Goal: Task Accomplishment & Management: Complete application form

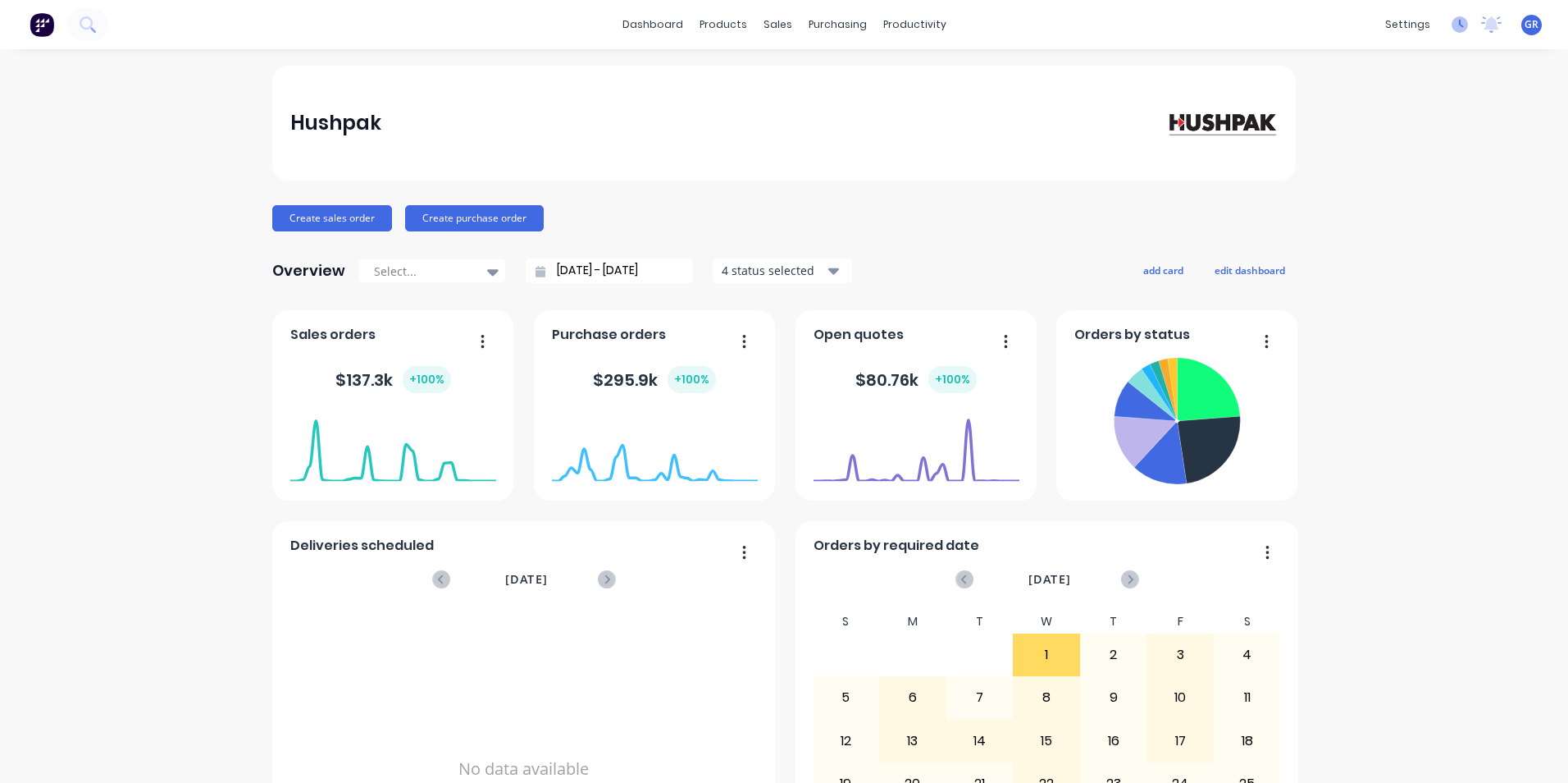
click at [1452, 27] on icon at bounding box center [1460, 25] width 17 height 17
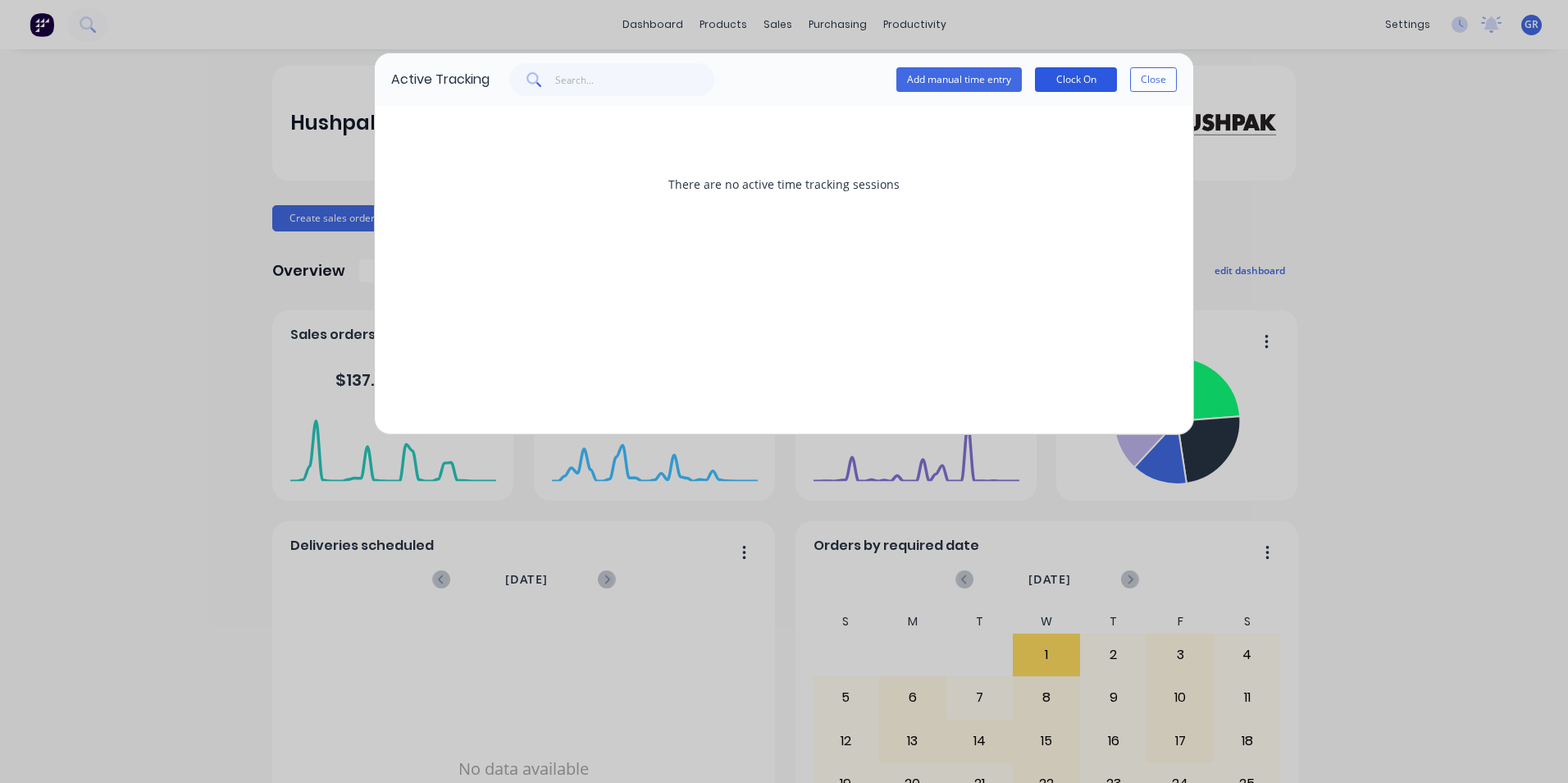
click at [1074, 79] on button "Clock On" at bounding box center [1075, 79] width 82 height 25
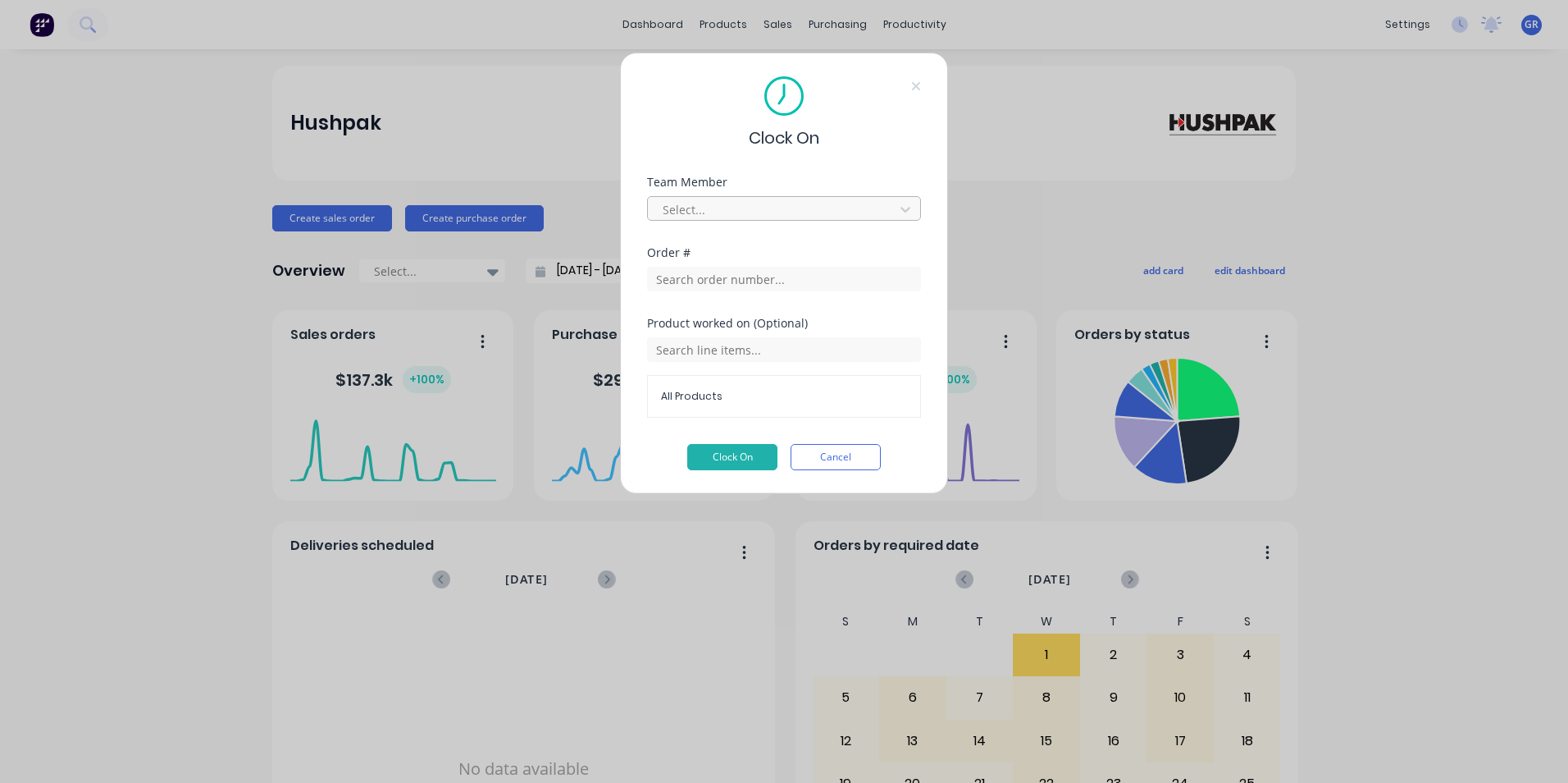
click at [676, 208] on div at bounding box center [773, 209] width 225 height 20
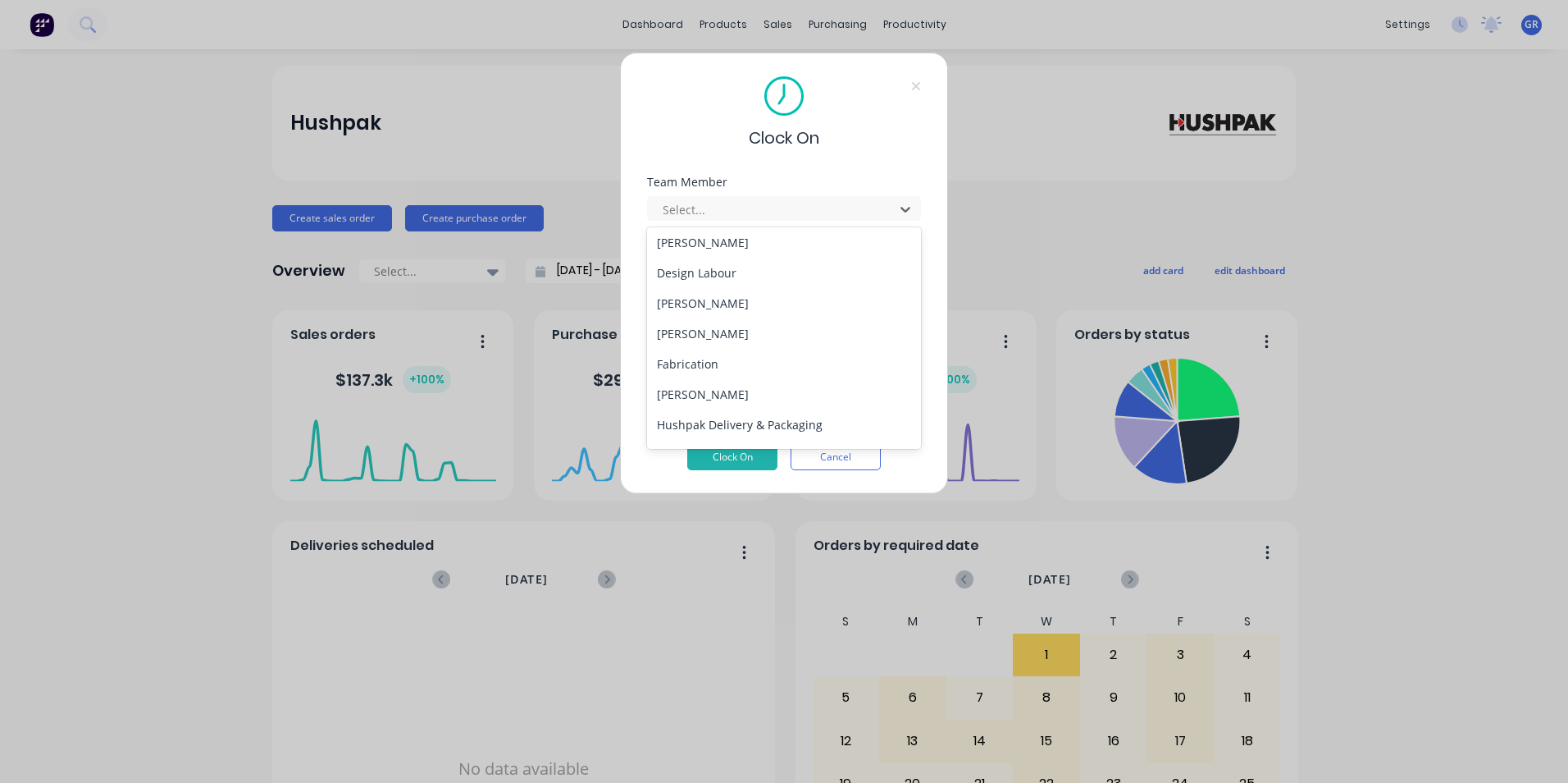
scroll to position [328, 0]
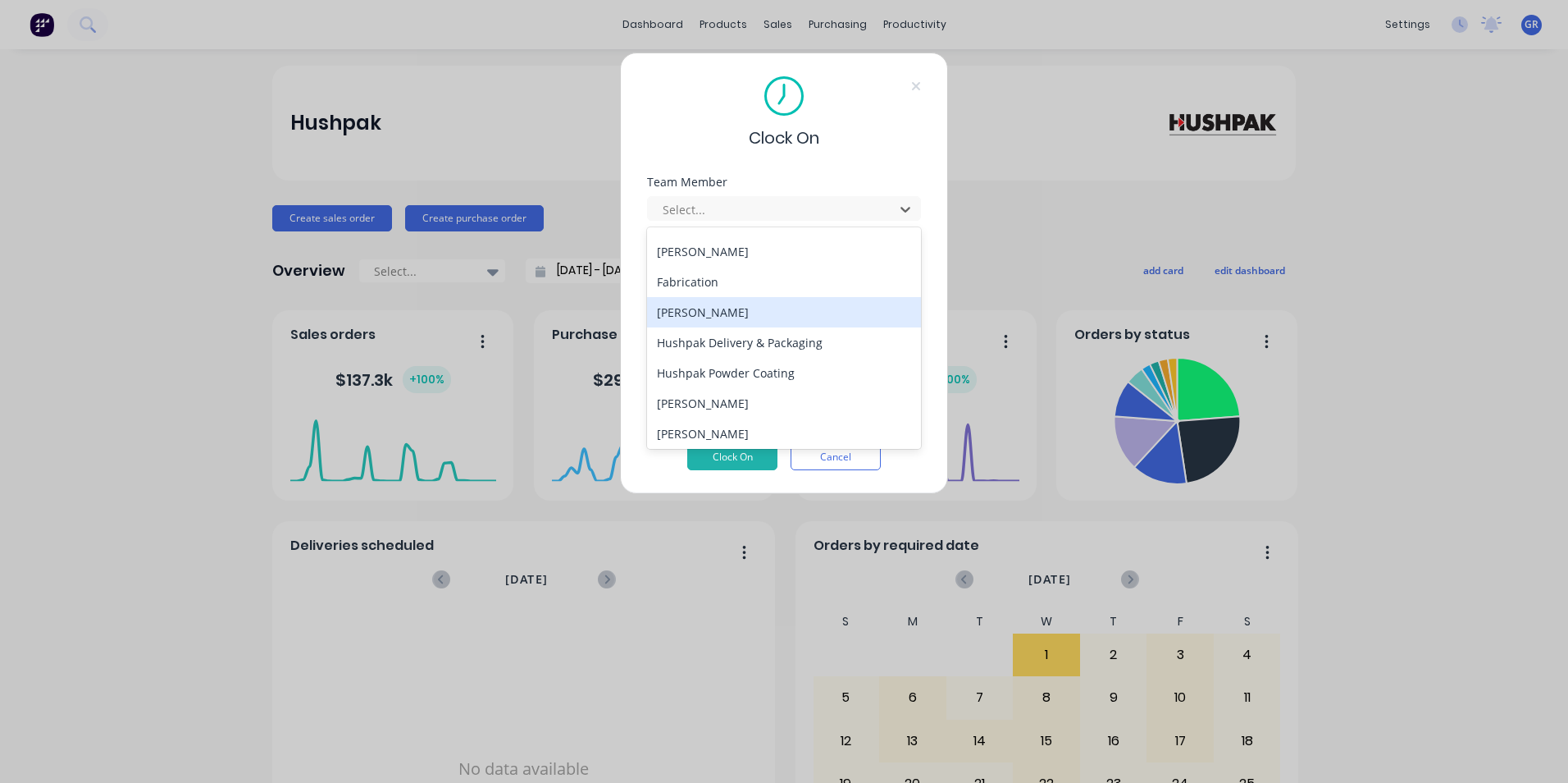
click at [703, 311] on div "[PERSON_NAME]" at bounding box center [784, 312] width 274 height 30
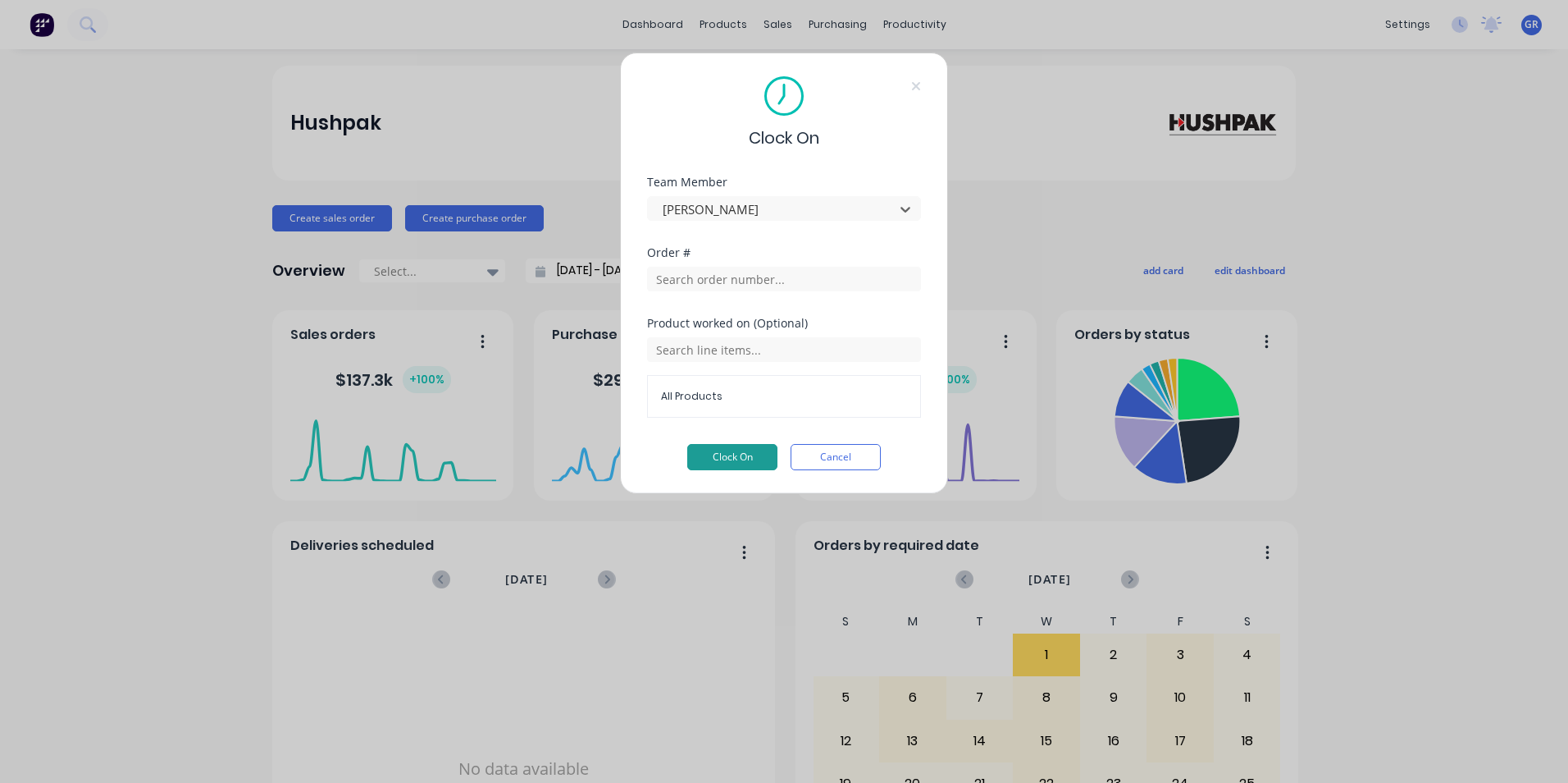
click at [729, 454] on button "Clock On" at bounding box center [733, 457] width 90 height 27
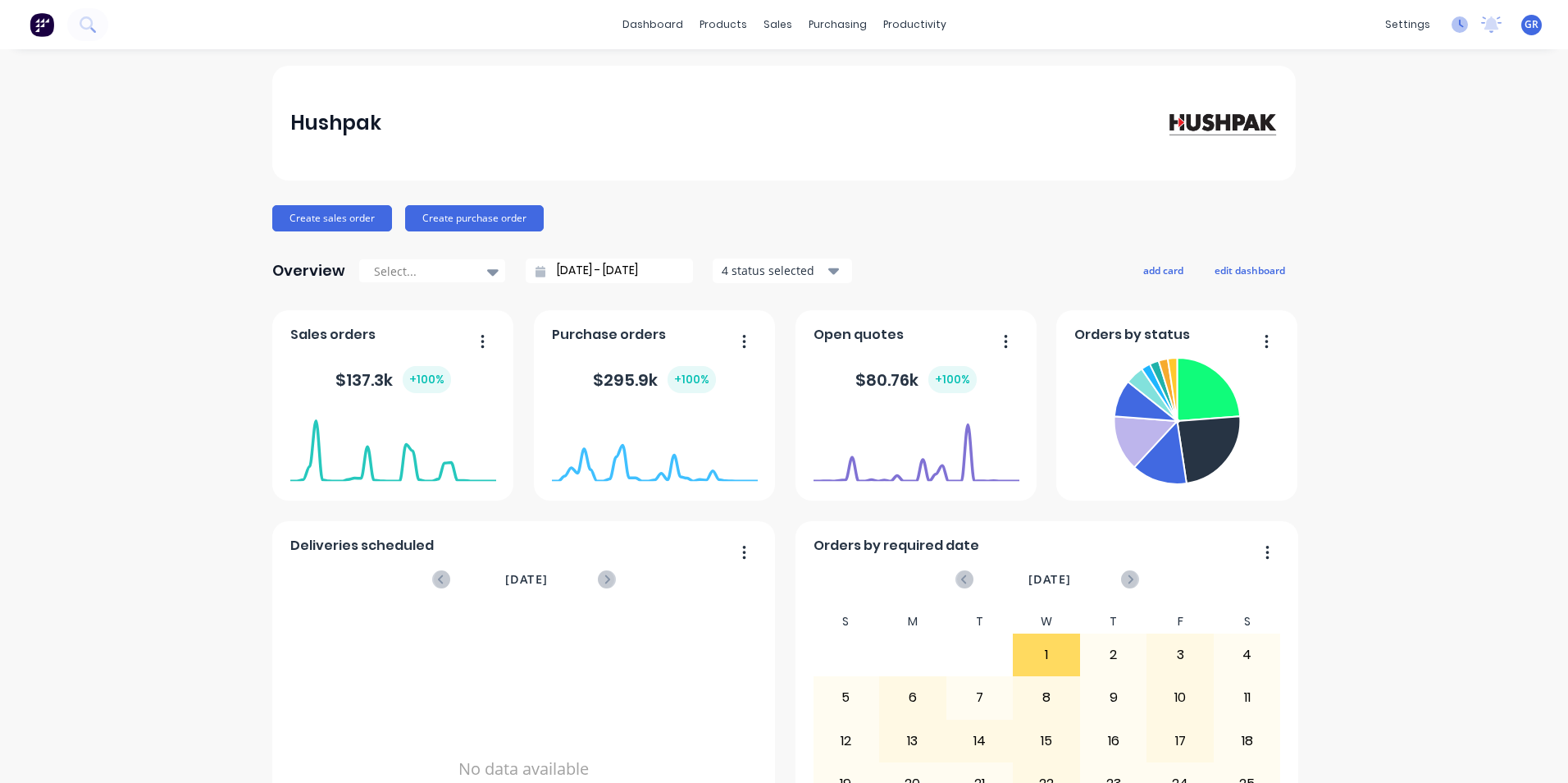
click at [1452, 29] on icon at bounding box center [1460, 25] width 17 height 17
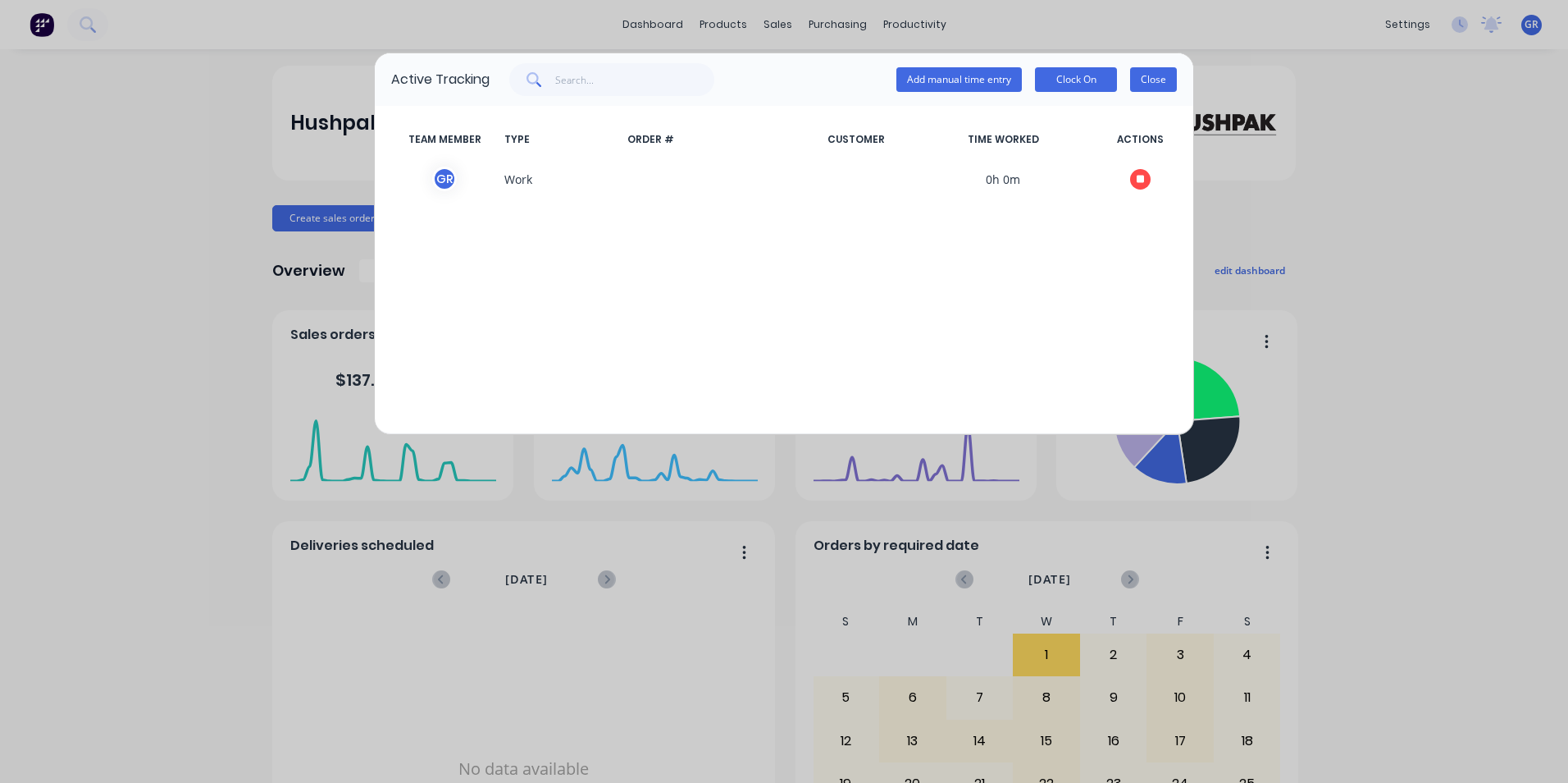
click at [1165, 86] on button "Close" at bounding box center [1154, 79] width 47 height 25
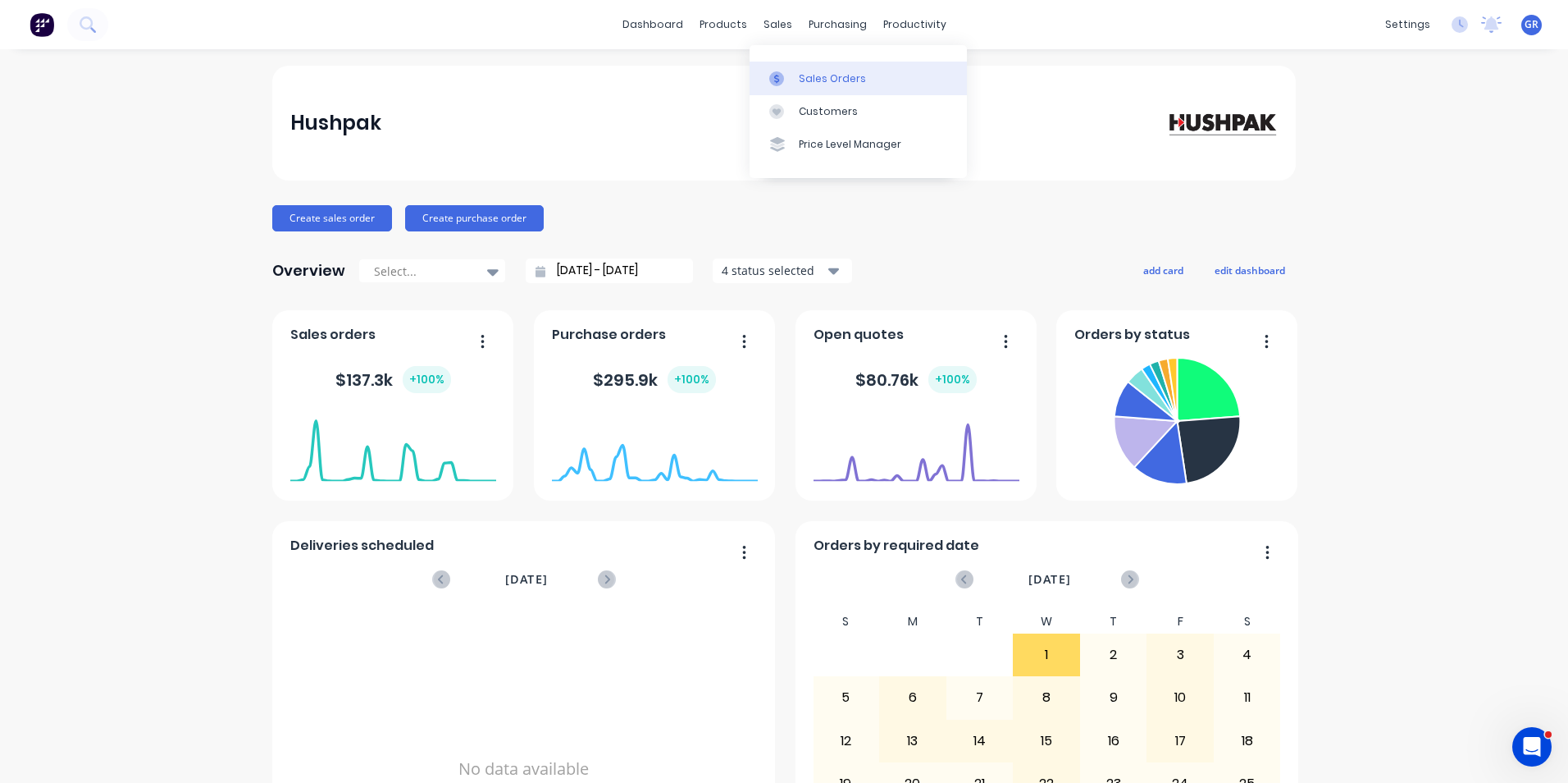
click at [832, 76] on div "Sales Orders" at bounding box center [832, 79] width 67 height 15
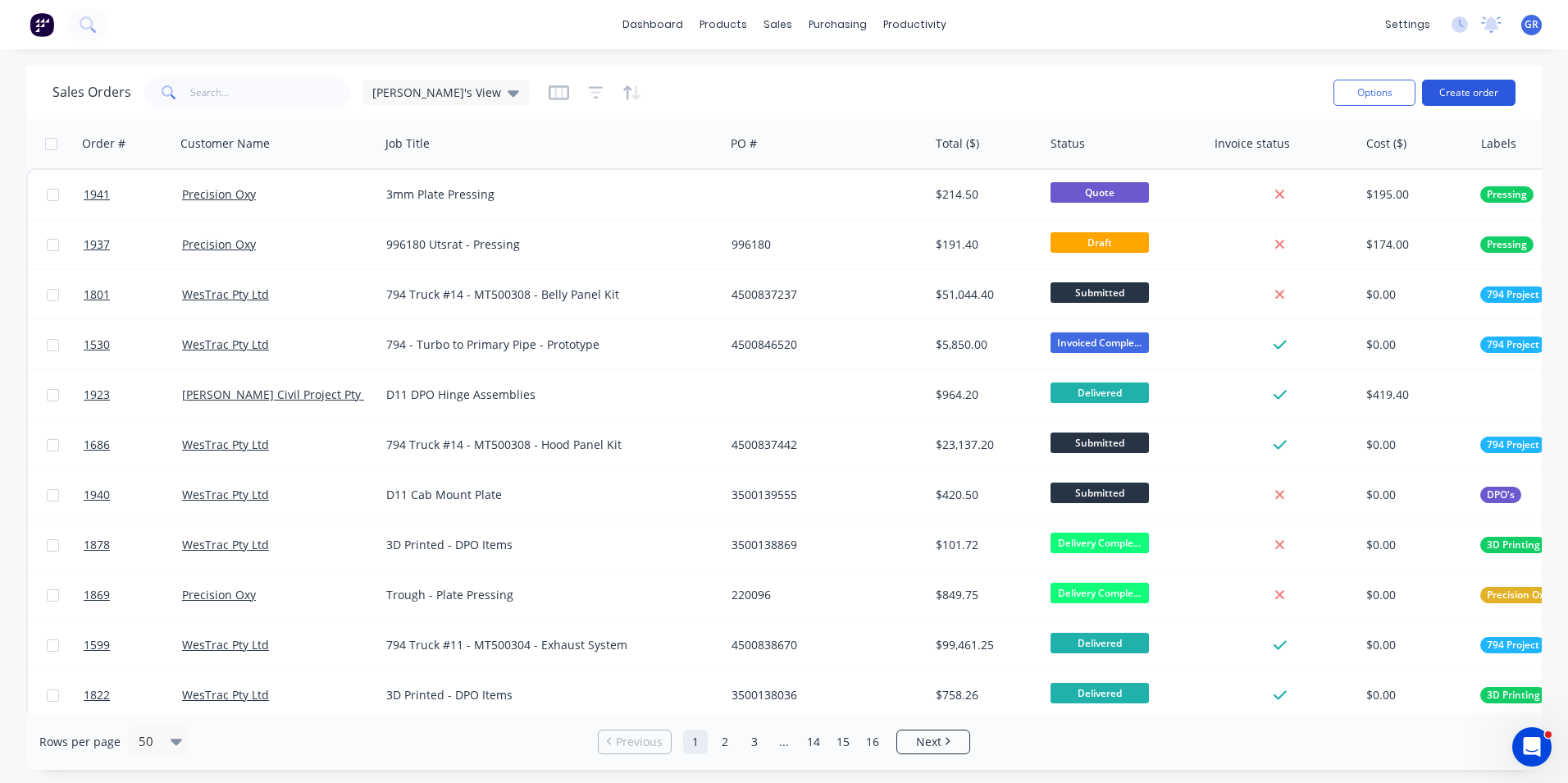
click at [1470, 94] on button "Create order" at bounding box center [1469, 92] width 94 height 27
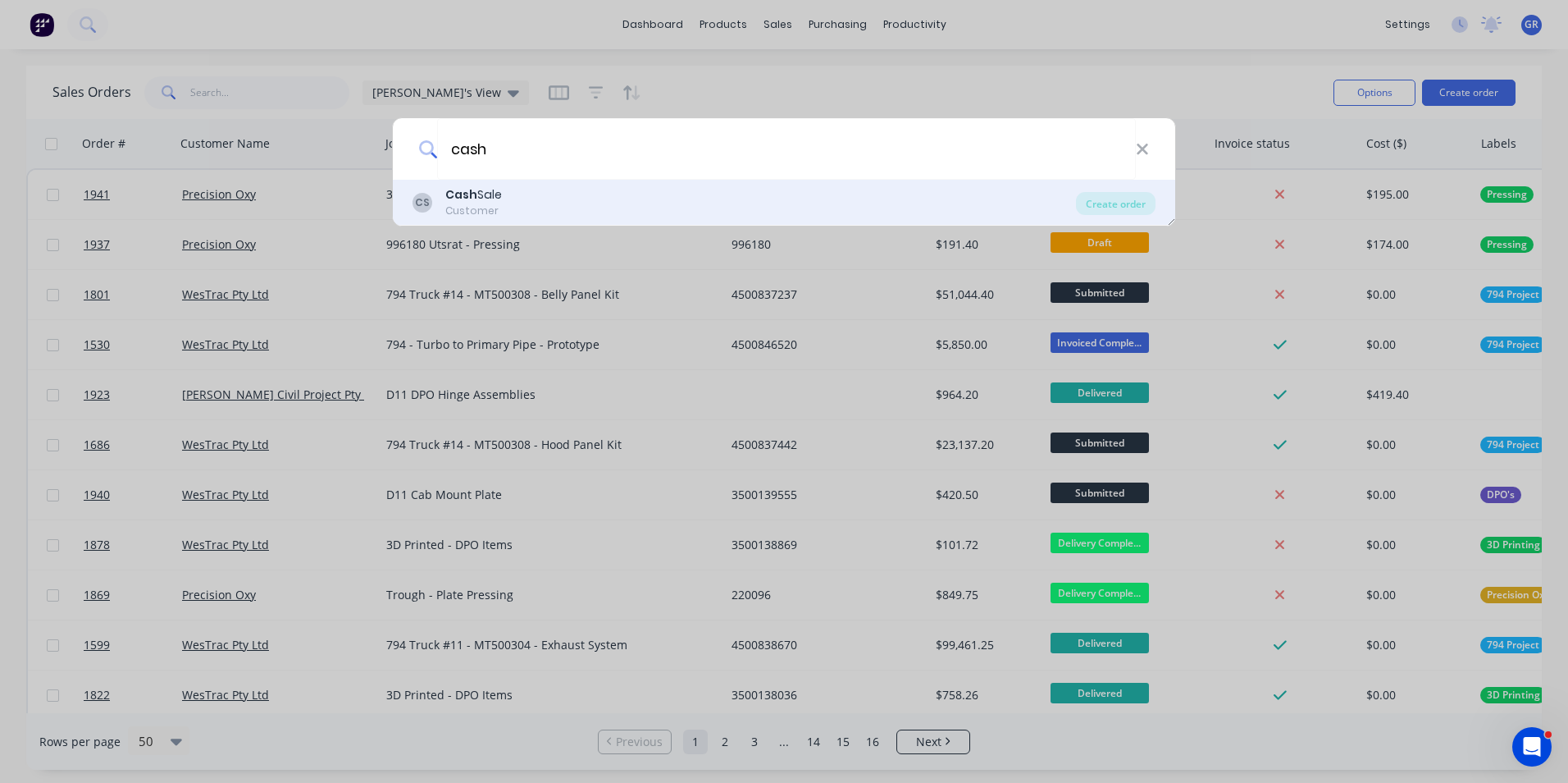
type input "cash"
click at [483, 192] on div "Cash Sale" at bounding box center [473, 194] width 56 height 18
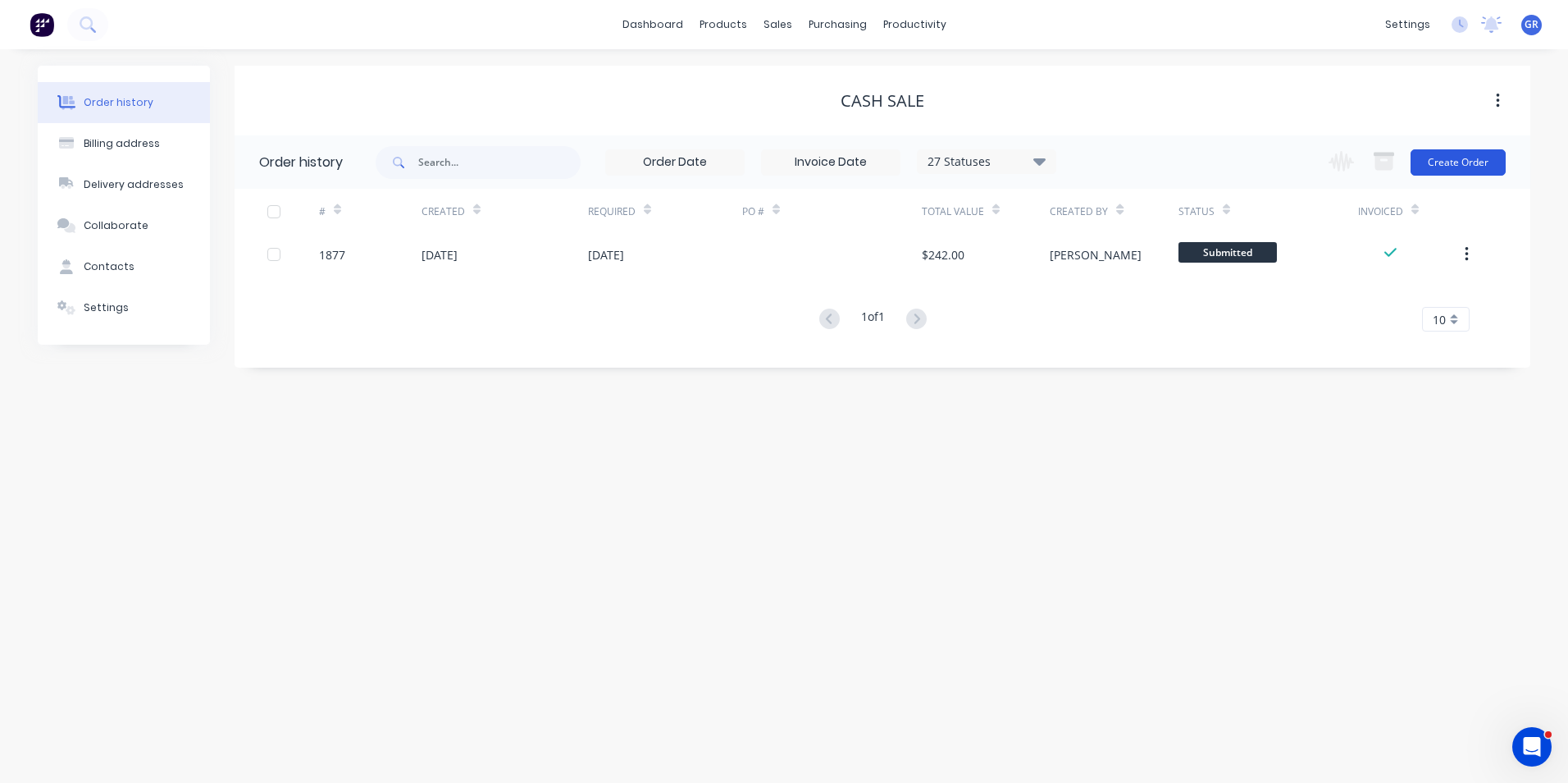
click at [1455, 162] on button "Create Order" at bounding box center [1458, 162] width 95 height 27
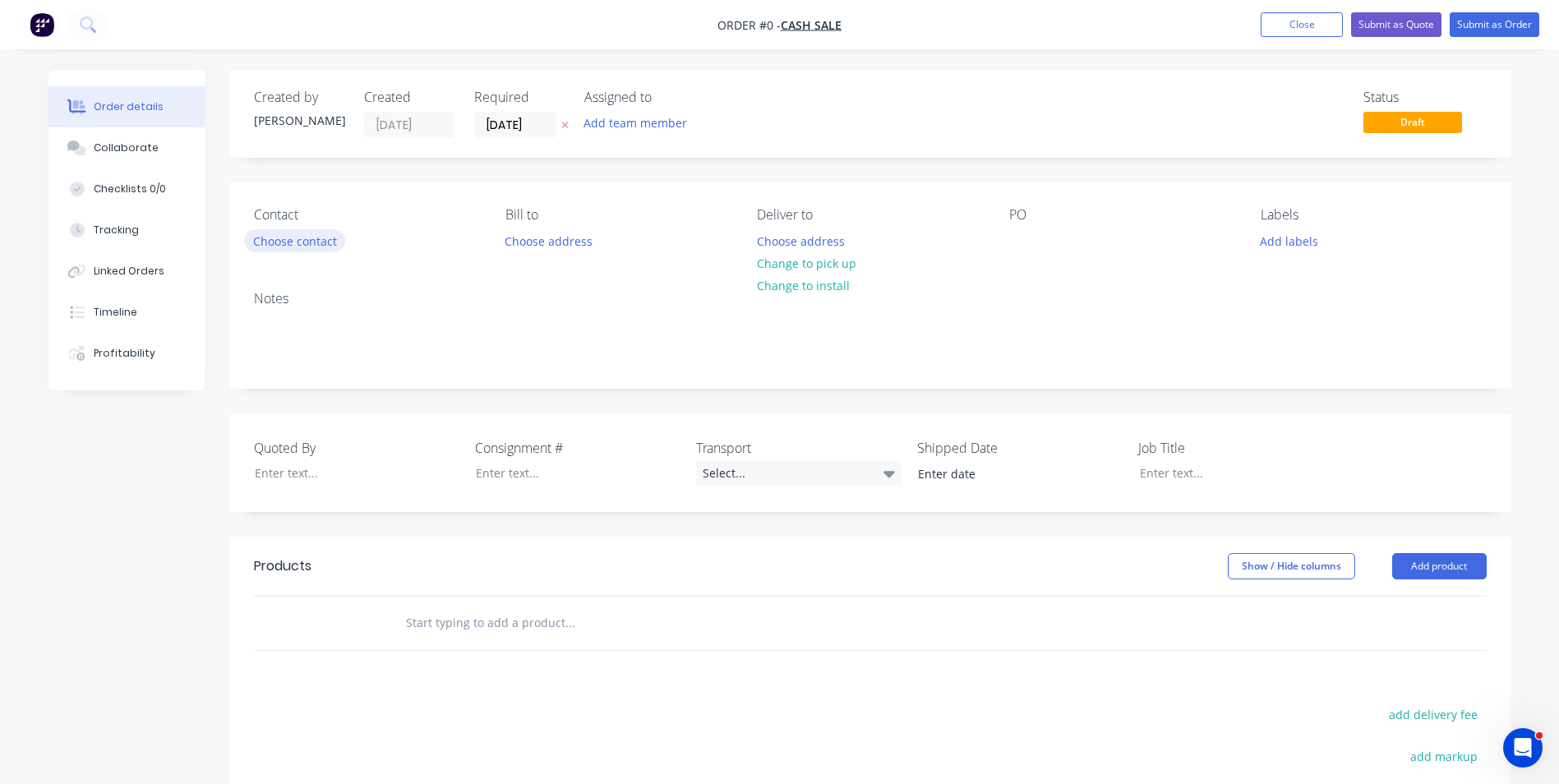
click at [305, 237] on button "Choose contact" at bounding box center [295, 241] width 101 height 22
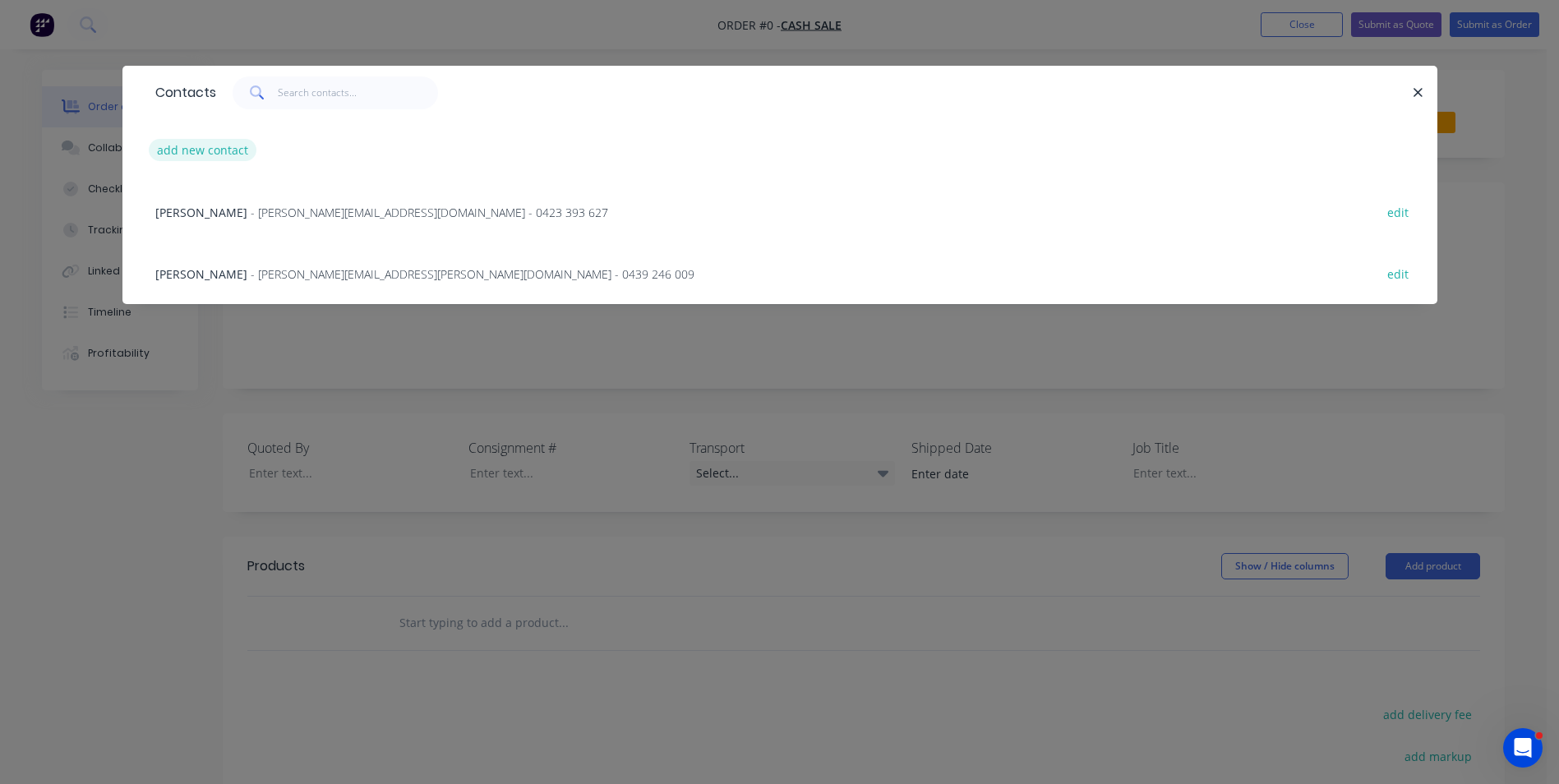
click at [215, 148] on button "add new contact" at bounding box center [203, 150] width 109 height 22
select select "AU"
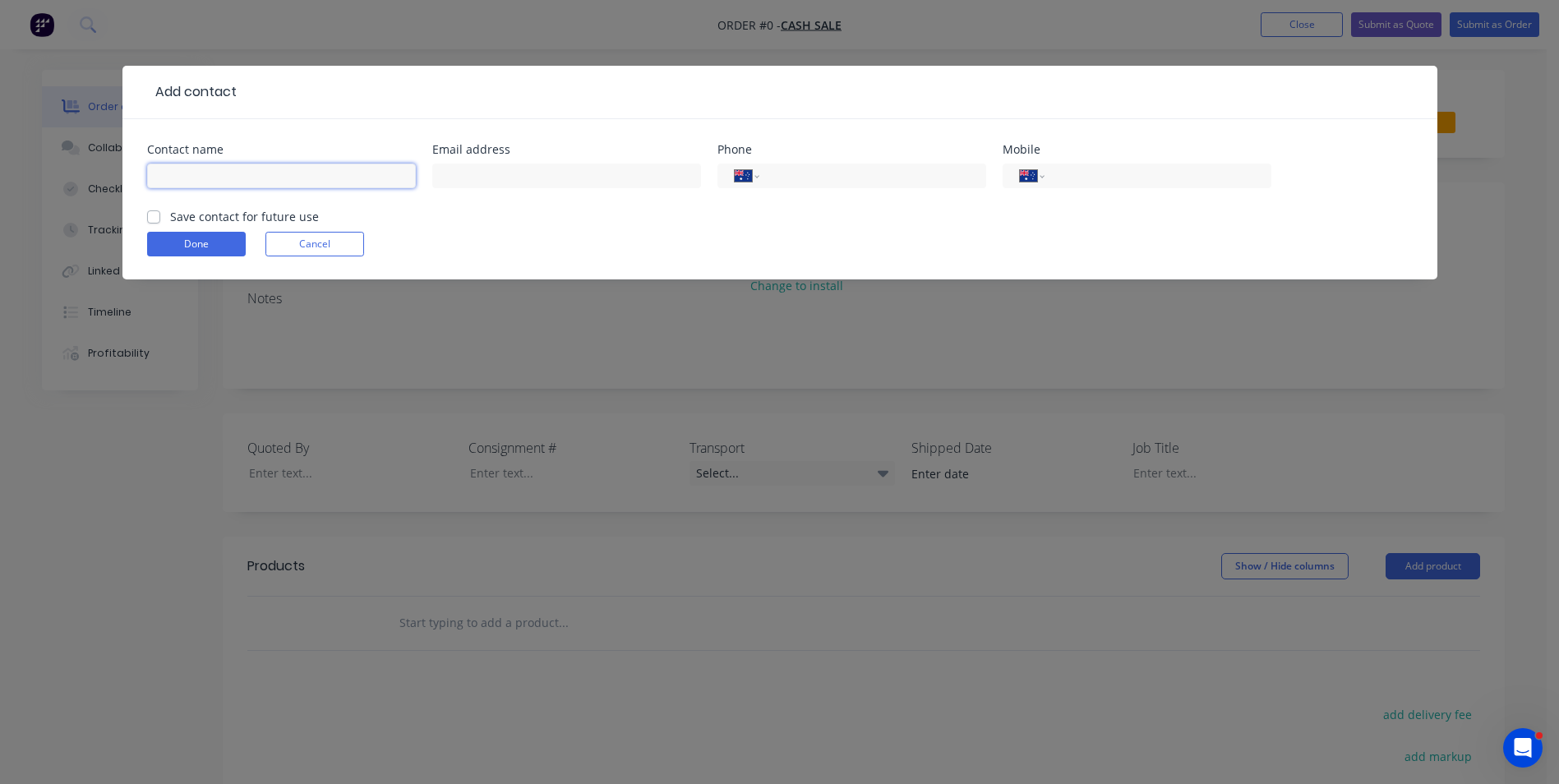
click at [208, 175] on input "text" at bounding box center [280, 175] width 268 height 25
paste input "[PERSON_NAME]"
type input "[PERSON_NAME]"
click at [481, 169] on input "text" at bounding box center [566, 175] width 268 height 25
paste input "[PERSON_NAME] <[PERSON_NAME][EMAIL_ADDRESS][DOMAIN_NAME]>"
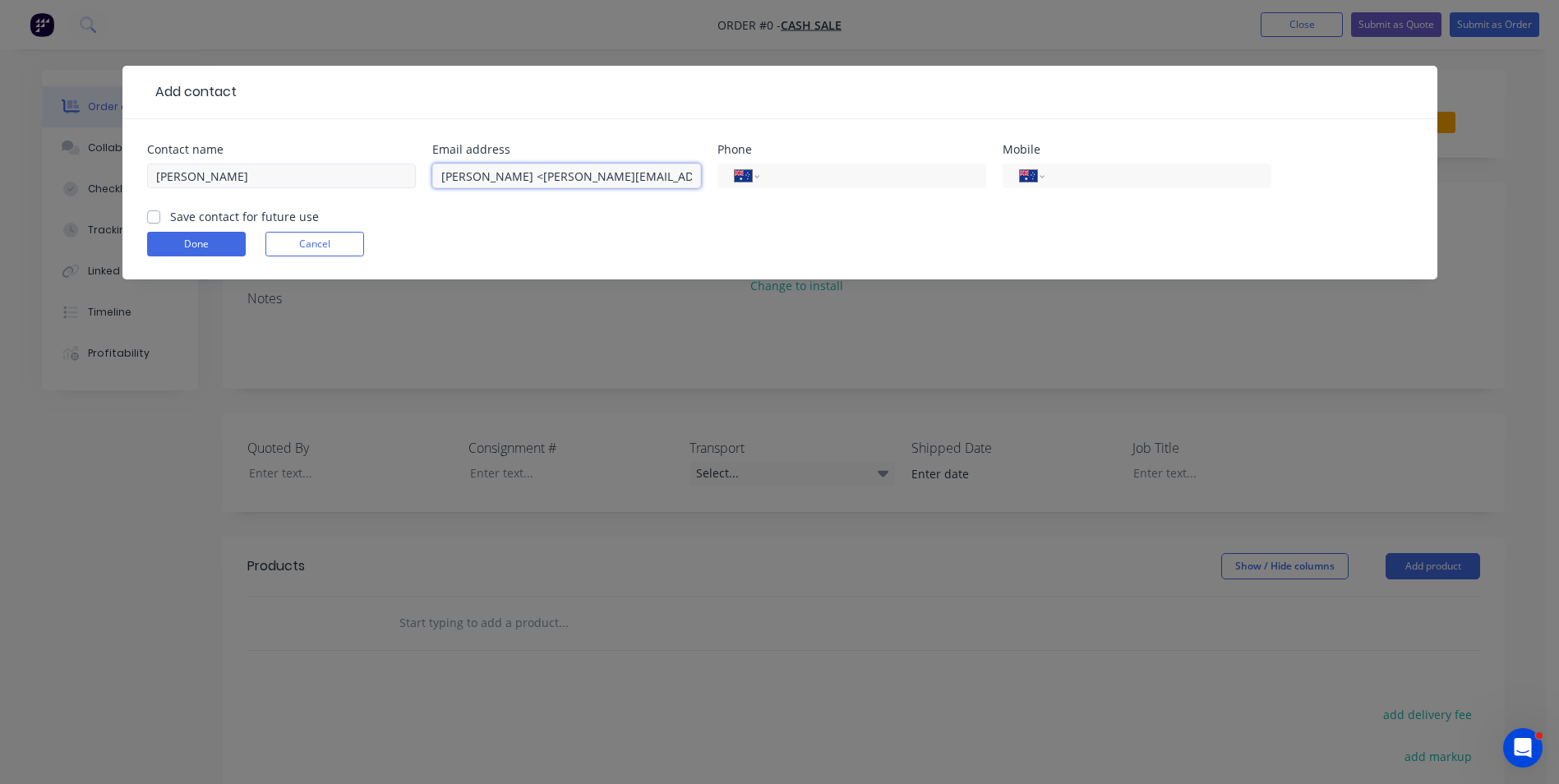
drag, startPoint x: 491, startPoint y: 176, endPoint x: 387, endPoint y: 174, distance: 104.0
click at [387, 174] on div "Contact name [PERSON_NAME] Email address [PERSON_NAME] <[PERSON_NAME][EMAIL_ADD…" at bounding box center [780, 175] width 1266 height 64
click at [568, 177] on input "[PERSON_NAME][EMAIL_ADDRESS][DOMAIN_NAME]>" at bounding box center [566, 175] width 268 height 25
type input "[PERSON_NAME][EMAIL_ADDRESS][DOMAIN_NAME]"
click at [787, 174] on input "tel" at bounding box center [870, 176] width 197 height 18
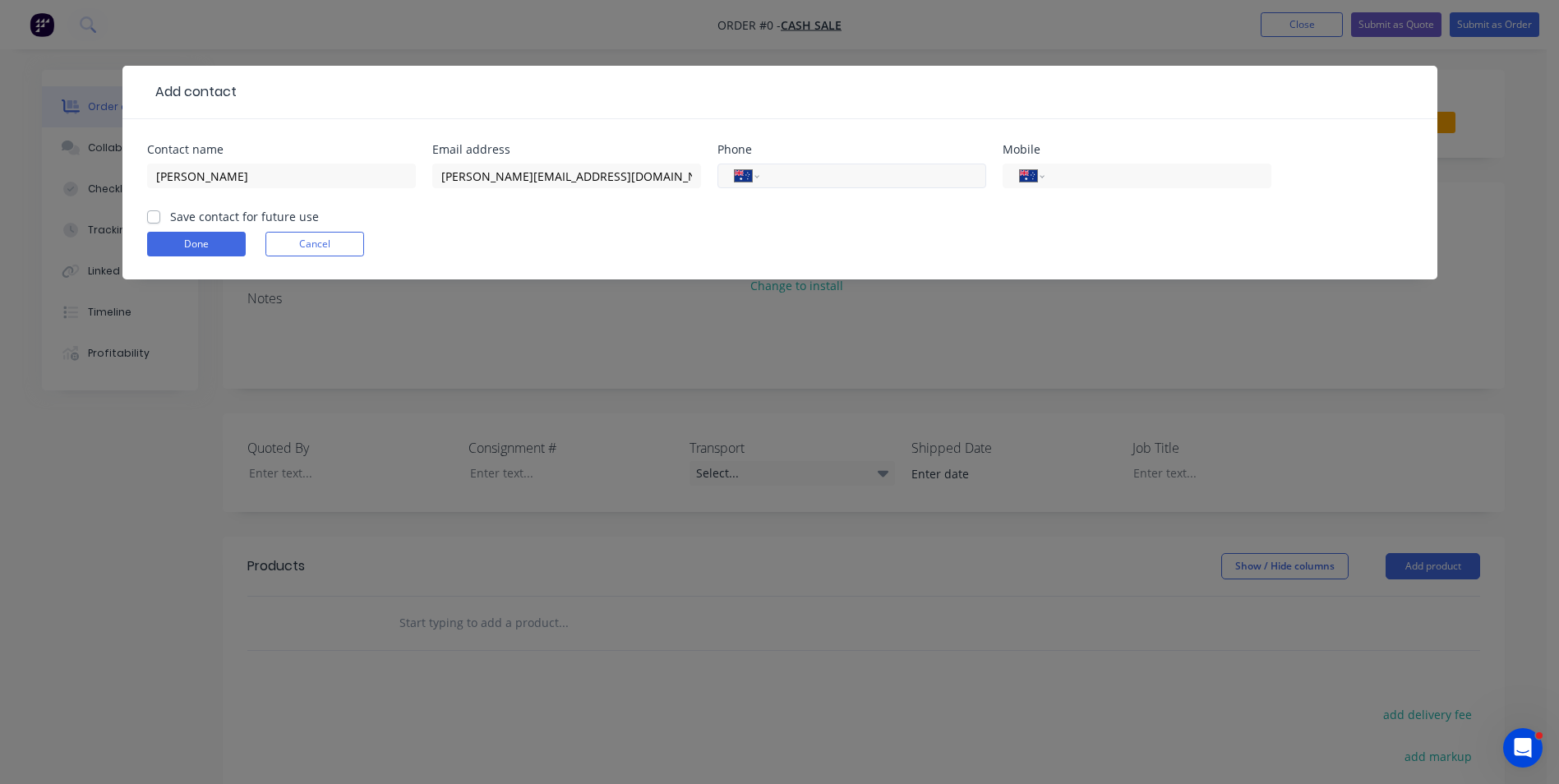
paste input "135842"
type input "135842"
click at [170, 214] on label "Save contact for future use" at bounding box center [244, 216] width 149 height 18
click at [149, 214] on input "Save contact for future use" at bounding box center [153, 215] width 13 height 16
checkbox input "true"
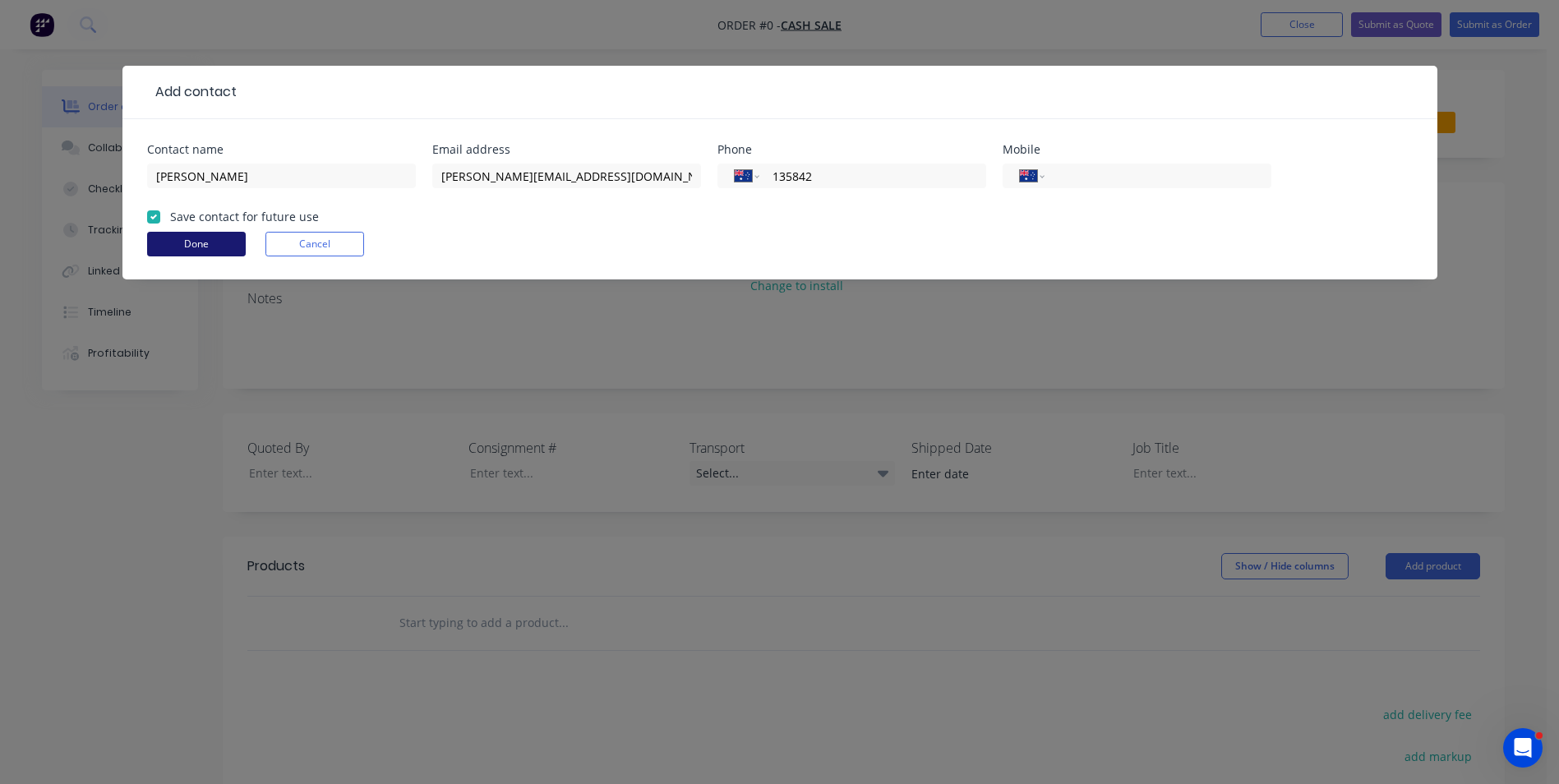
click at [183, 238] on button "Done" at bounding box center [196, 244] width 99 height 25
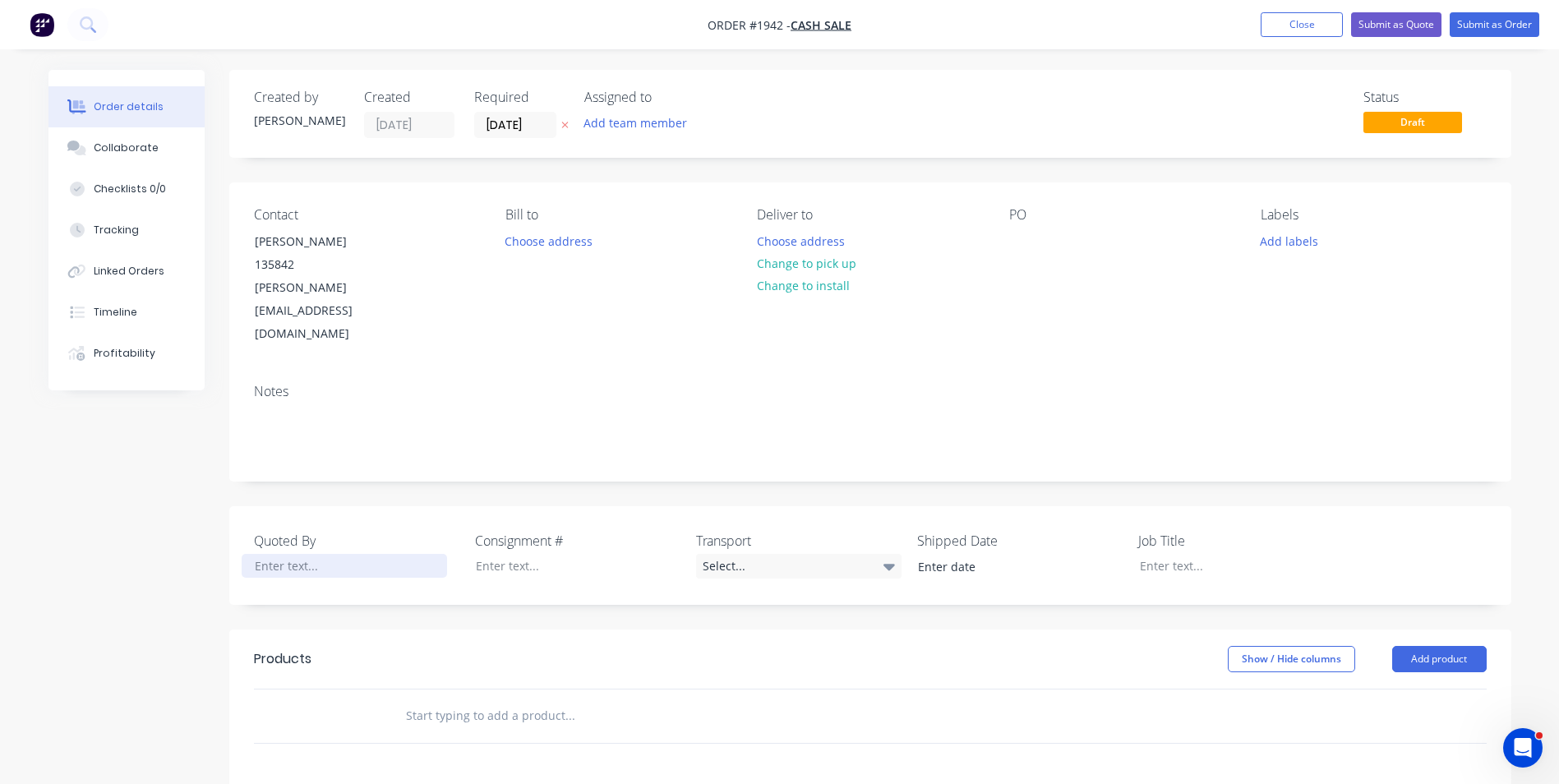
click at [276, 553] on div at bounding box center [344, 565] width 206 height 24
click at [1300, 241] on button "Add labels" at bounding box center [1290, 241] width 76 height 22
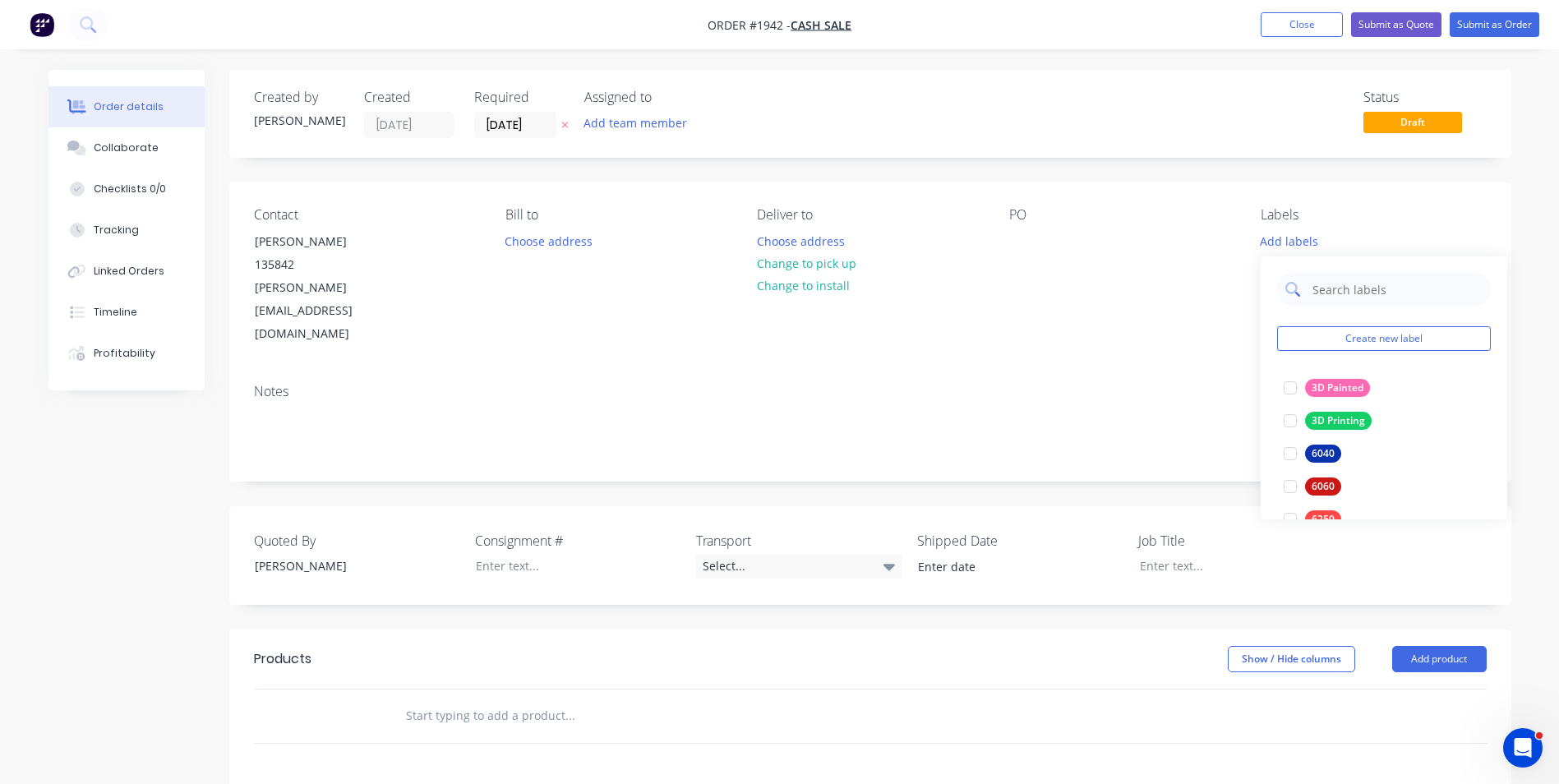
click at [1326, 283] on input "text" at bounding box center [1397, 290] width 172 height 33
type input "c"
click at [1169, 290] on div "PO" at bounding box center [1122, 277] width 225 height 139
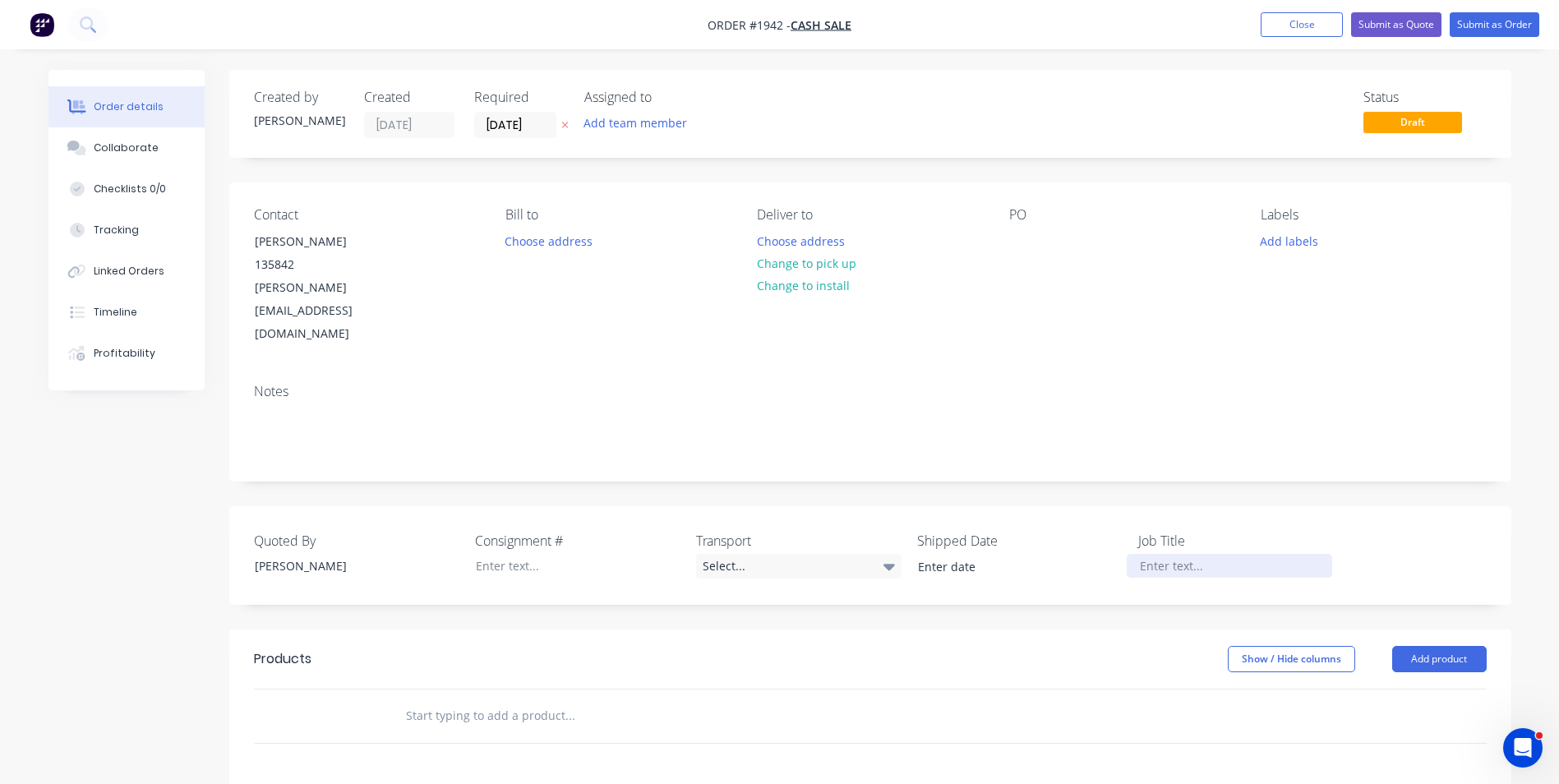
click at [1172, 553] on div at bounding box center [1229, 565] width 206 height 24
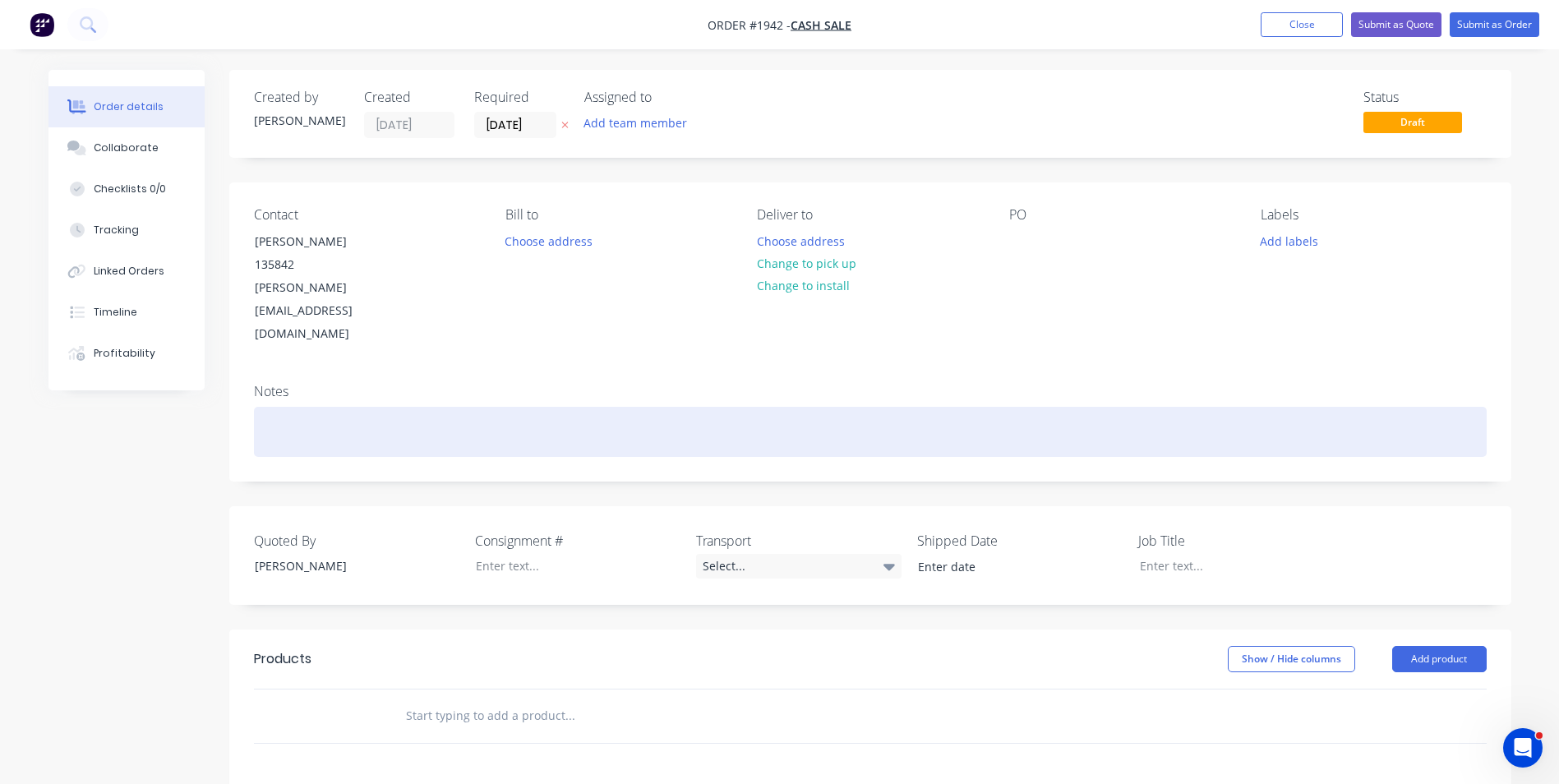
click at [289, 407] on div at bounding box center [870, 432] width 1232 height 50
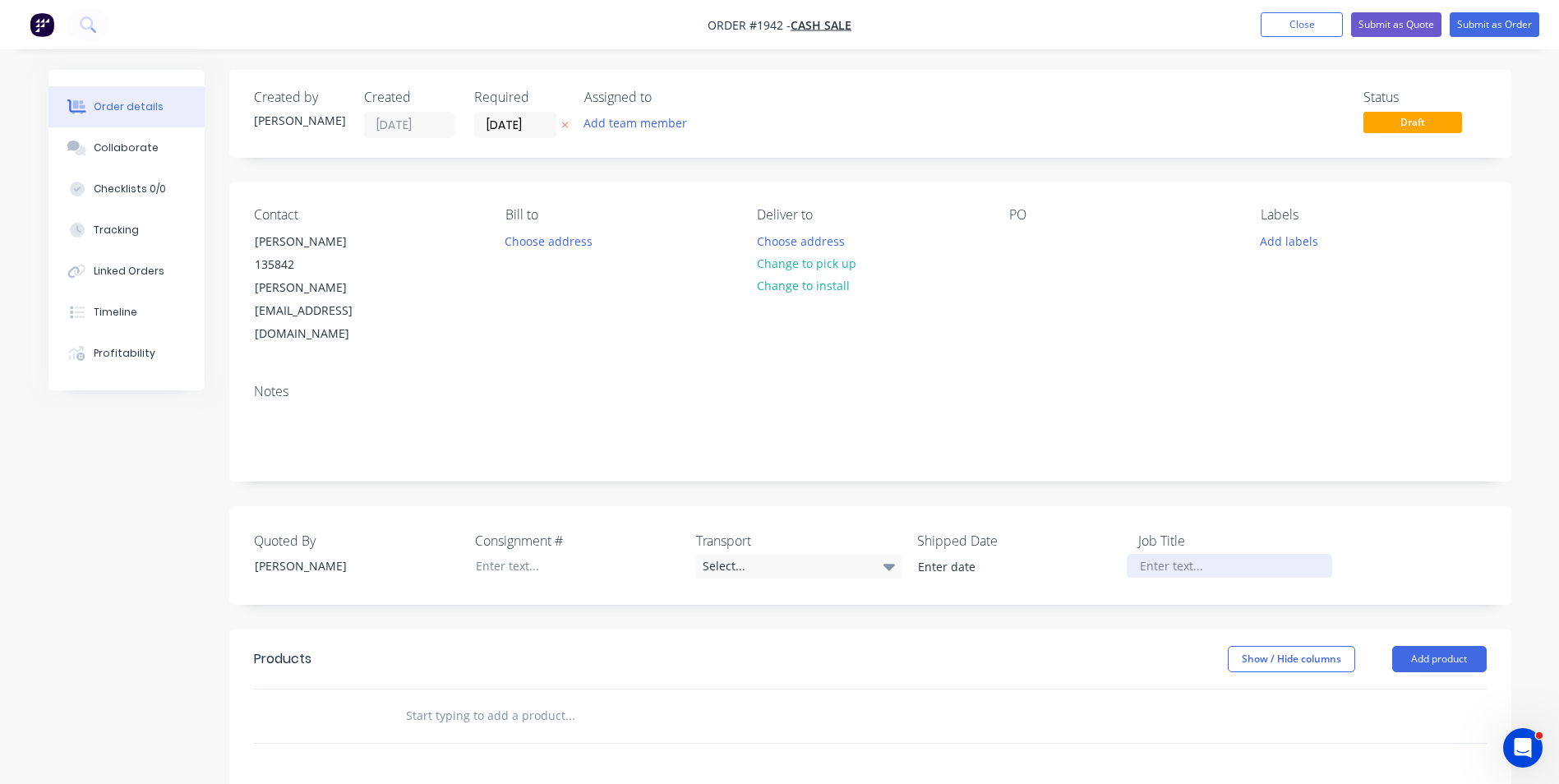
click at [1167, 553] on div at bounding box center [1229, 565] width 206 height 24
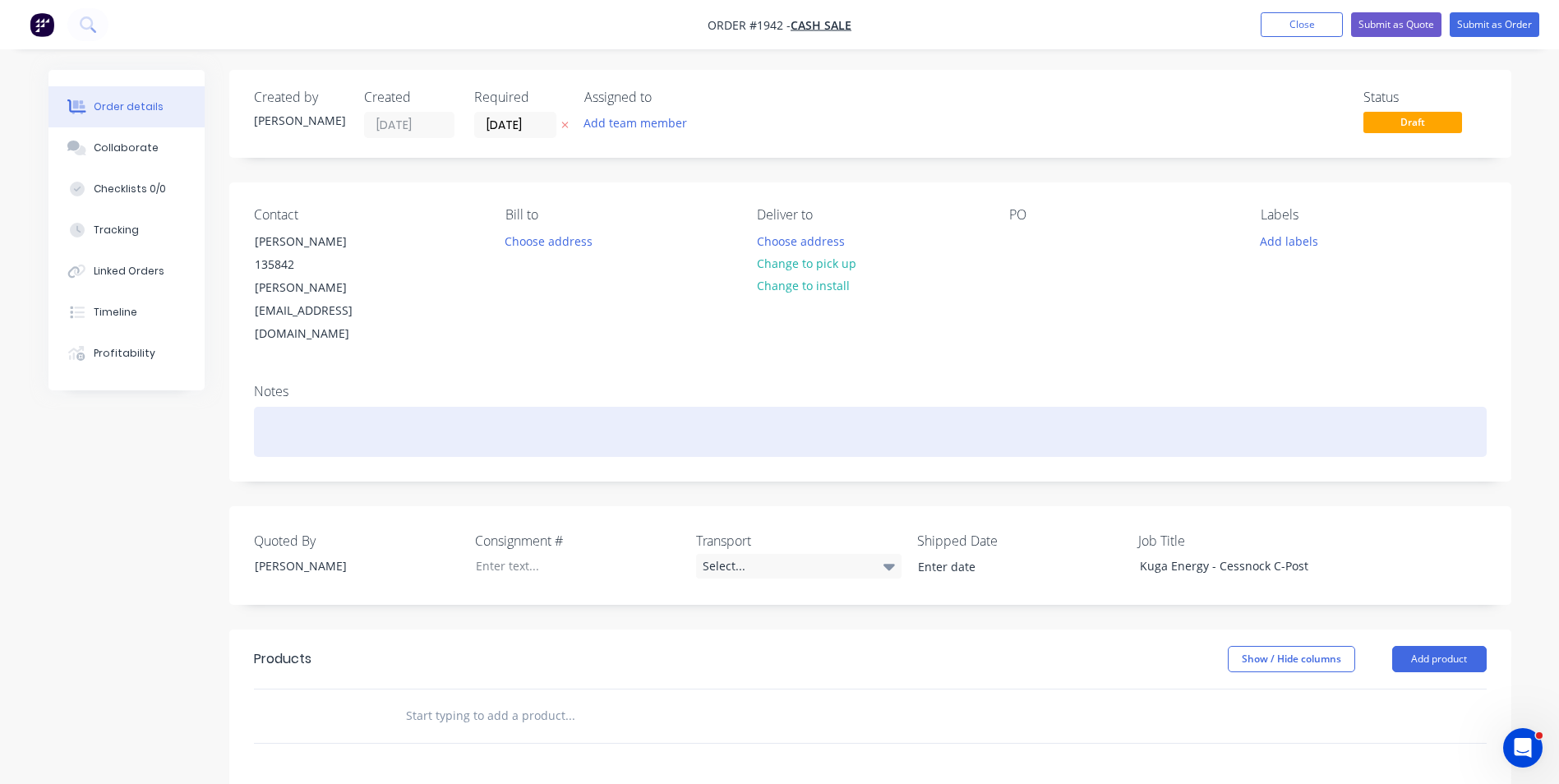
click at [280, 407] on div at bounding box center [870, 432] width 1232 height 50
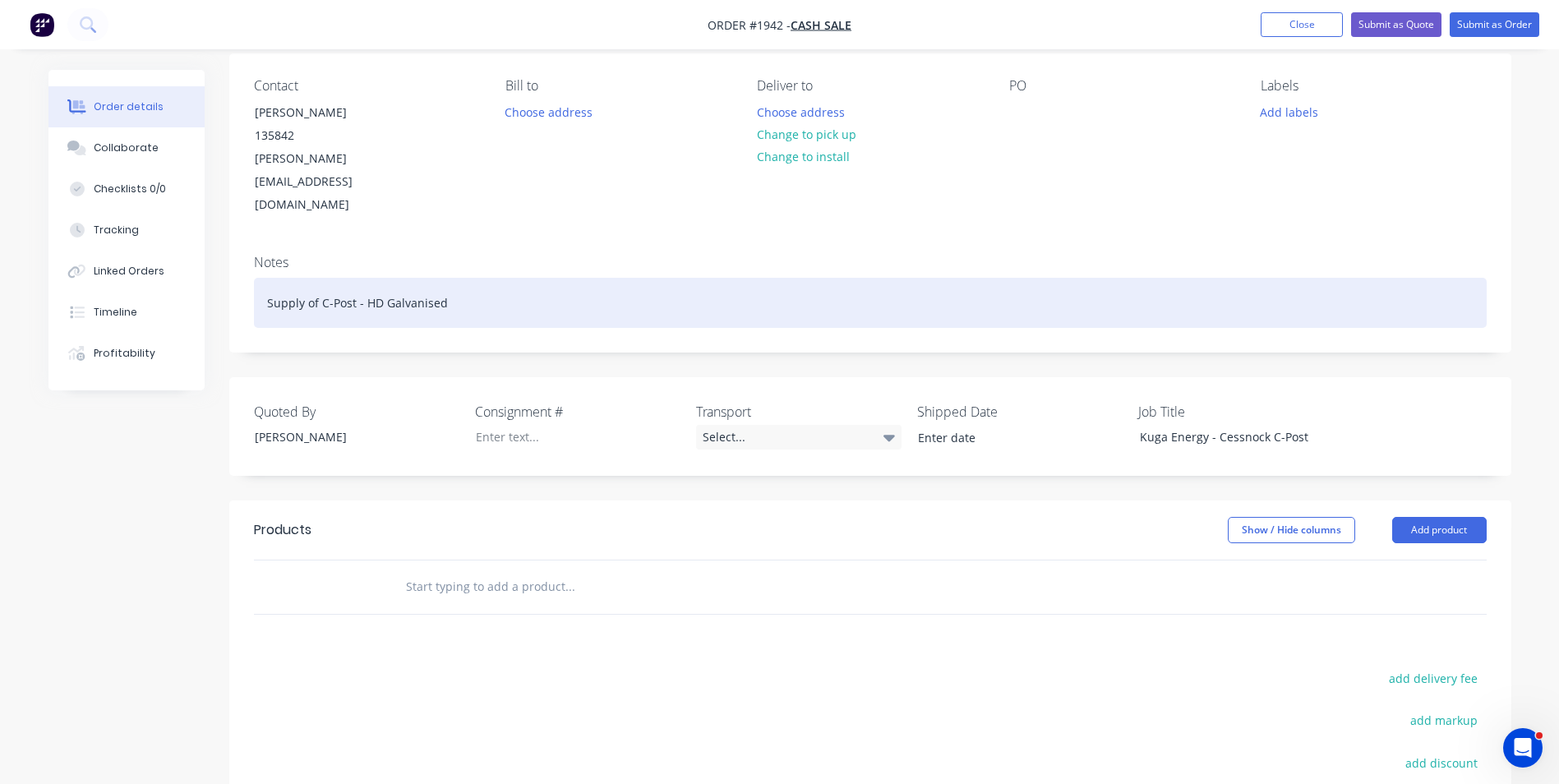
scroll to position [164, 0]
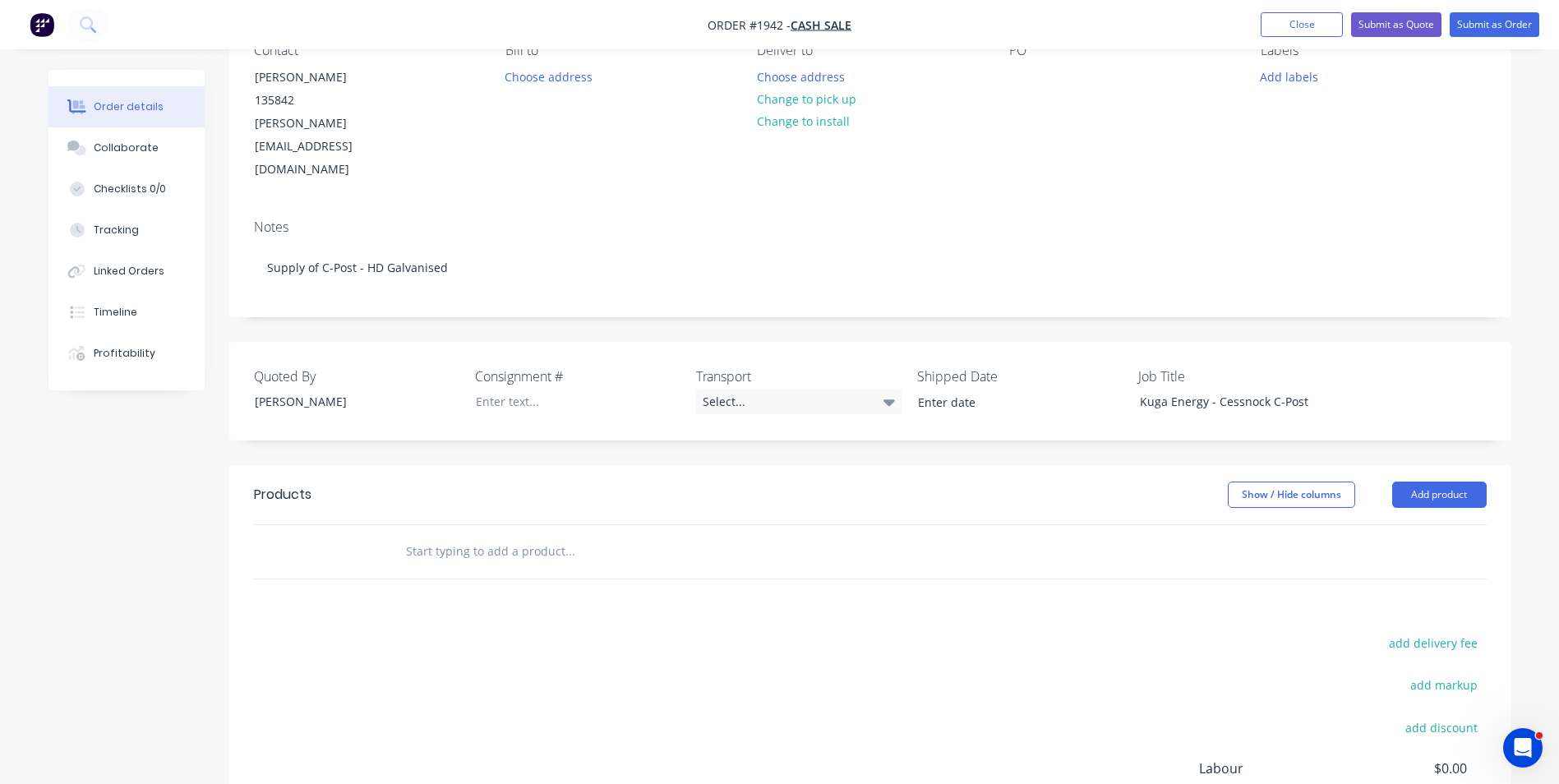
click at [409, 535] on input "text" at bounding box center [569, 552] width 328 height 33
type input "Q355B - 180*75*"
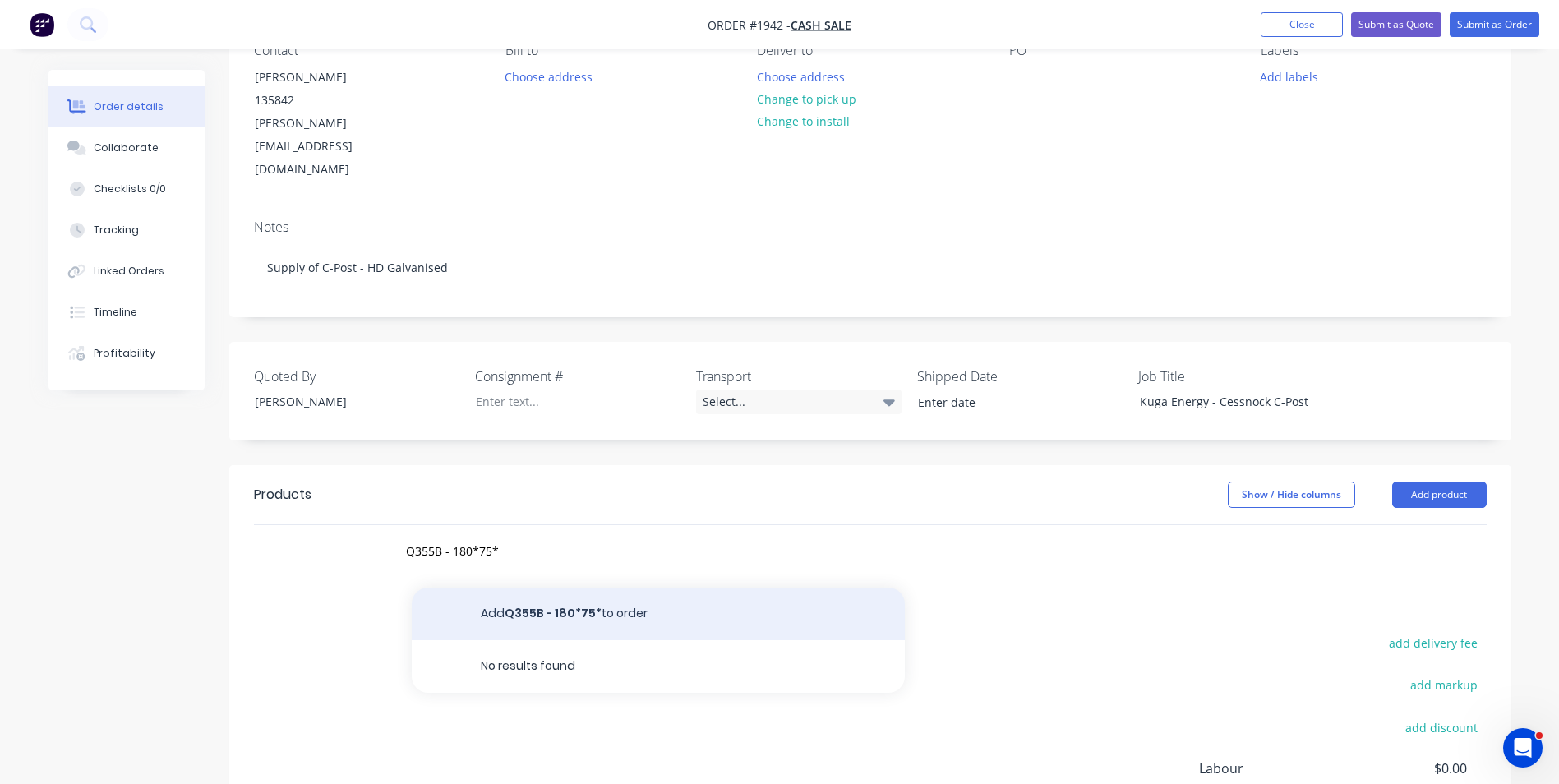
click at [618, 588] on button "Add Q355B - 180*75* to order" at bounding box center [658, 613] width 494 height 53
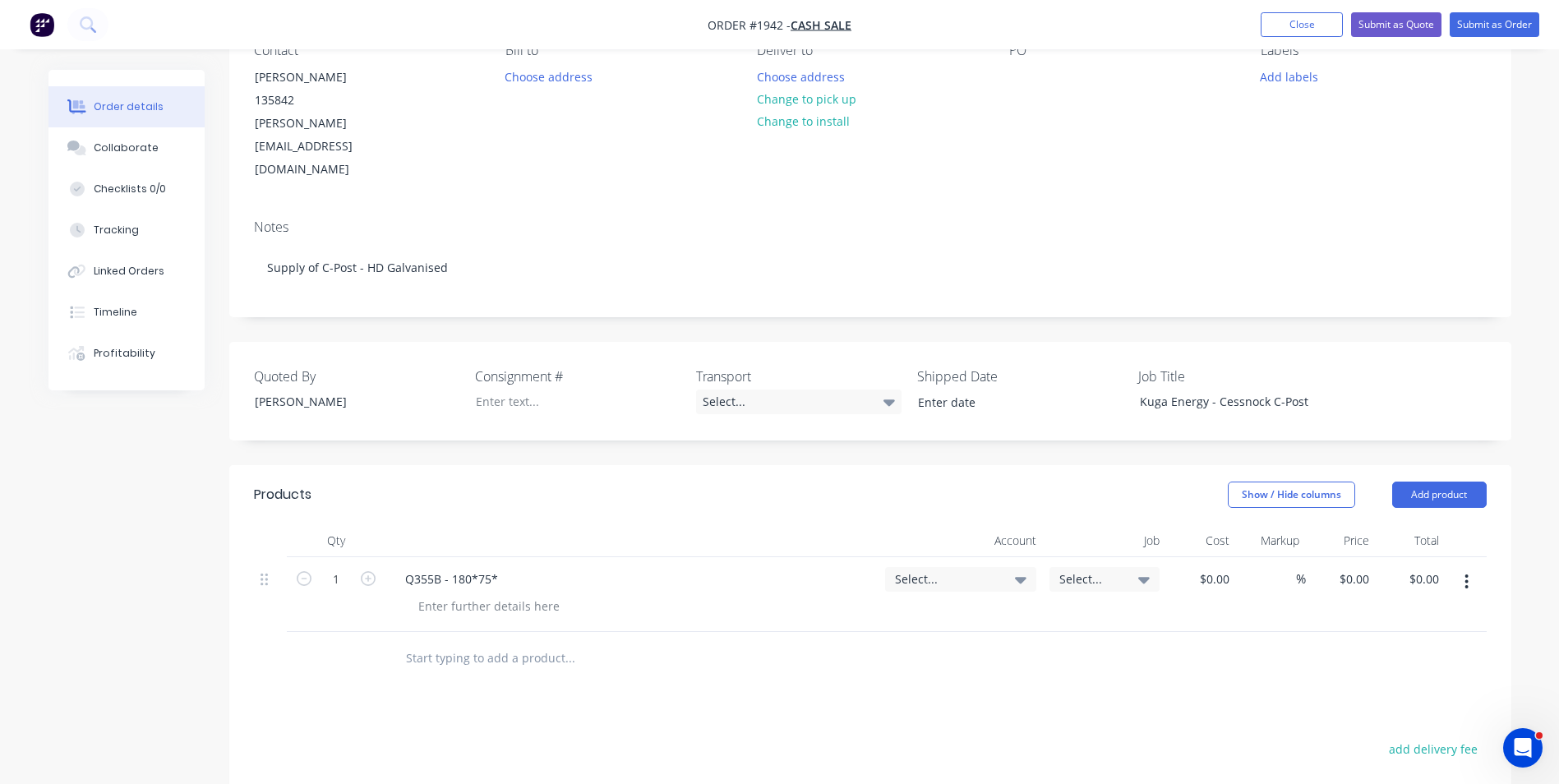
click at [515, 567] on div "Q355B - 180*75*" at bounding box center [632, 579] width 480 height 24
click at [495, 567] on div "Q355B - 180*75*" at bounding box center [451, 579] width 119 height 24
click at [462, 594] on div at bounding box center [489, 606] width 168 height 24
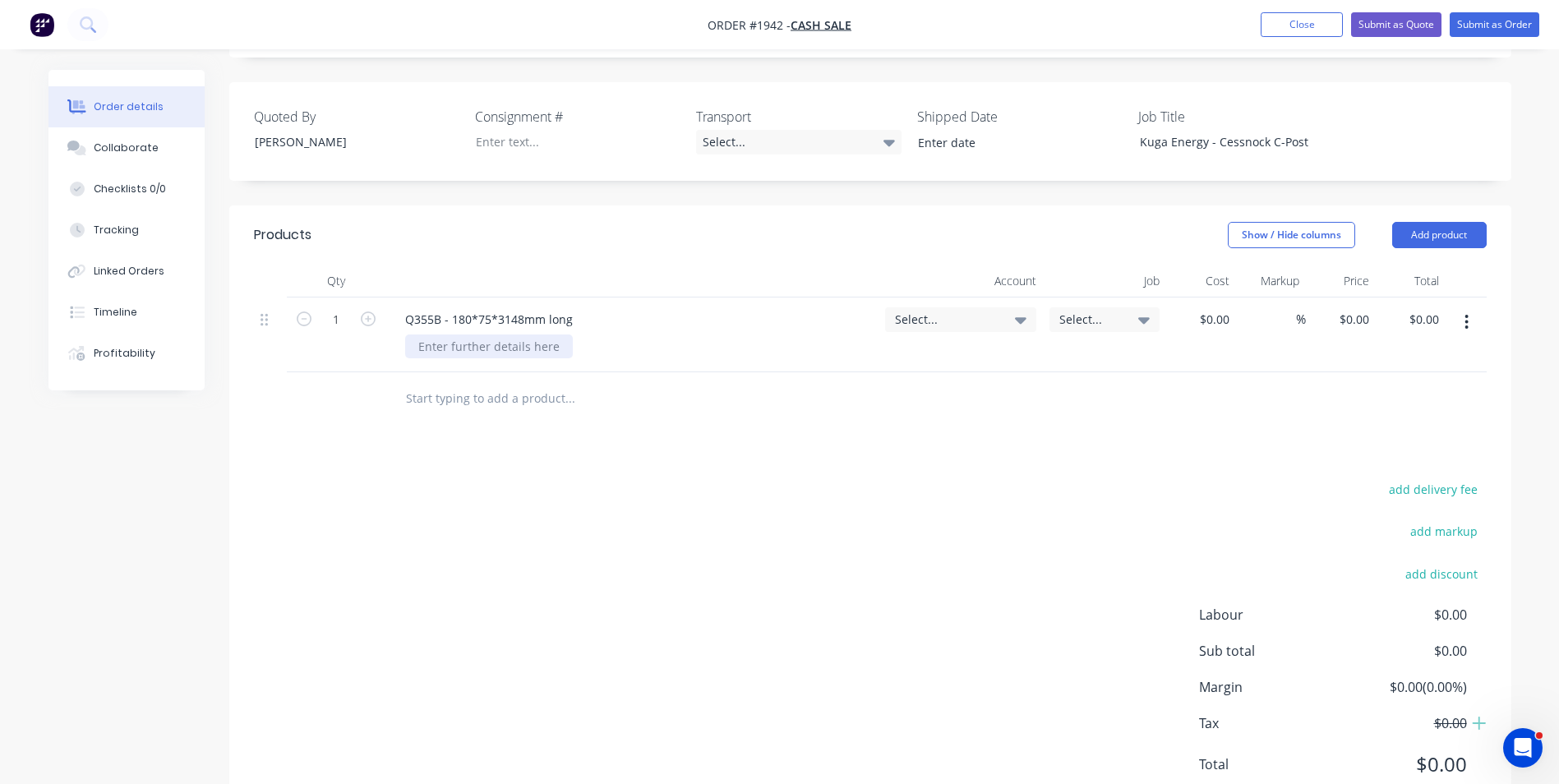
scroll to position [439, 0]
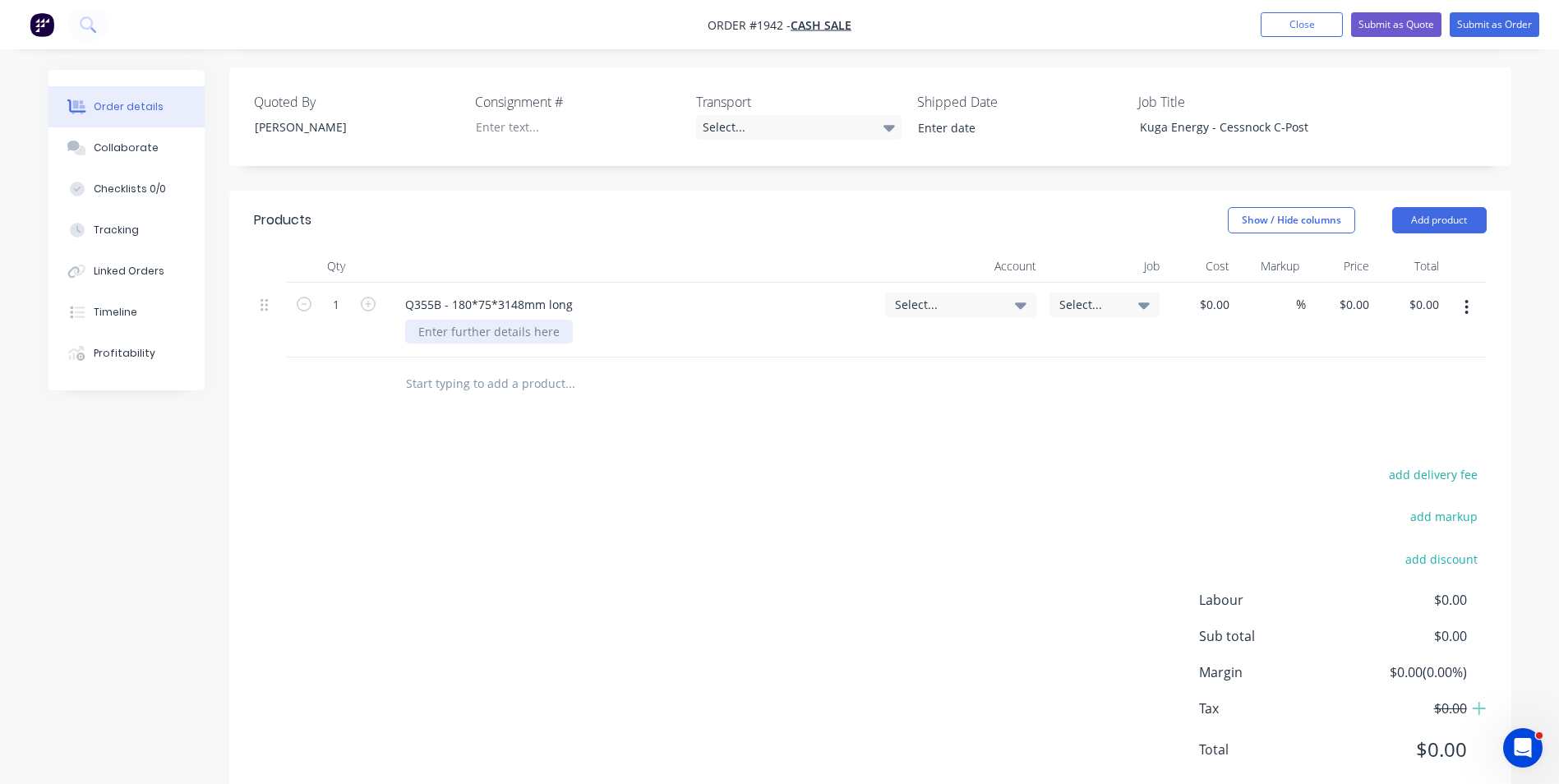
click at [461, 320] on div at bounding box center [489, 332] width 168 height 24
click at [338, 292] on input "1" at bounding box center [336, 304] width 42 height 25
type input "303"
click at [575, 320] on div "Pressed 3.5mm Plate" at bounding box center [638, 332] width 467 height 24
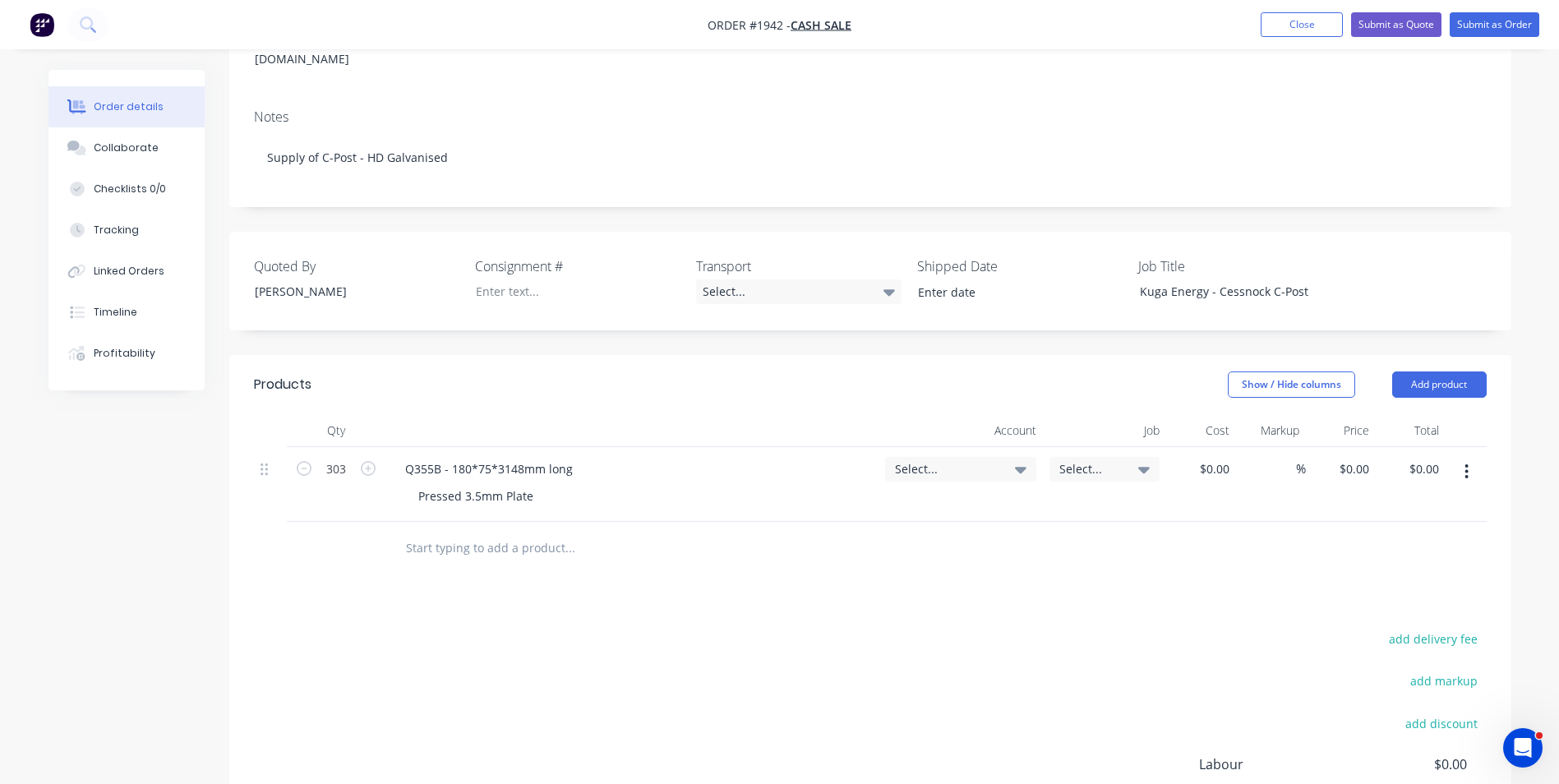
scroll to position [192, 0]
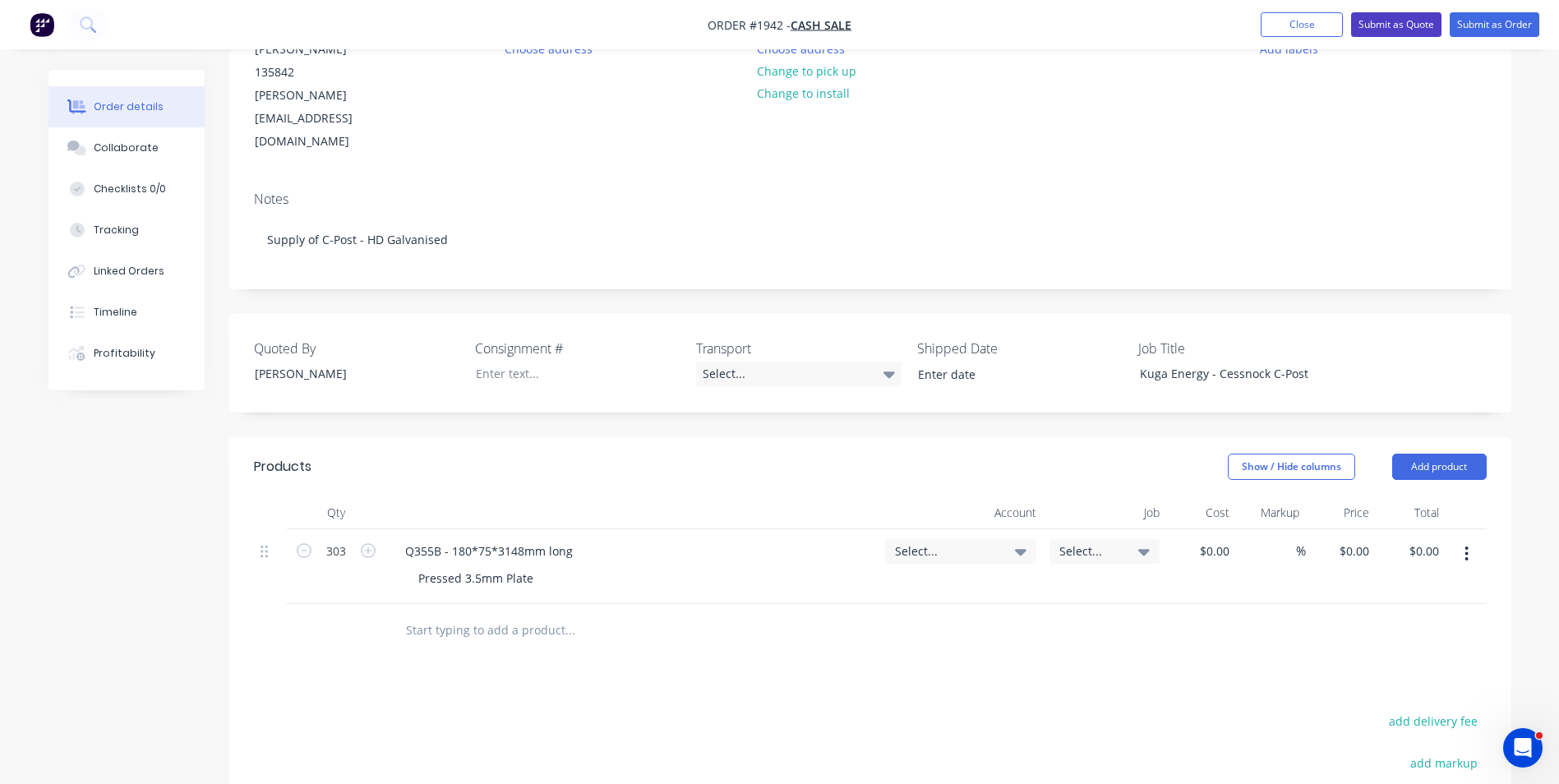
click at [1389, 27] on button "Submit as Quote" at bounding box center [1397, 24] width 90 height 25
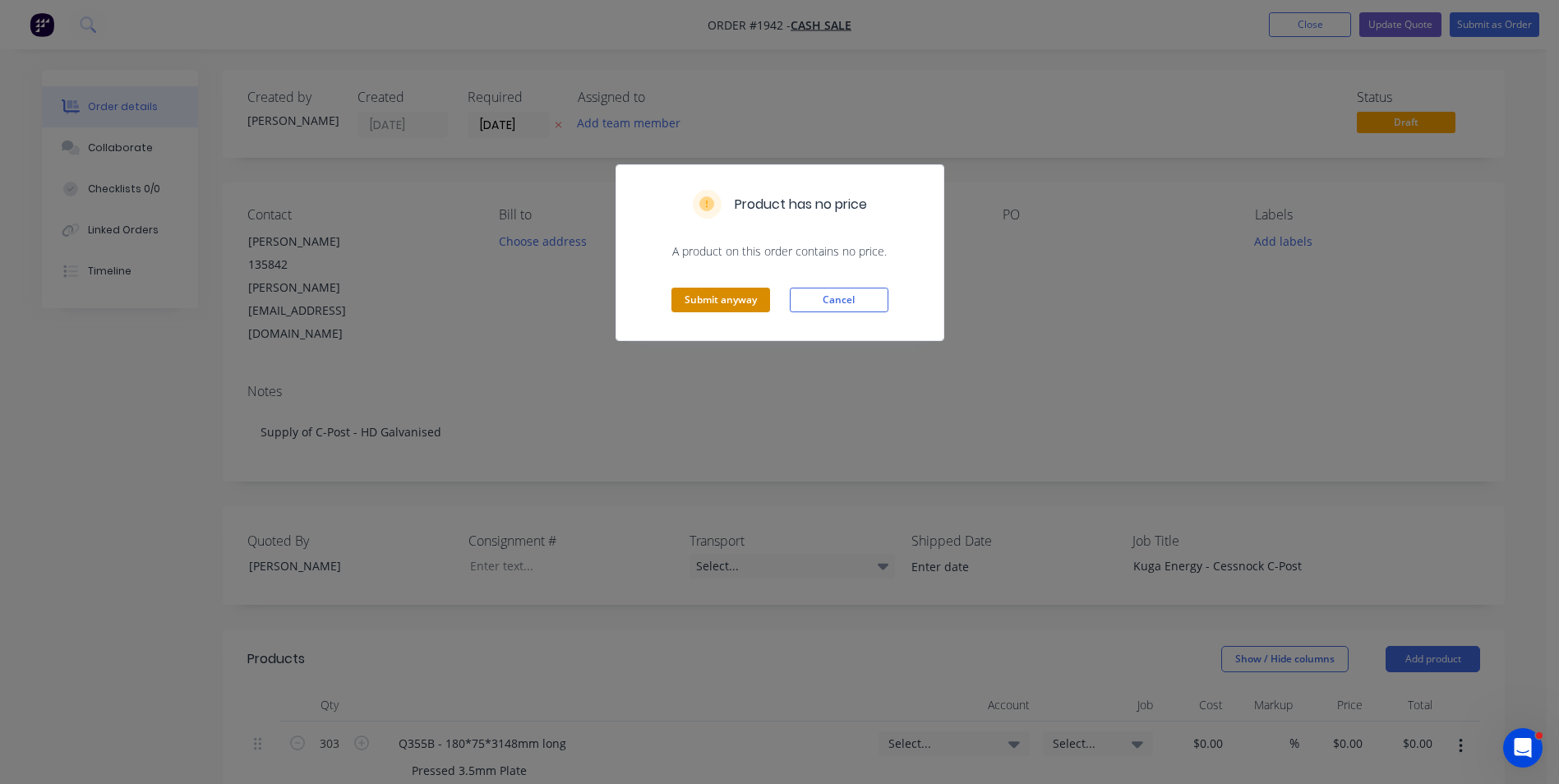
click at [731, 295] on button "Submit anyway" at bounding box center [720, 300] width 99 height 25
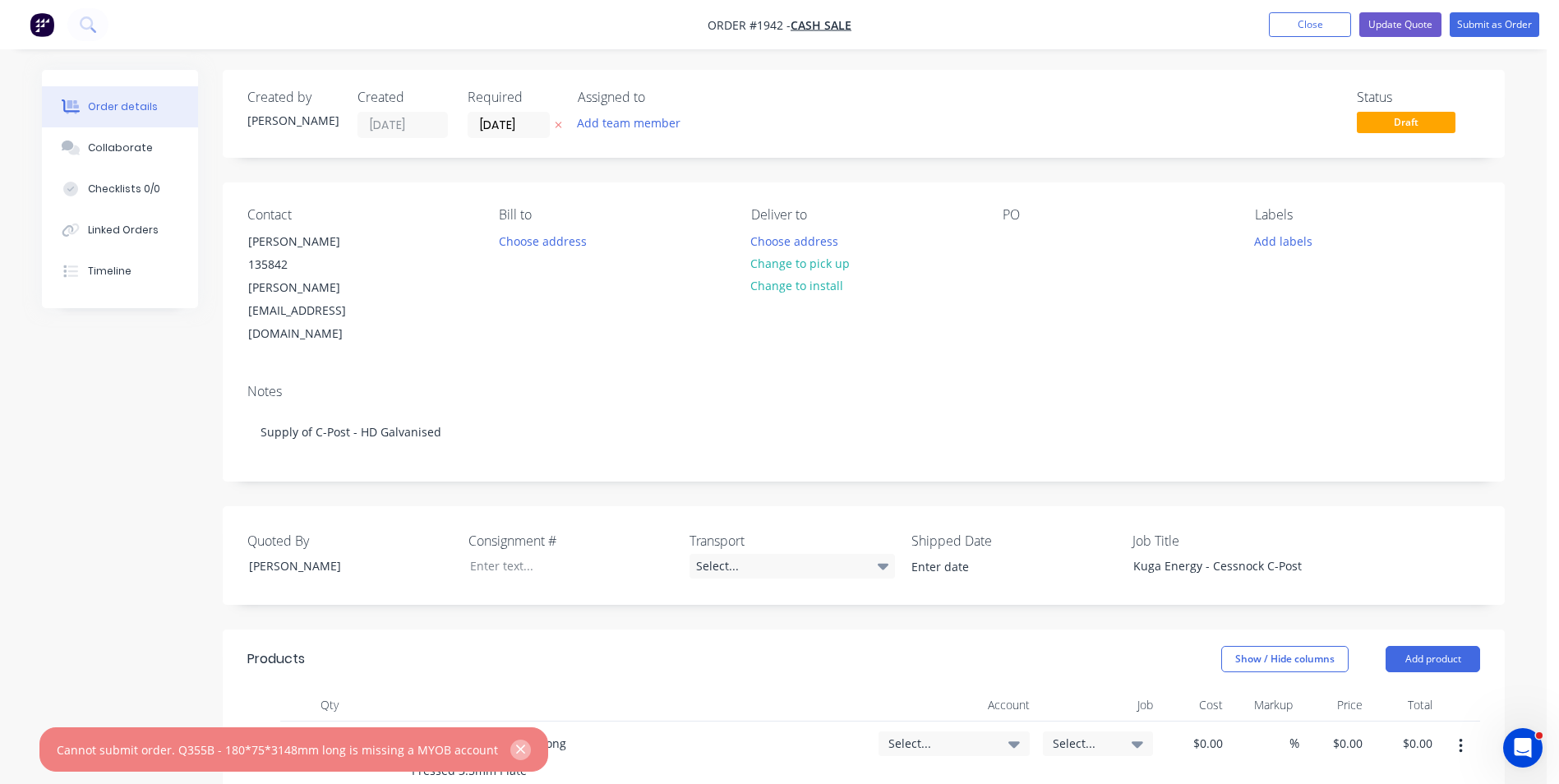
click at [516, 751] on icon "button" at bounding box center [520, 750] width 9 height 9
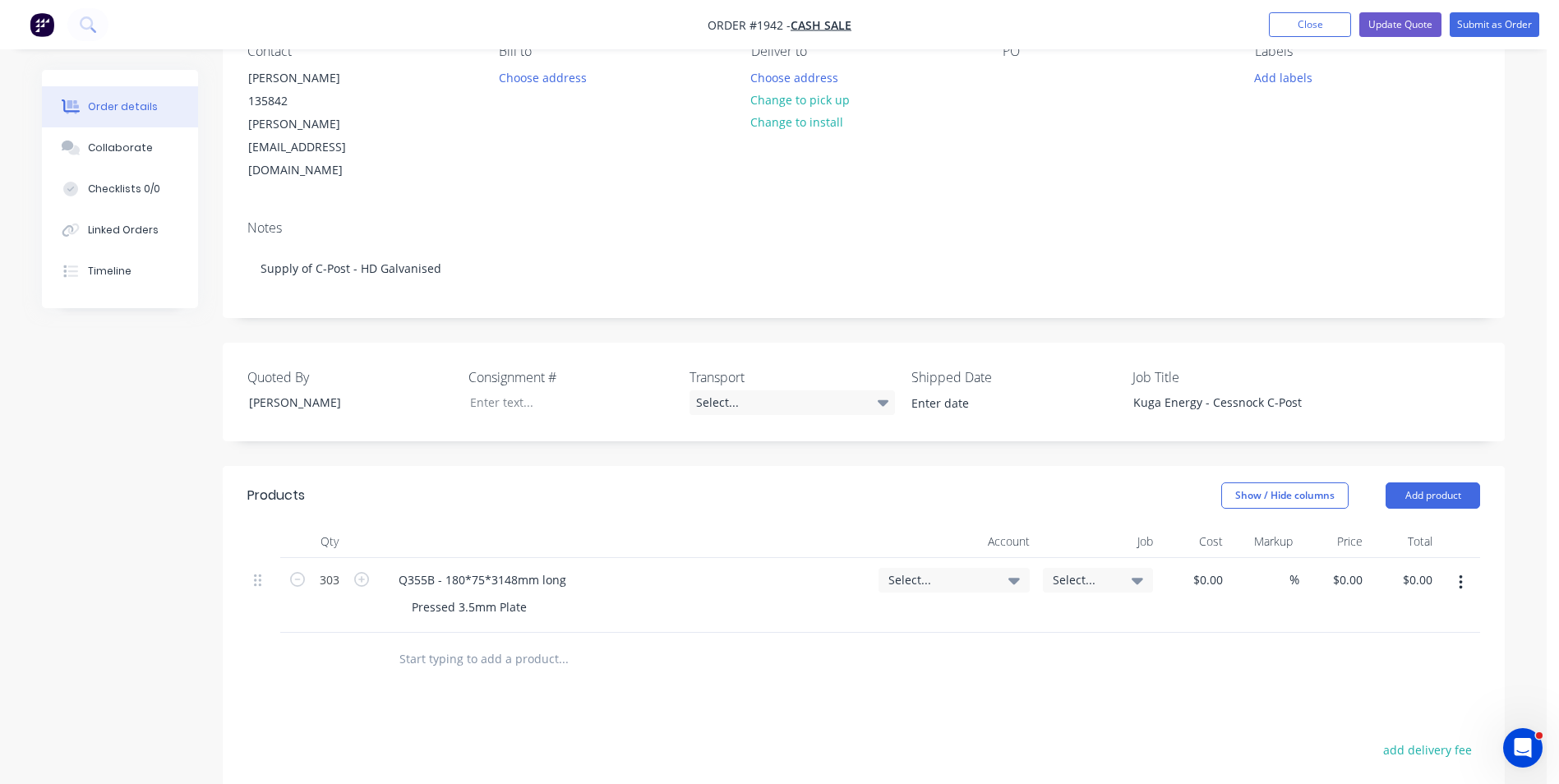
scroll to position [164, 0]
click at [917, 570] on span "Select..." at bounding box center [940, 578] width 103 height 18
click at [872, 612] on input at bounding box center [927, 629] width 169 height 33
type input "4-170"
click at [898, 729] on div "4-1700 / Sales - Manufacturing Other" at bounding box center [914, 745] width 230 height 33
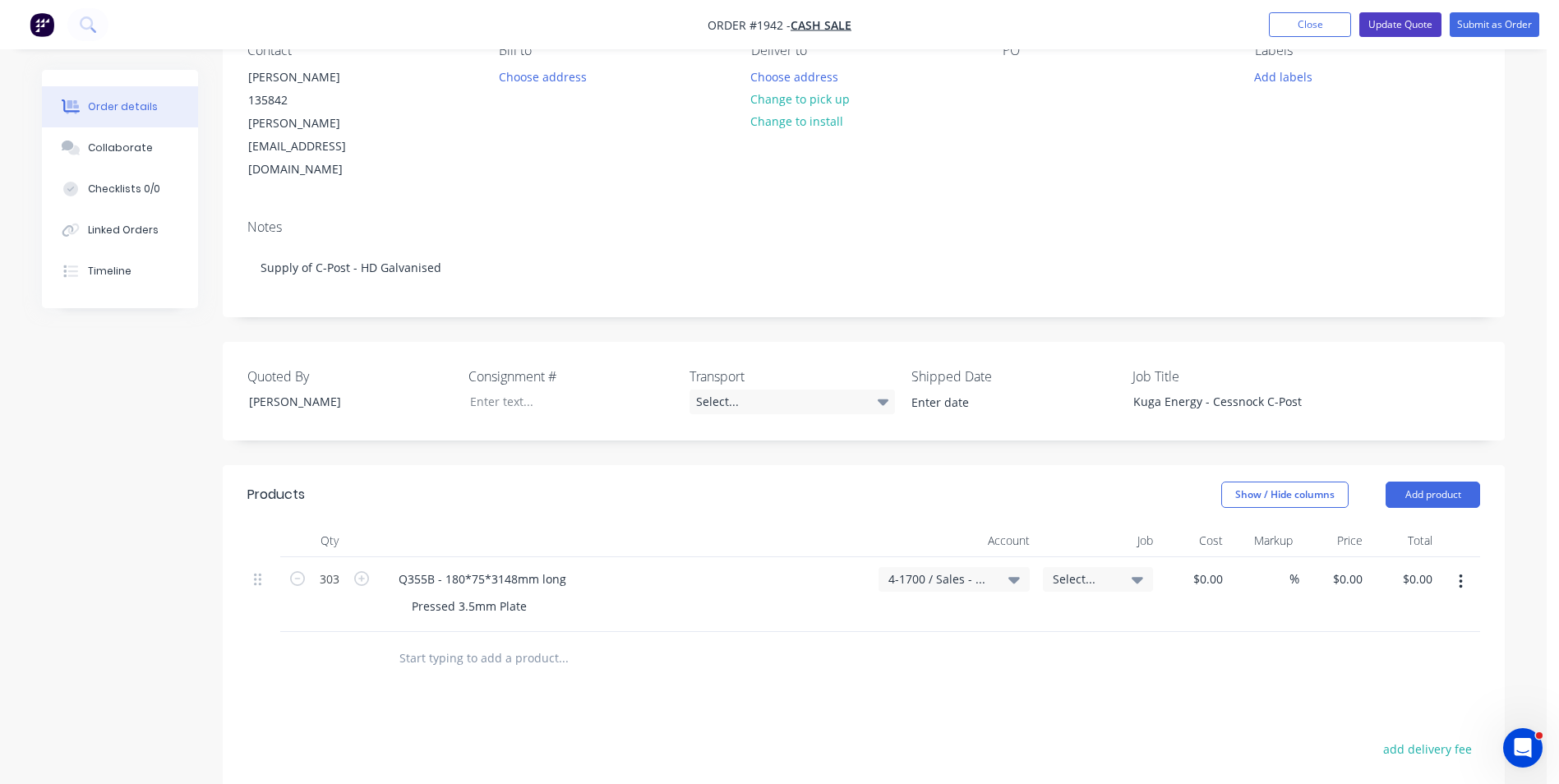
click at [1409, 27] on button "Update Quote" at bounding box center [1400, 24] width 82 height 25
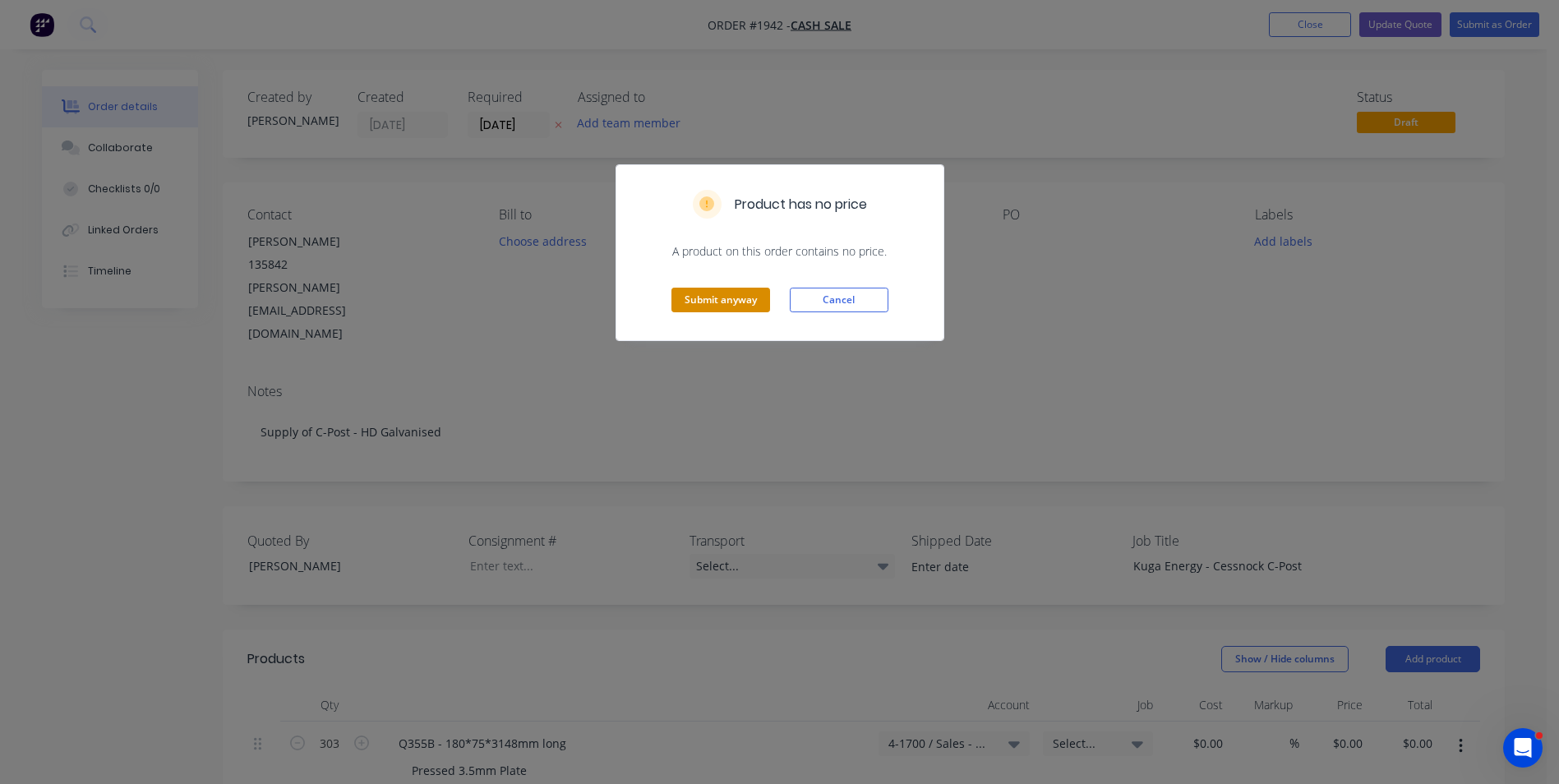
click at [702, 299] on button "Submit anyway" at bounding box center [720, 300] width 99 height 25
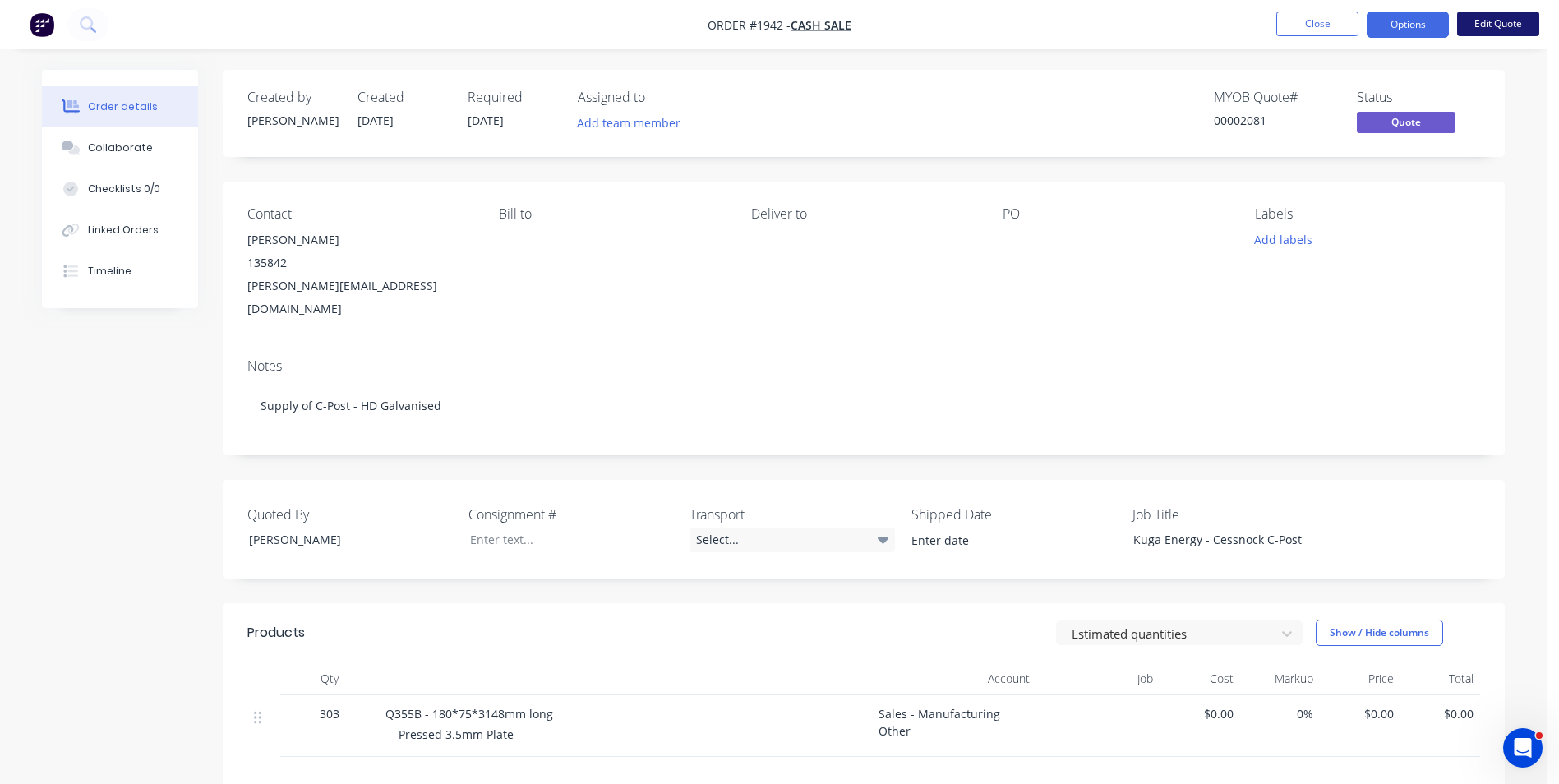
click at [1488, 30] on button "Edit Quote" at bounding box center [1498, 23] width 82 height 25
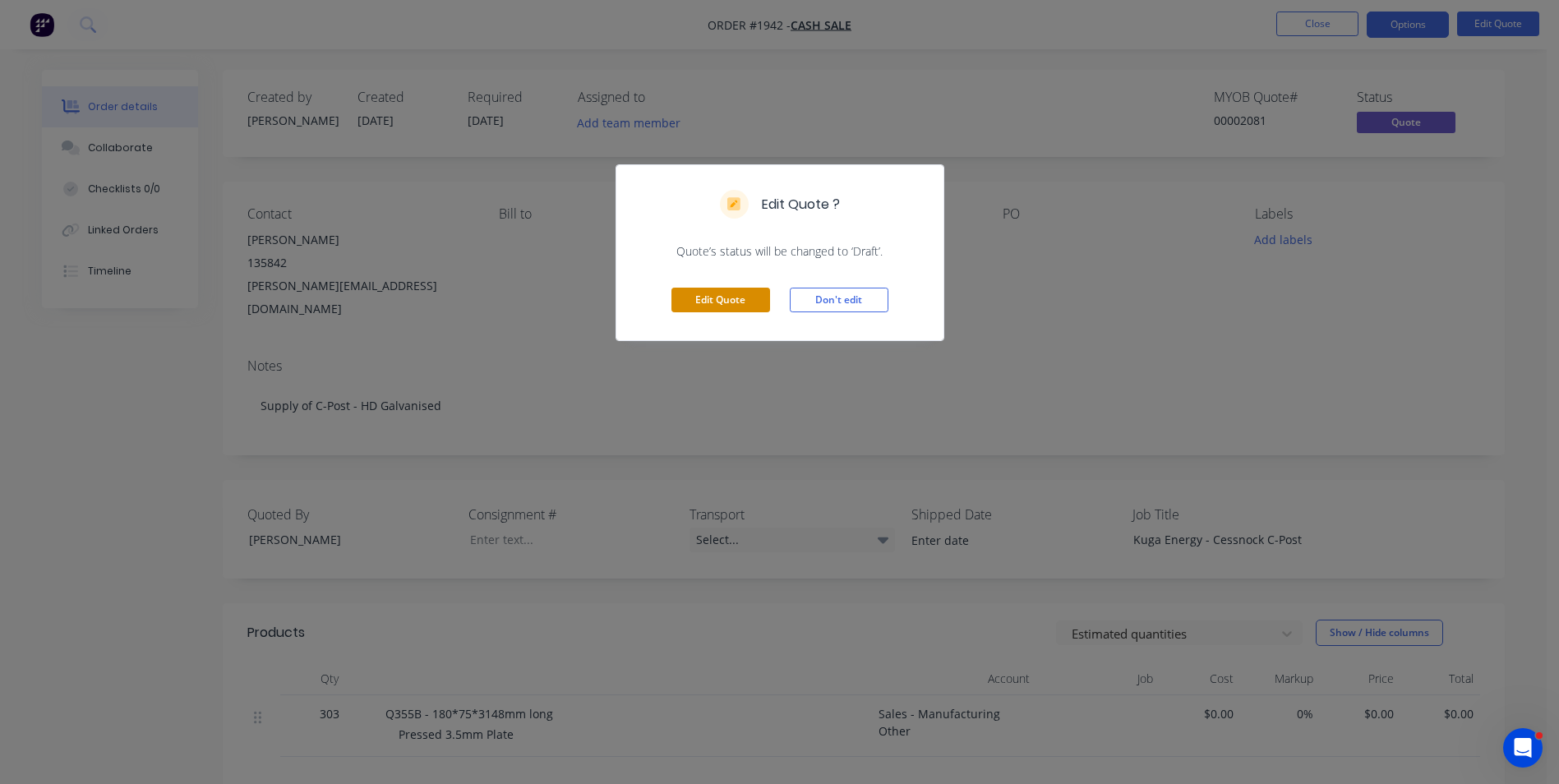
click at [728, 300] on button "Edit Quote" at bounding box center [720, 300] width 99 height 25
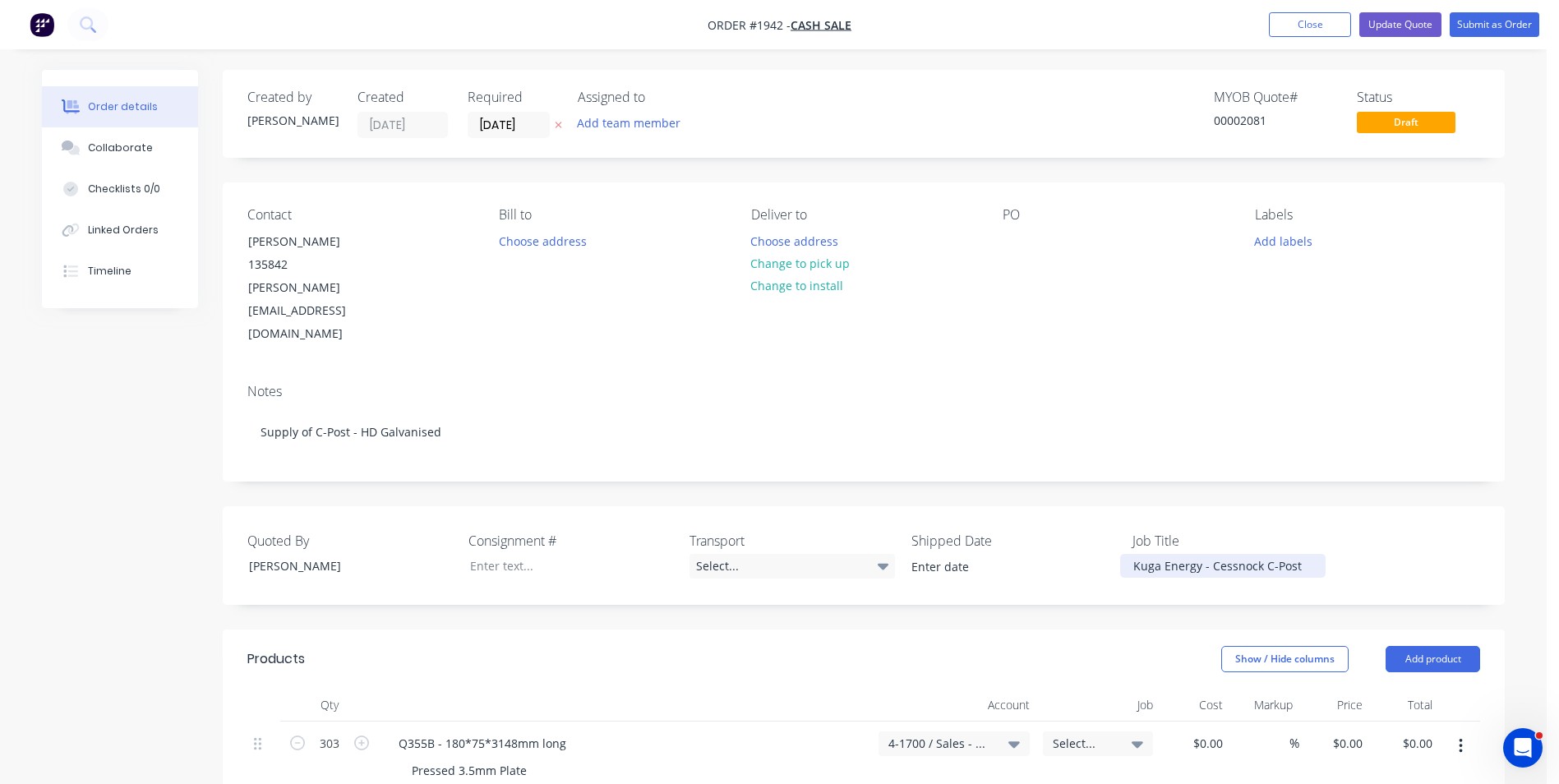
click at [1299, 553] on div "Kuga Energy - Cessnock C-Post" at bounding box center [1222, 565] width 206 height 24
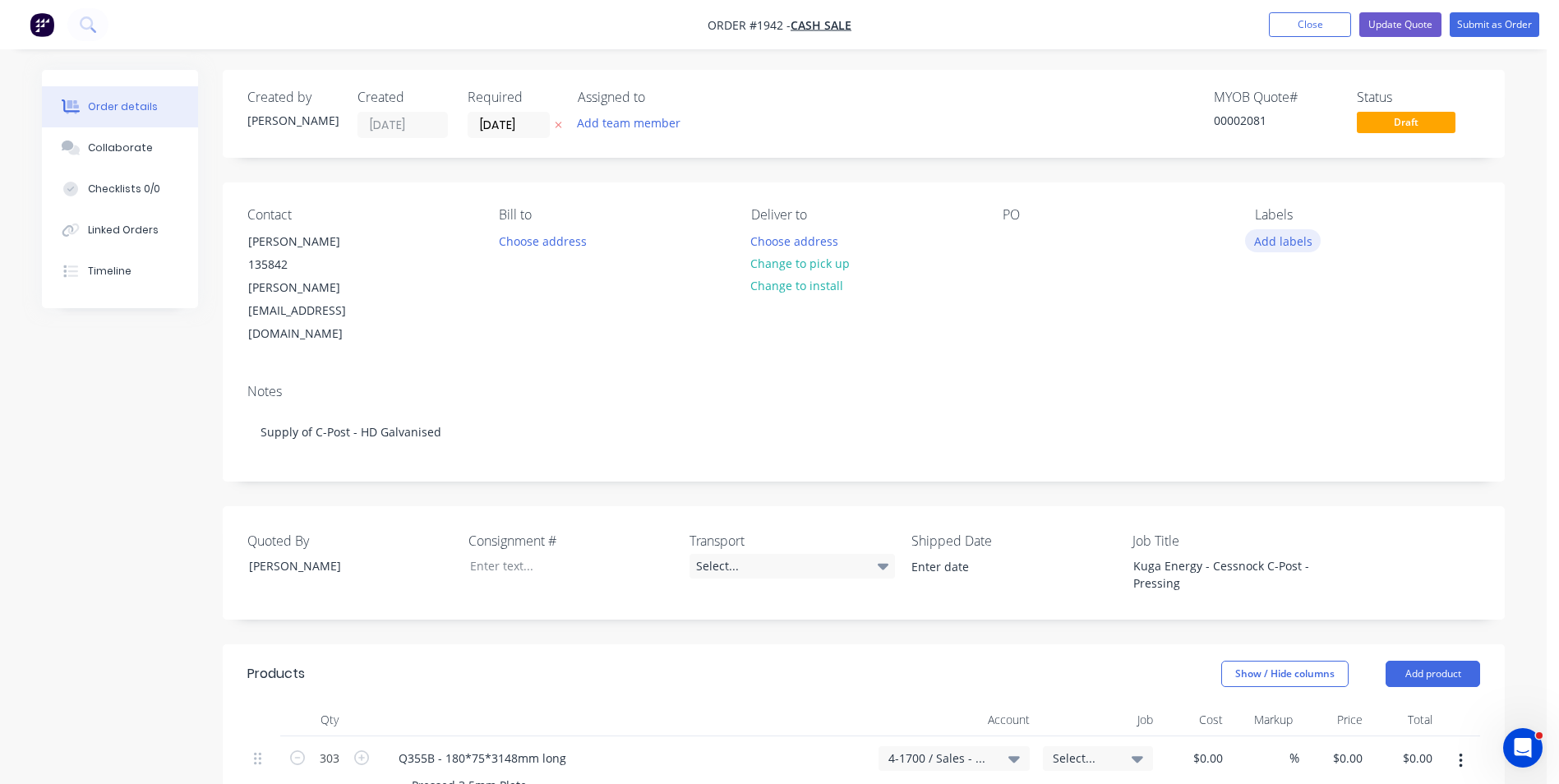
click at [1299, 232] on button "Add labels" at bounding box center [1283, 241] width 76 height 22
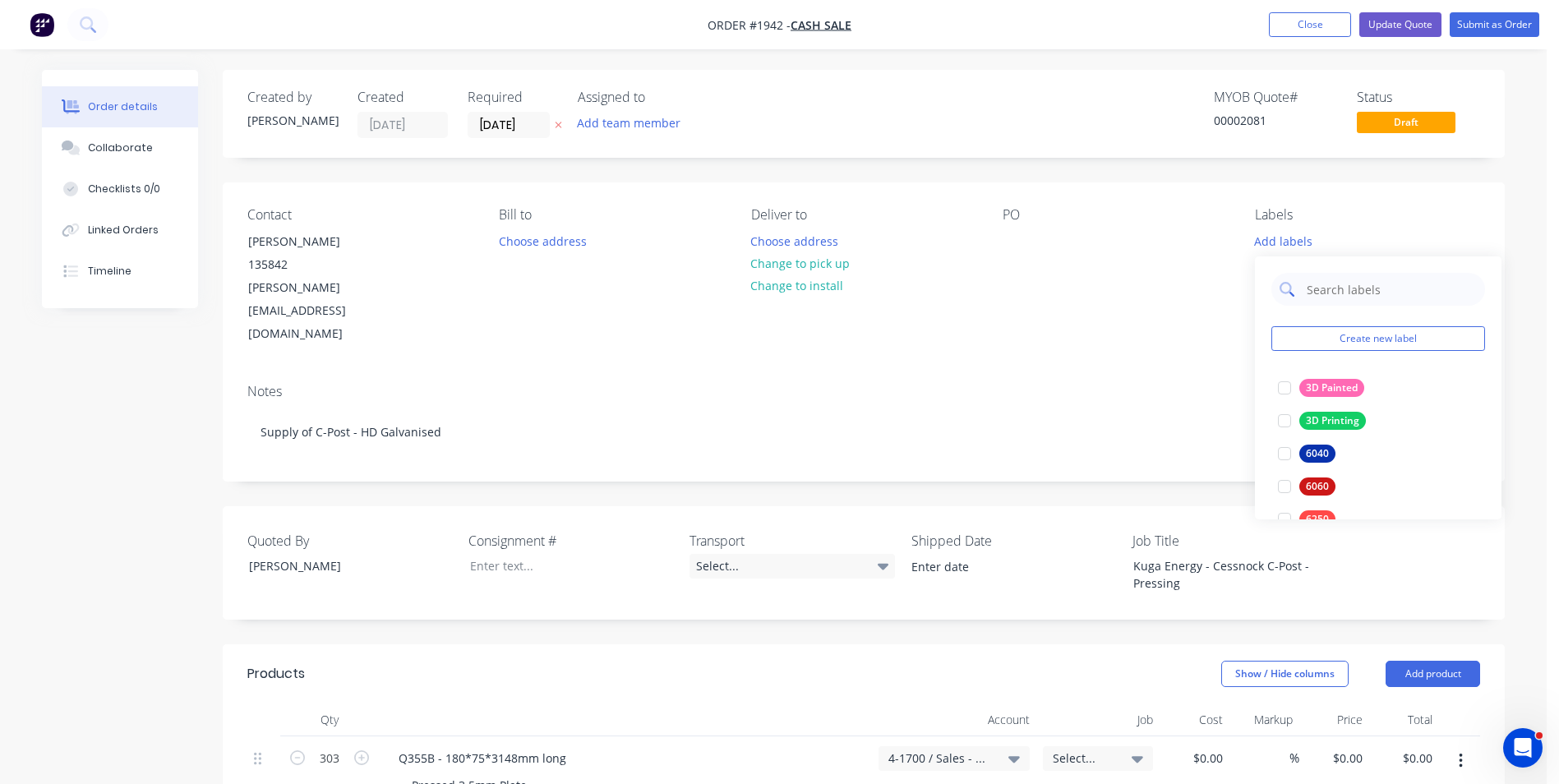
click at [1318, 286] on input "text" at bounding box center [1391, 290] width 172 height 33
type input "pressing"
click at [1331, 384] on div "Pressing" at bounding box center [1326, 388] width 54 height 18
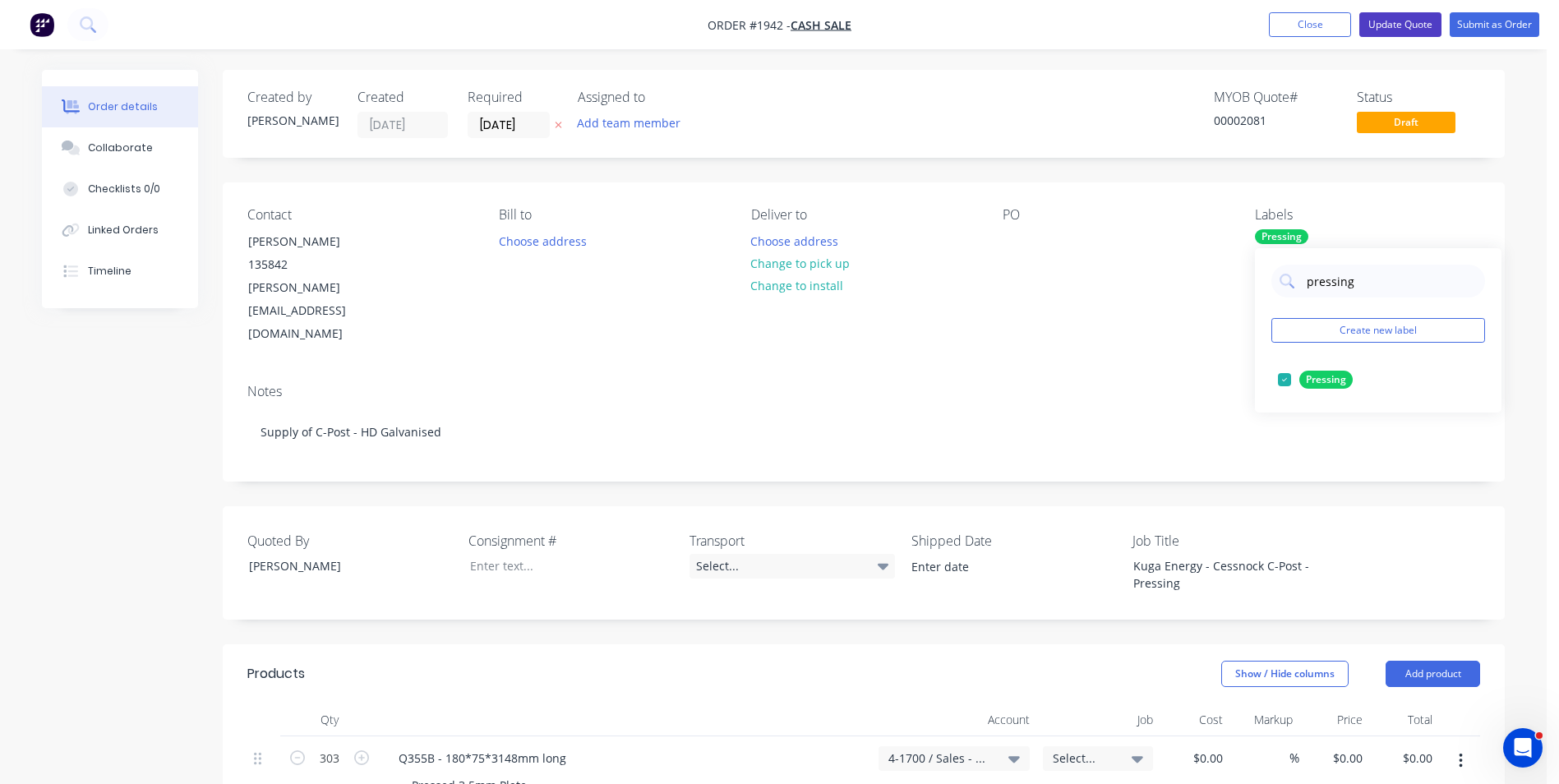
click at [1410, 25] on button "Update Quote" at bounding box center [1400, 24] width 82 height 25
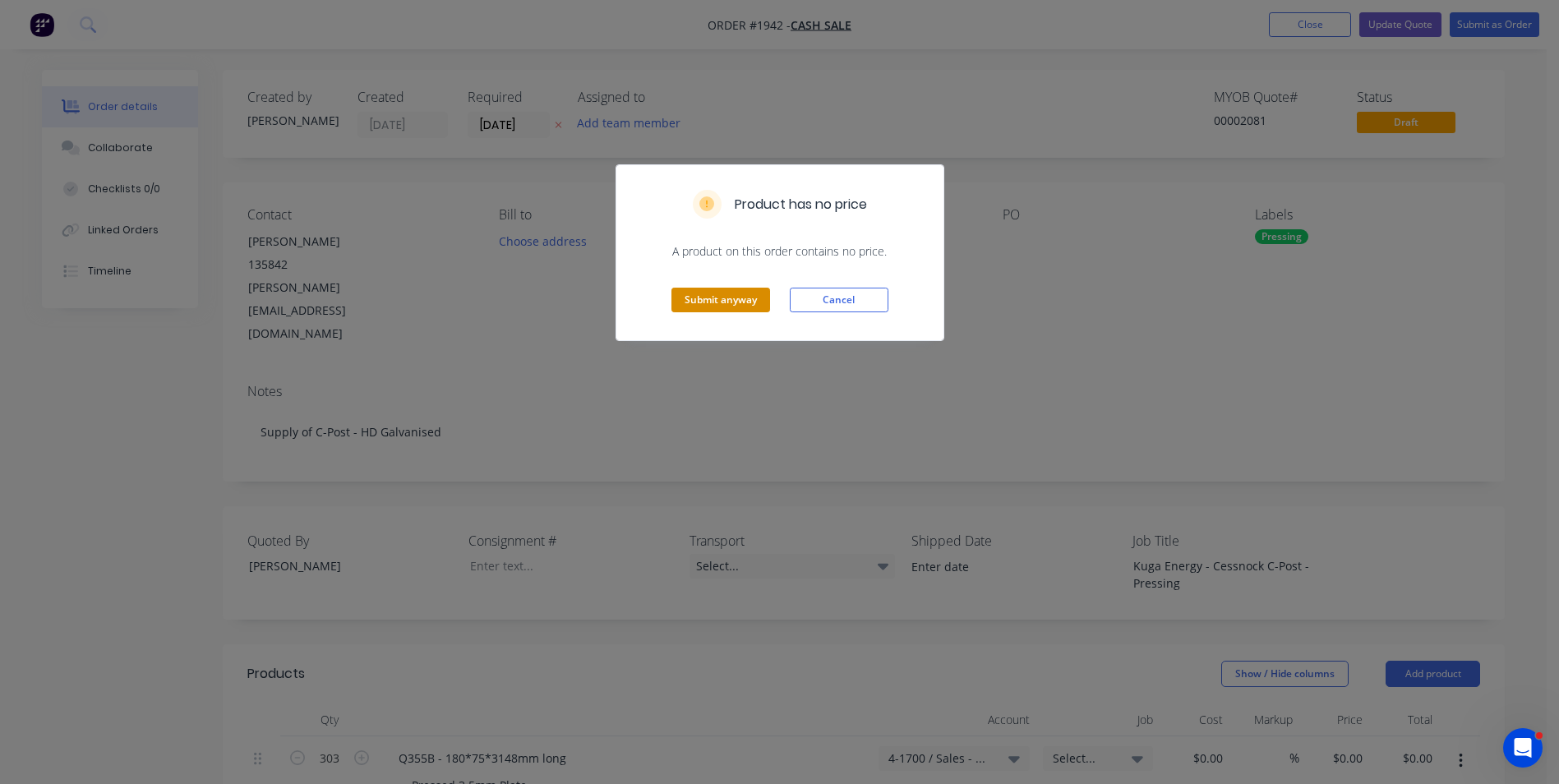
click at [696, 291] on button "Submit anyway" at bounding box center [720, 300] width 99 height 25
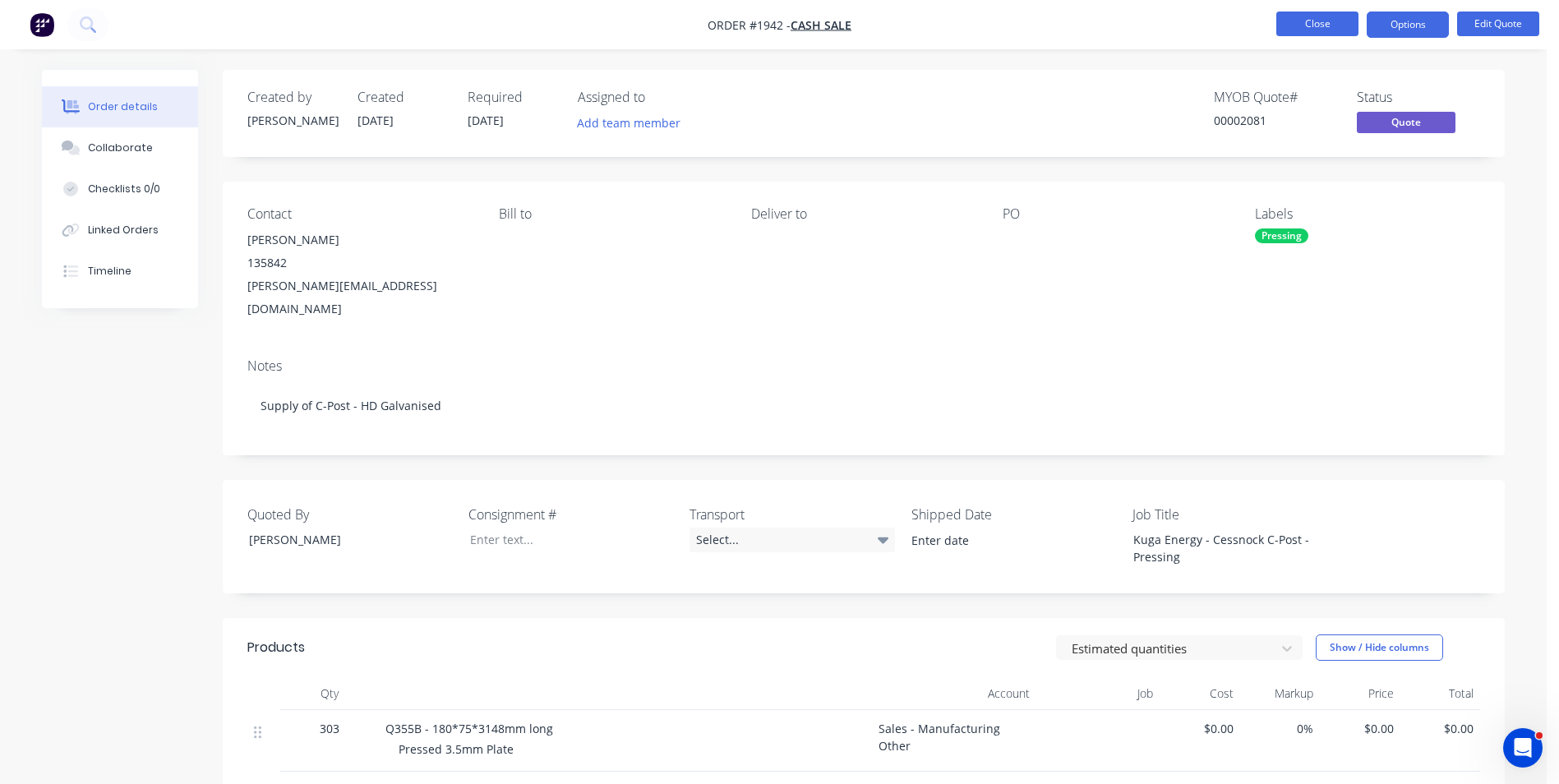
click at [1315, 28] on button "Close" at bounding box center [1317, 23] width 82 height 25
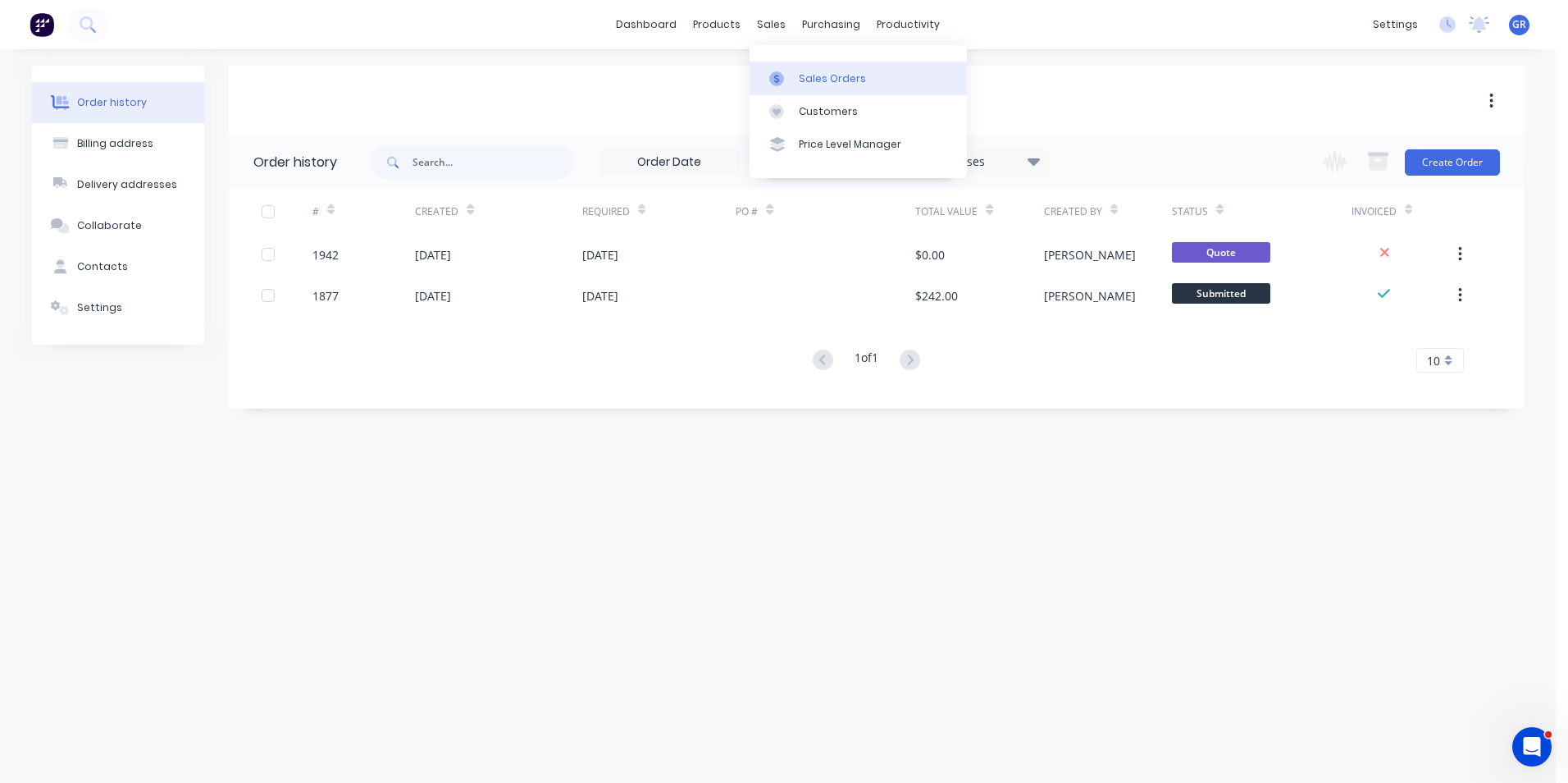
click at [819, 72] on div "Sales Orders" at bounding box center [832, 79] width 67 height 15
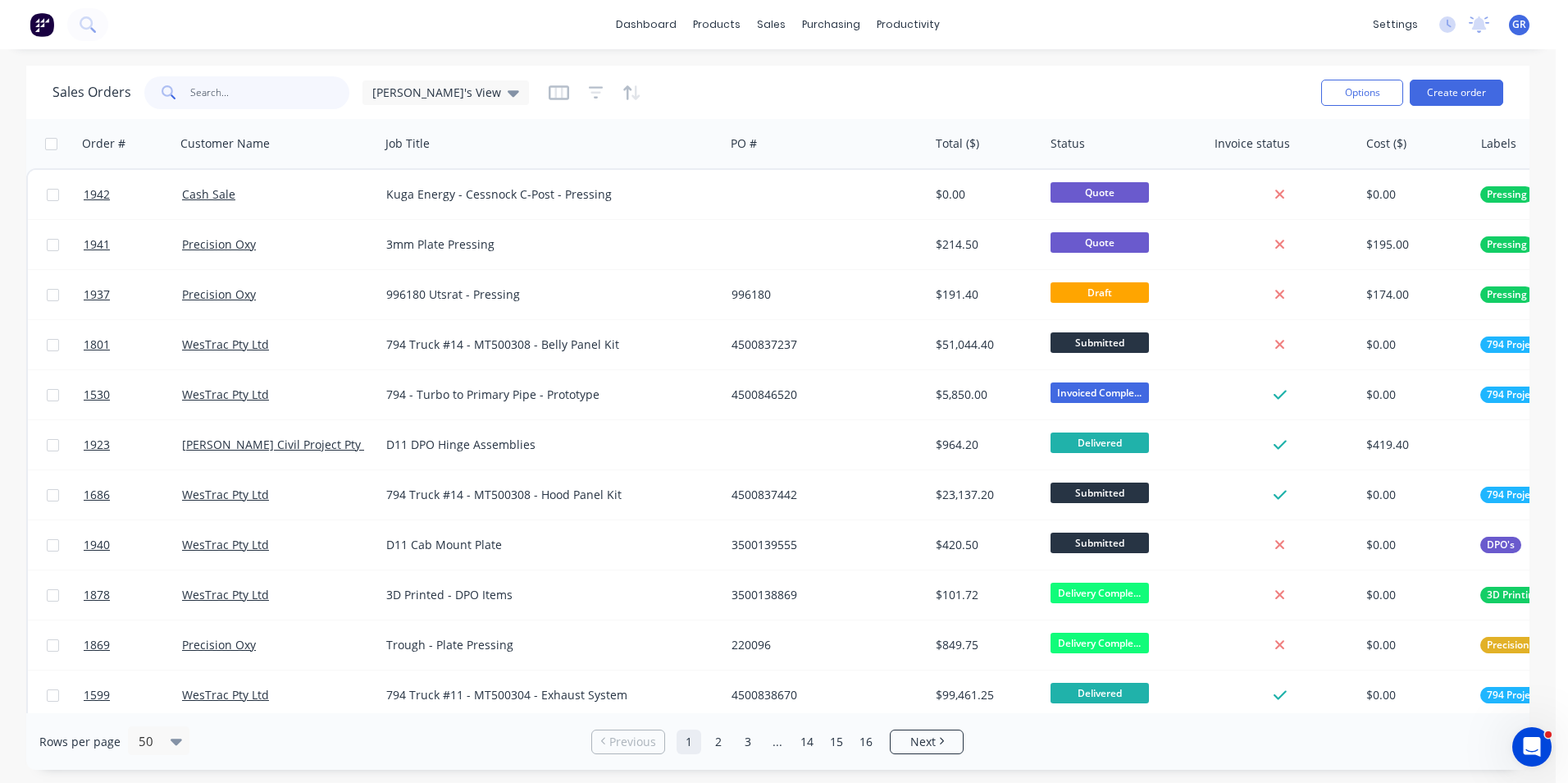
click at [238, 87] on input "text" at bounding box center [271, 93] width 160 height 33
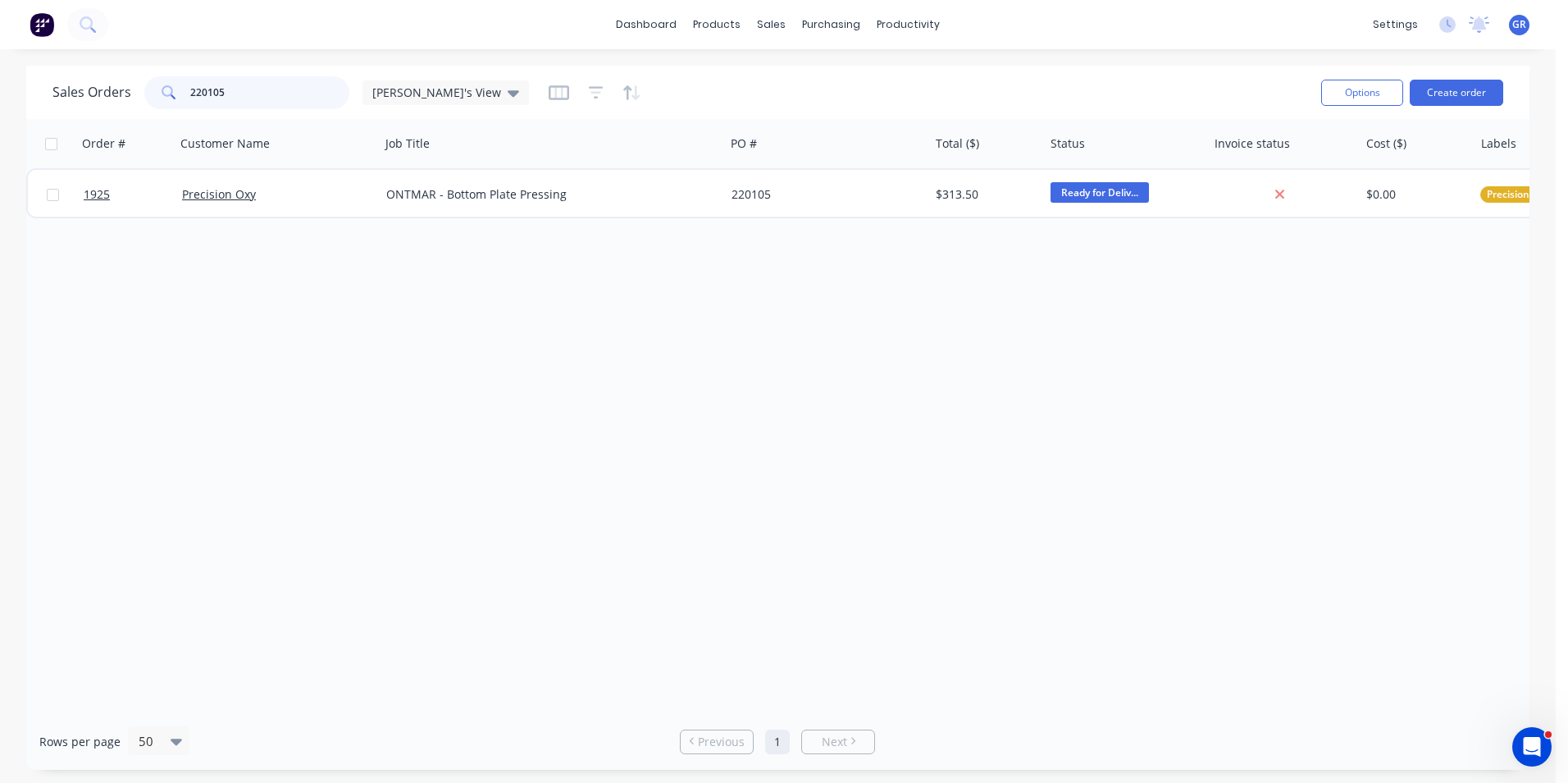
type input "220105"
drag, startPoint x: 238, startPoint y: 94, endPoint x: 151, endPoint y: 90, distance: 87.1
click at [151, 90] on div "220105" at bounding box center [247, 93] width 205 height 33
drag, startPoint x: 225, startPoint y: 92, endPoint x: 184, endPoint y: 94, distance: 41.0
click at [184, 92] on div "1627" at bounding box center [247, 93] width 205 height 33
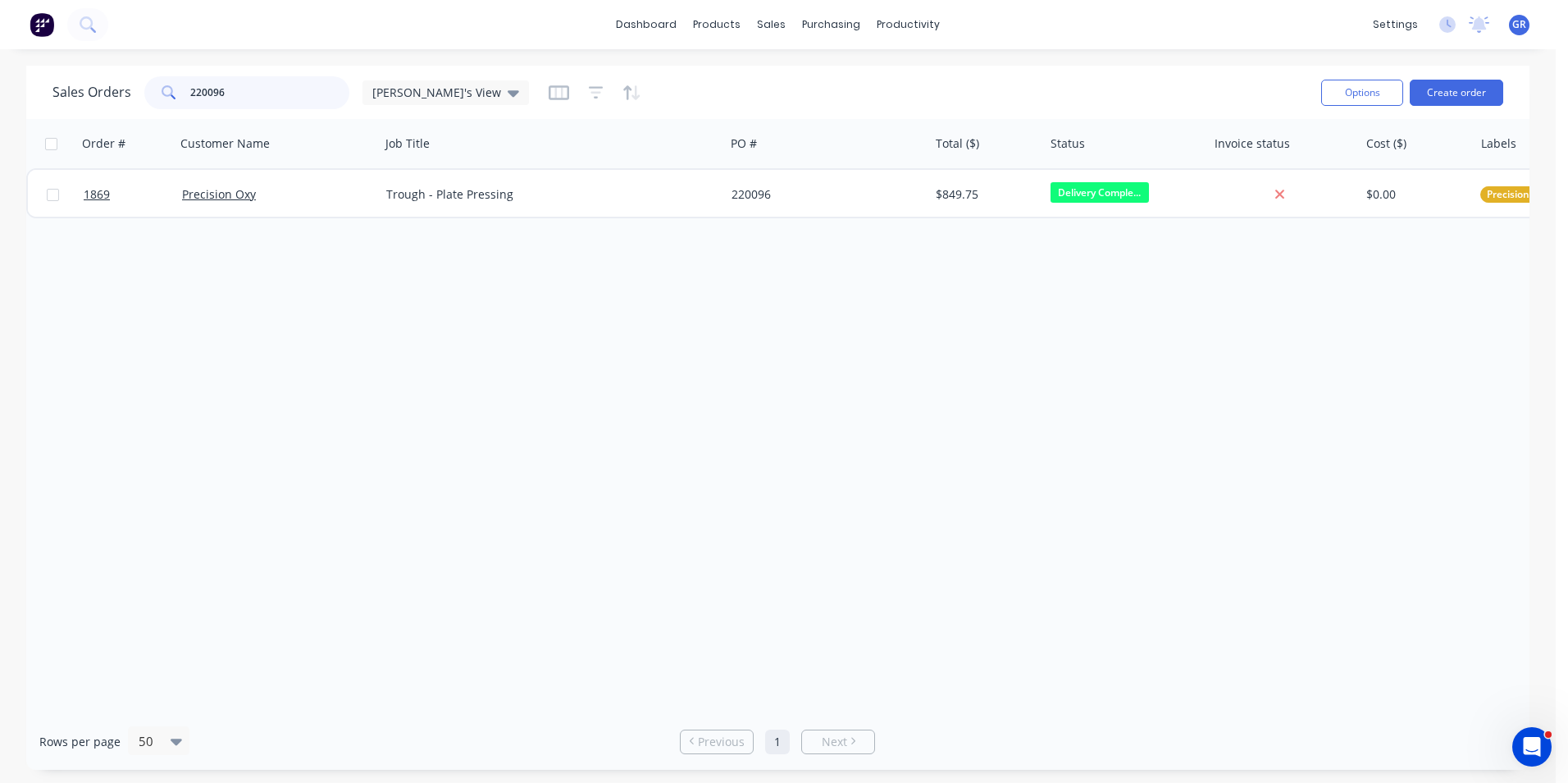
type input "220096"
drag, startPoint x: 228, startPoint y: 91, endPoint x: 172, endPoint y: 92, distance: 56.0
click at [172, 92] on div "220096" at bounding box center [247, 93] width 205 height 33
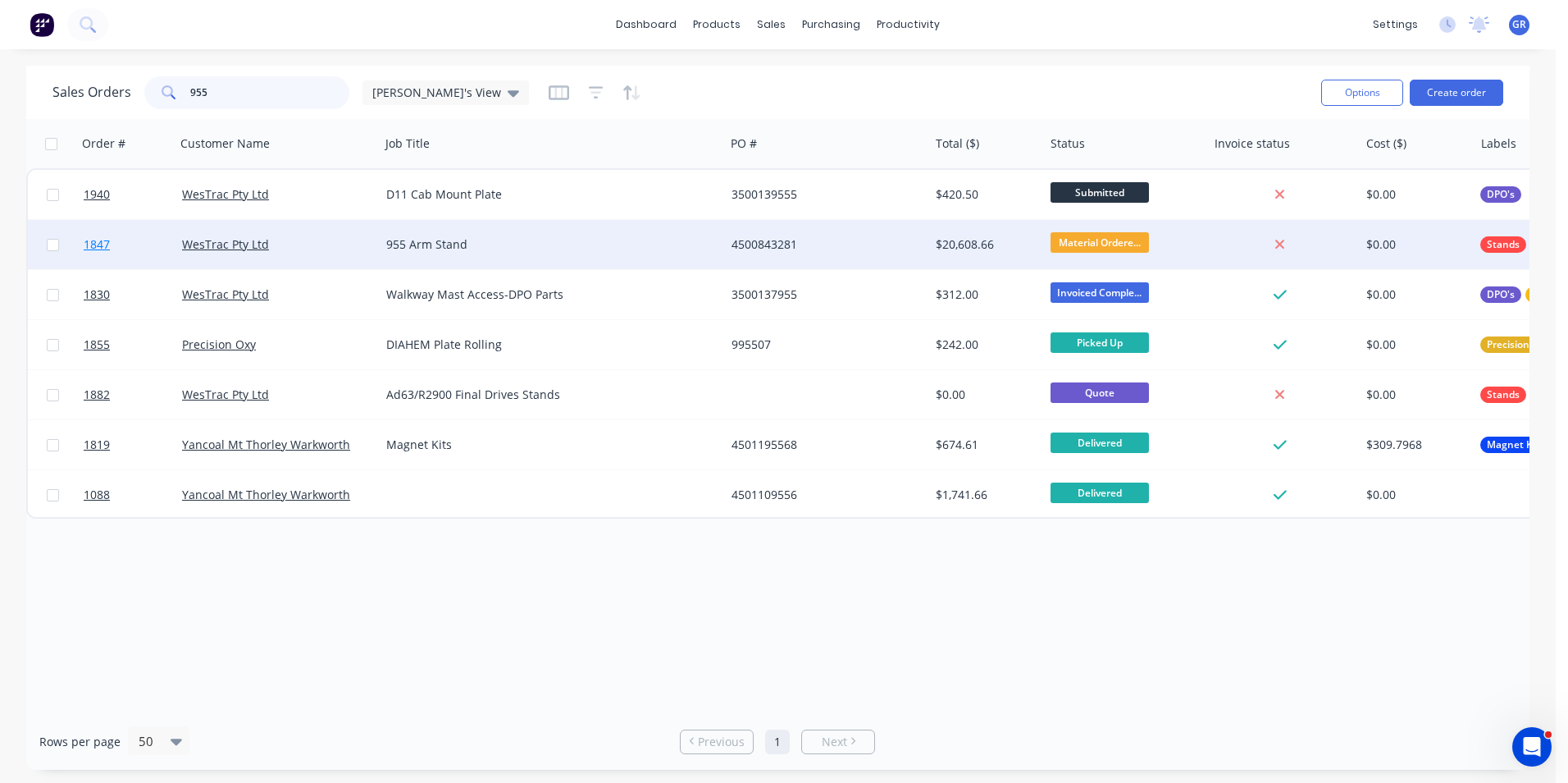
type input "955"
click at [101, 244] on span "1847" at bounding box center [97, 245] width 27 height 17
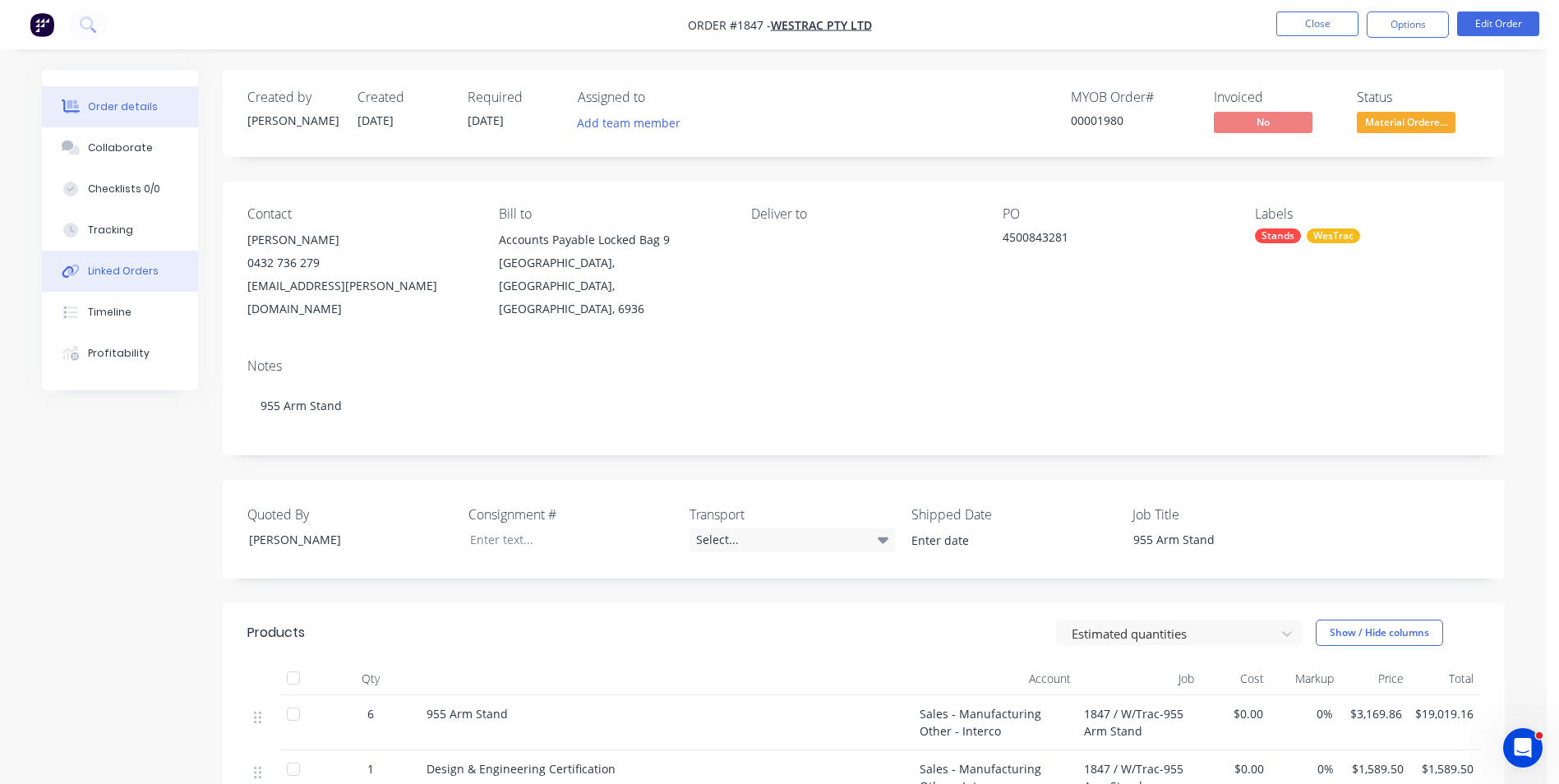
click at [124, 269] on div "Linked Orders" at bounding box center [123, 271] width 71 height 15
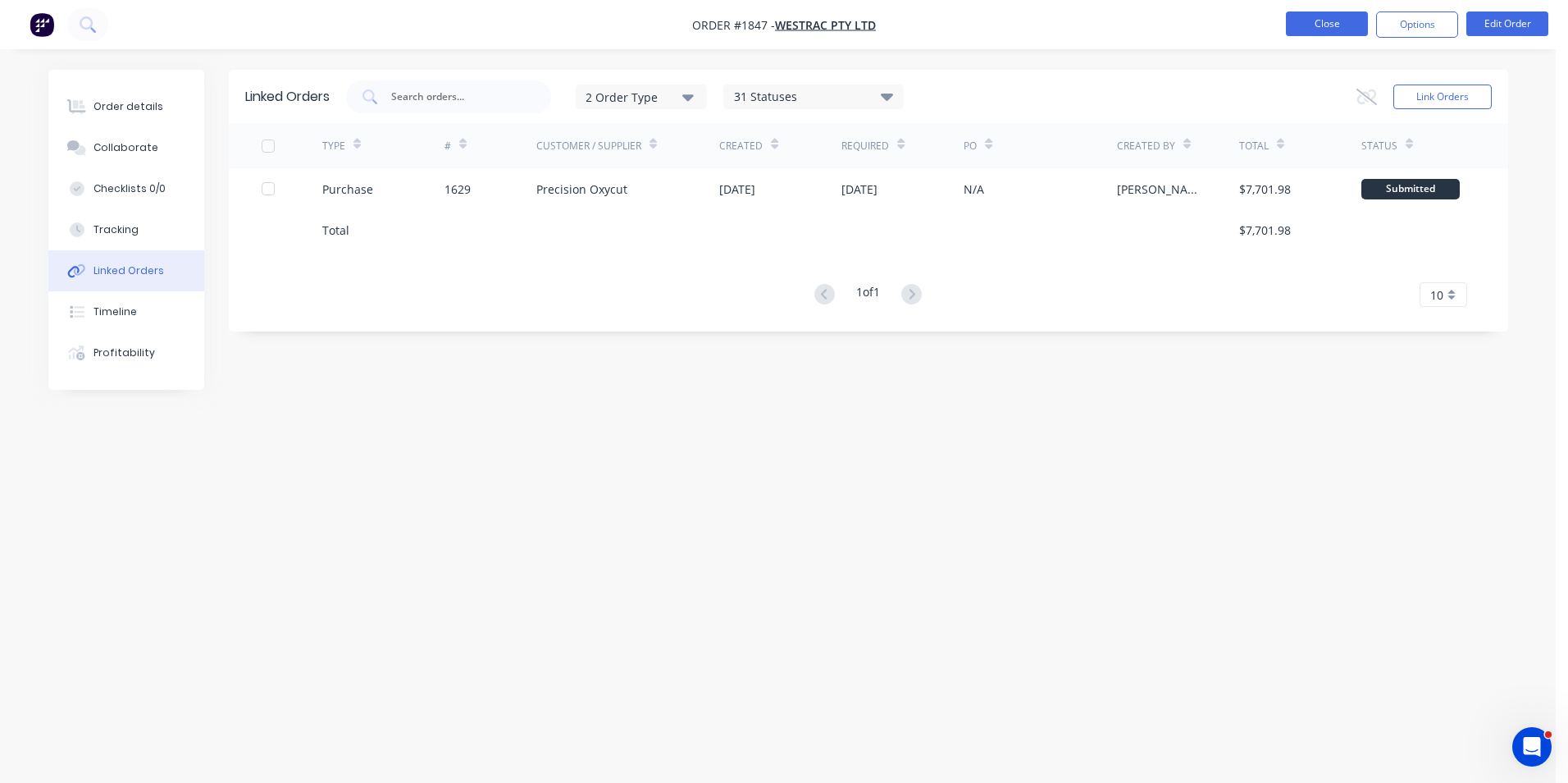
click at [1335, 25] on button "Close" at bounding box center [1327, 23] width 82 height 25
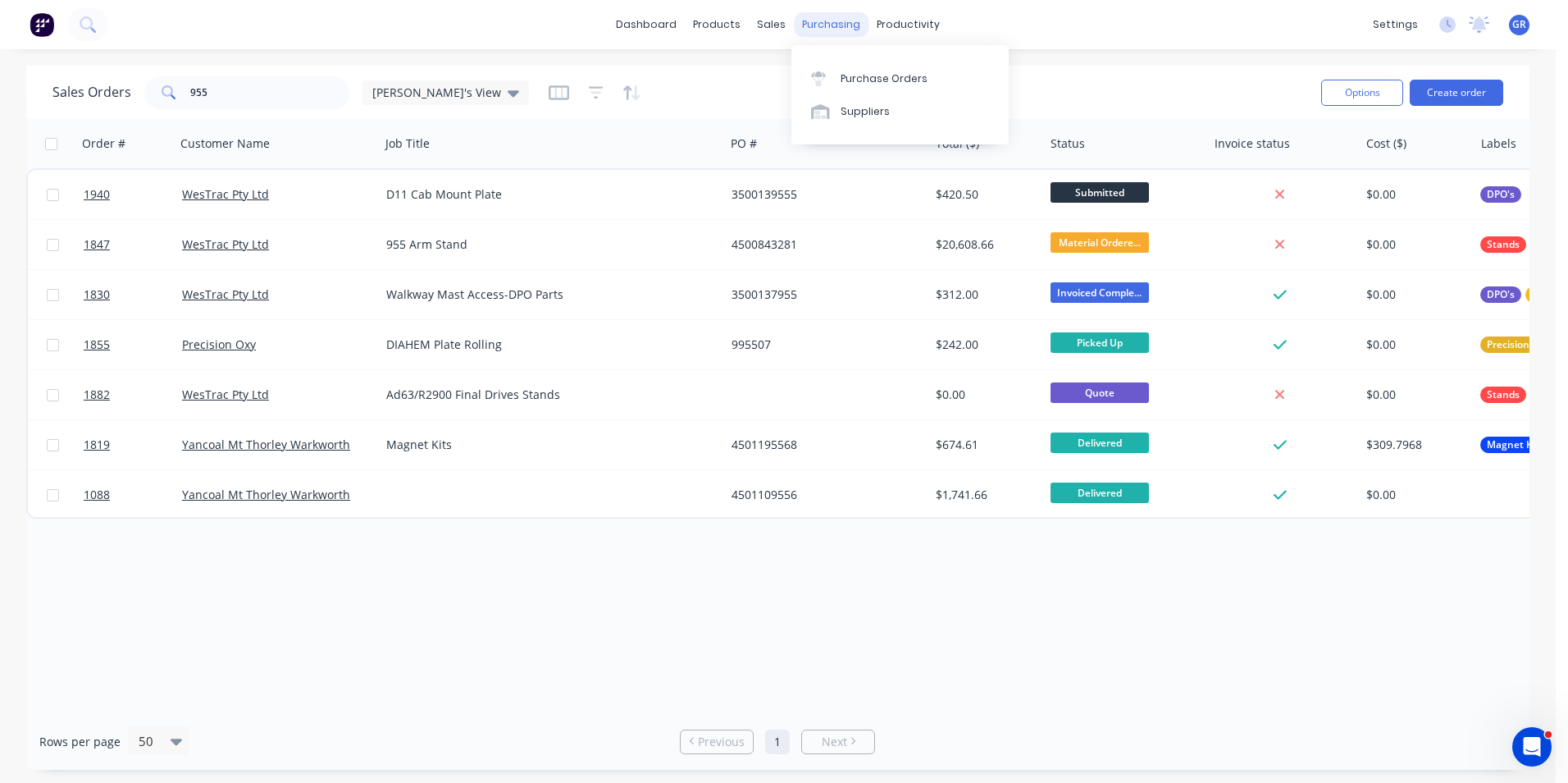
click at [831, 23] on div "purchasing" at bounding box center [830, 24] width 75 height 25
click at [898, 79] on div "Purchase Orders" at bounding box center [884, 79] width 87 height 15
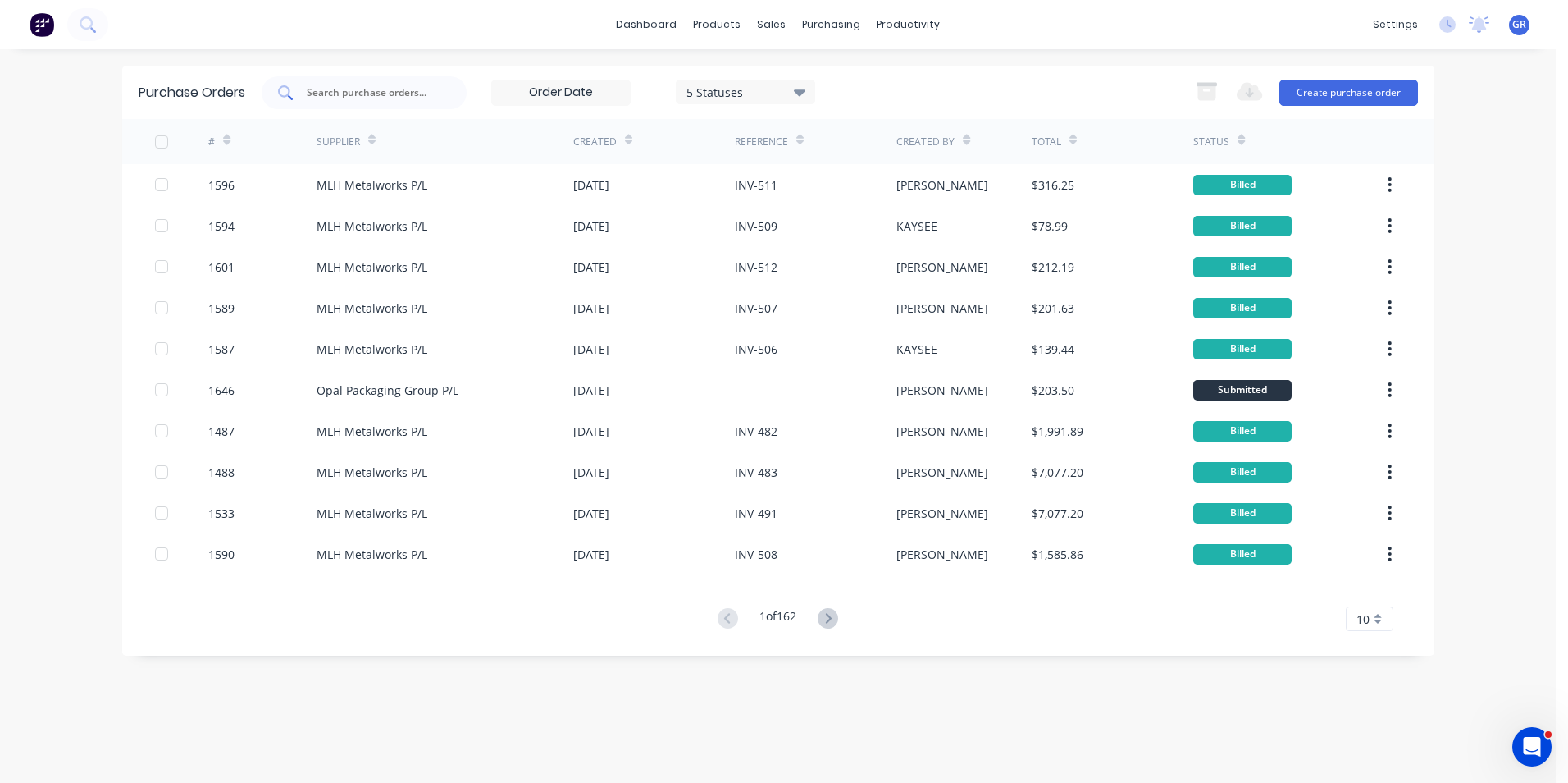
click at [343, 88] on input "text" at bounding box center [373, 93] width 136 height 17
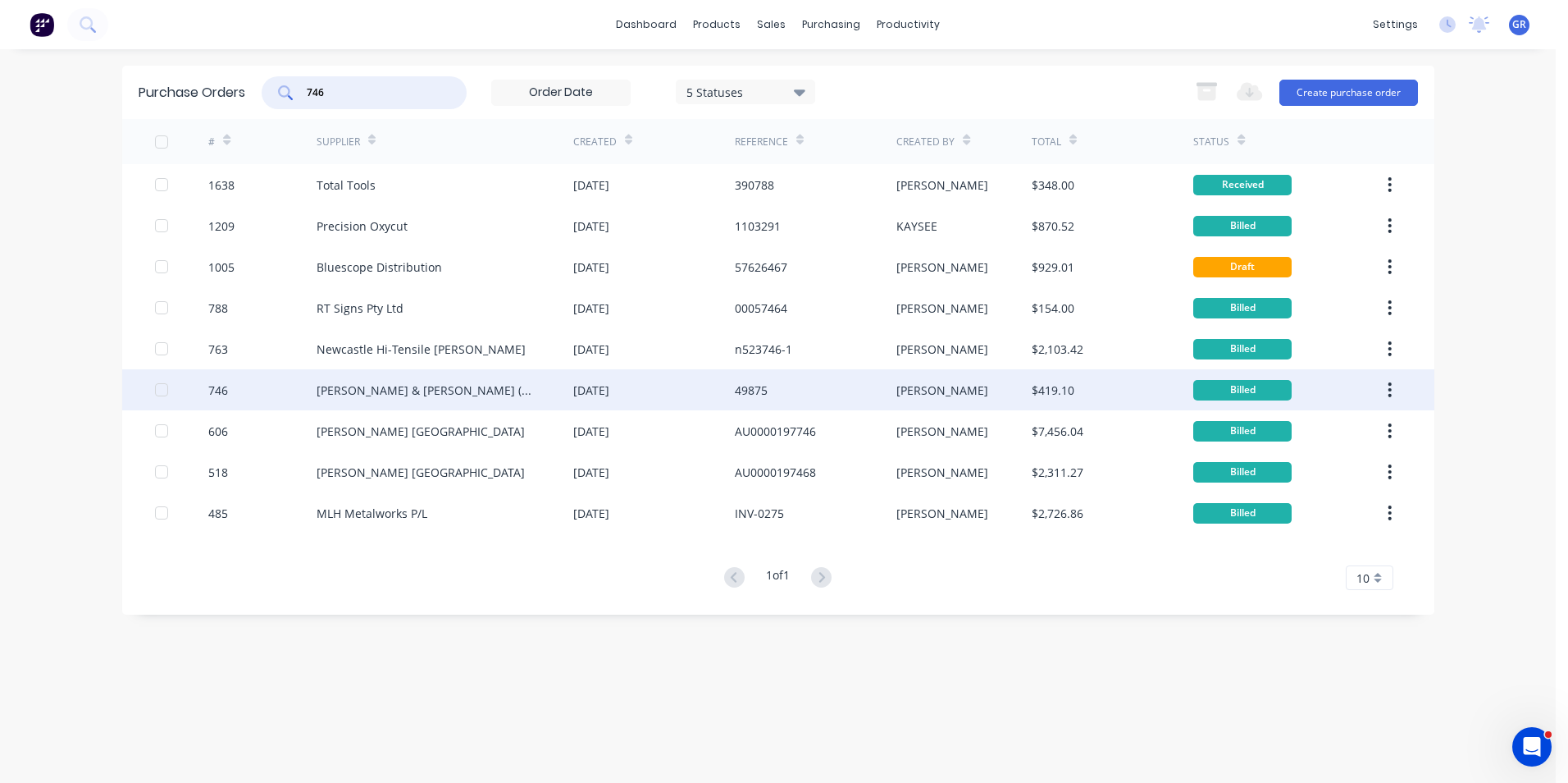
type input "746"
click at [220, 389] on div "746" at bounding box center [217, 390] width 19 height 18
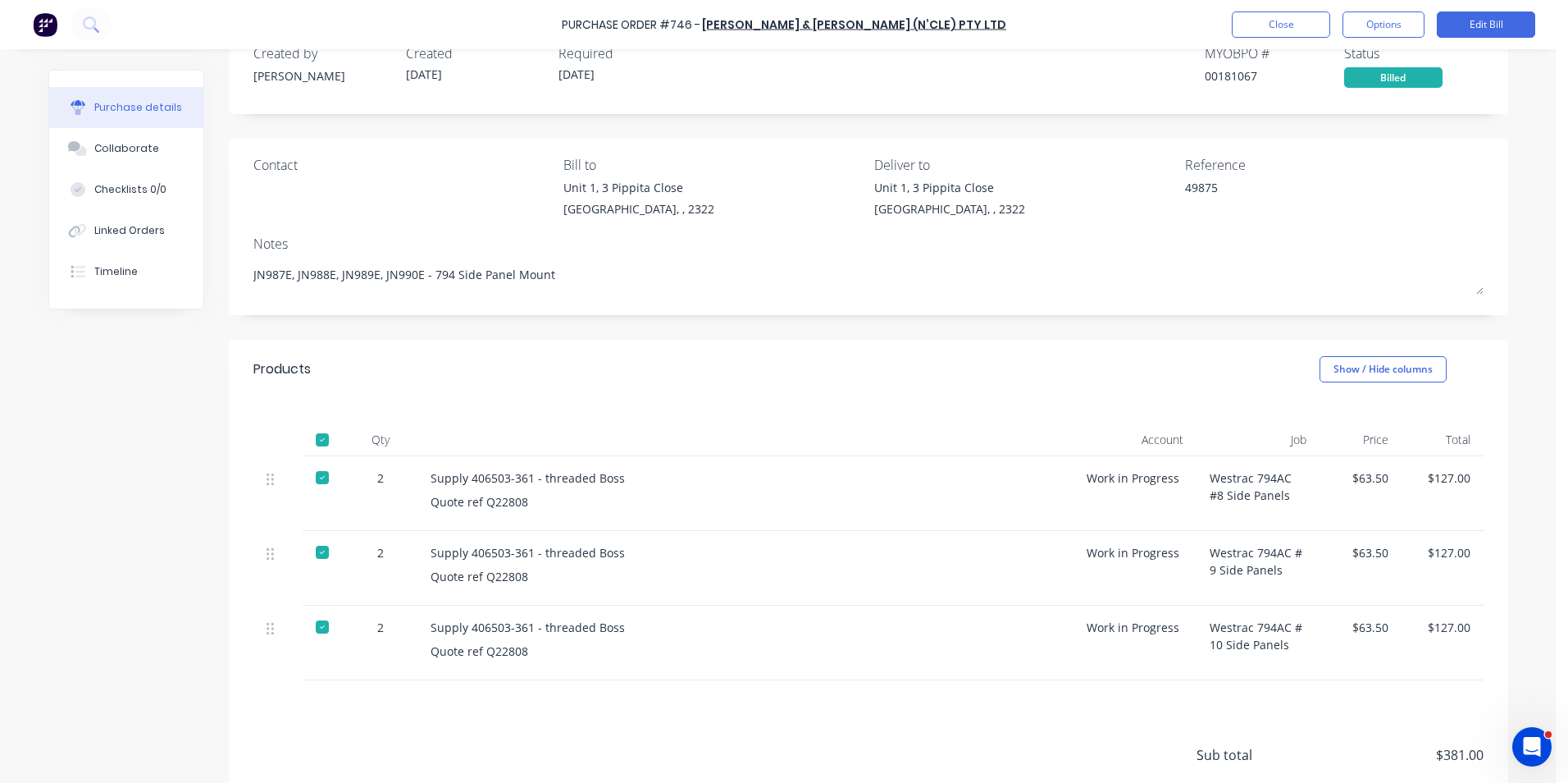
scroll to position [82, 0]
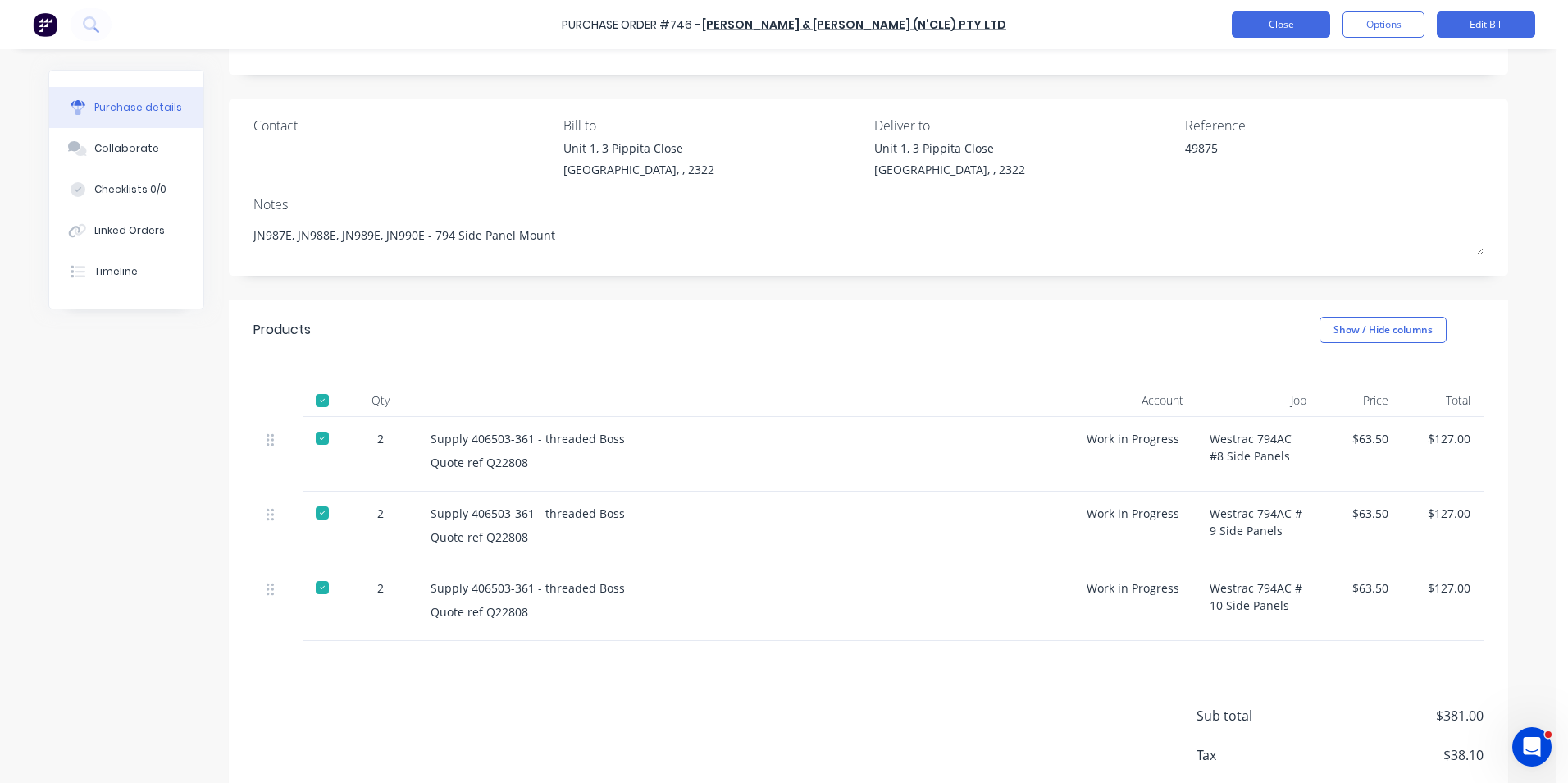
click at [1269, 27] on button "Close" at bounding box center [1281, 24] width 99 height 27
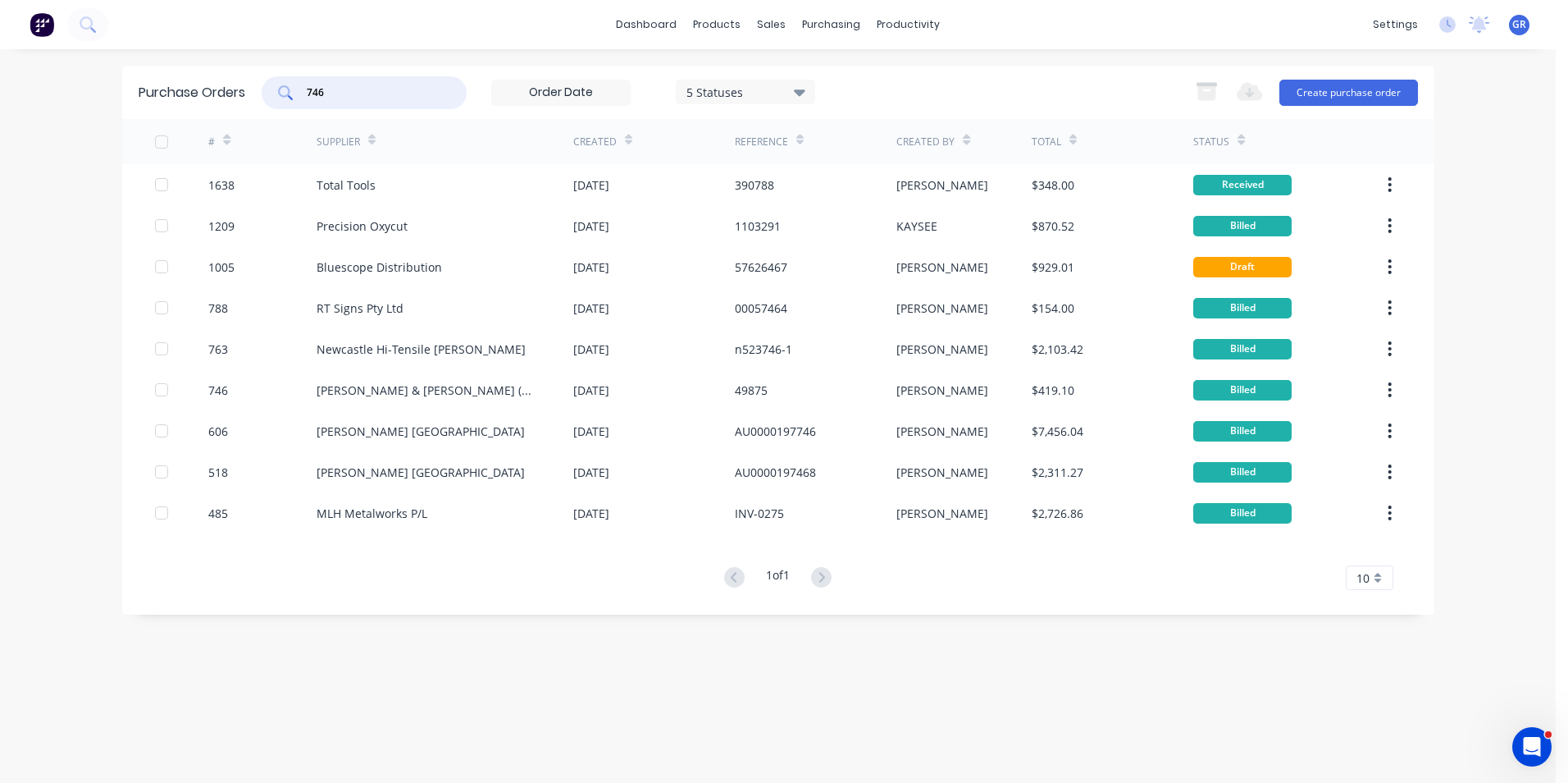
drag, startPoint x: 350, startPoint y: 94, endPoint x: 275, endPoint y: 89, distance: 75.2
click at [275, 89] on div "746" at bounding box center [364, 93] width 205 height 33
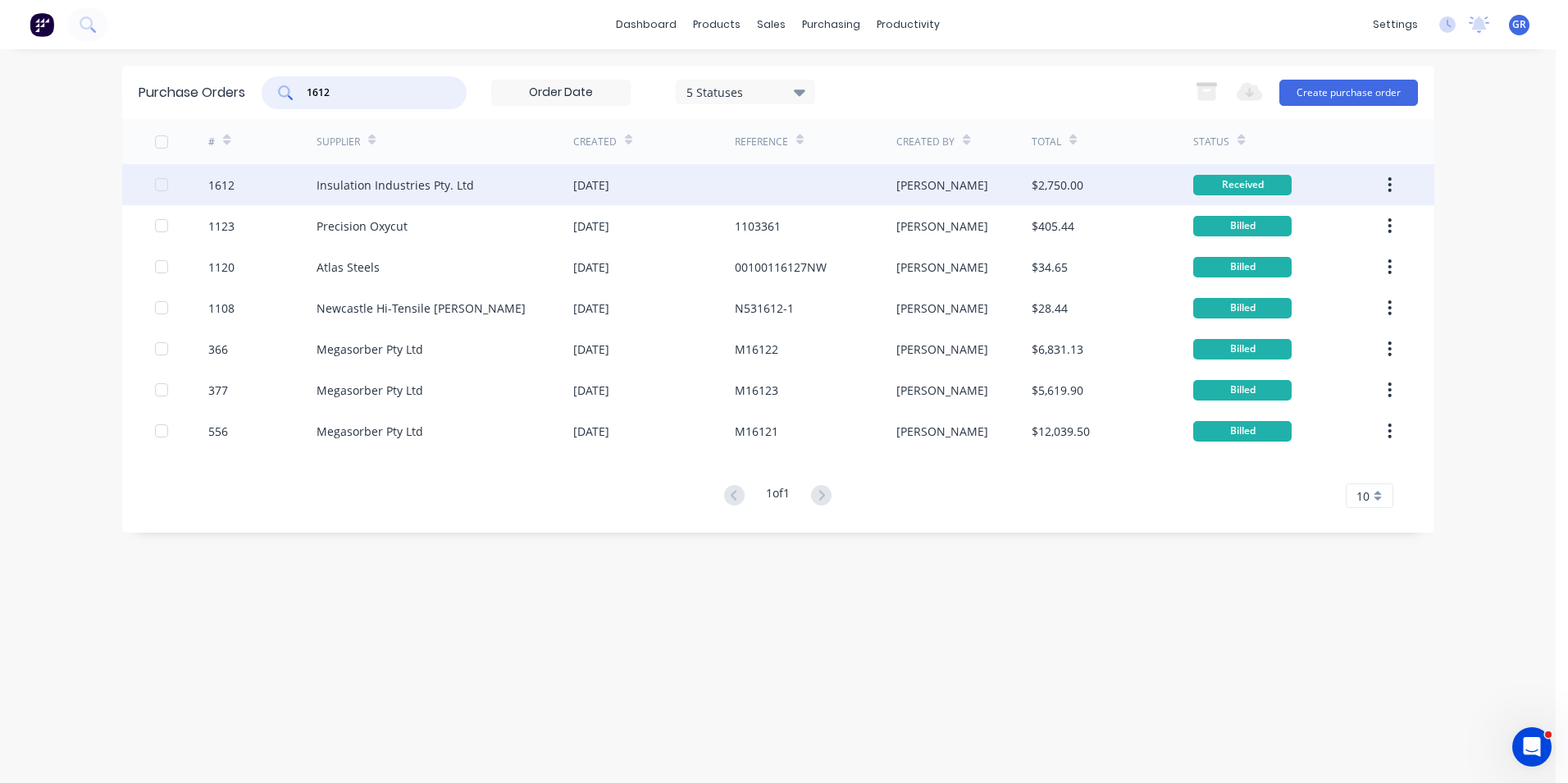
type input "1612"
click at [229, 188] on div "1612" at bounding box center [221, 185] width 27 height 18
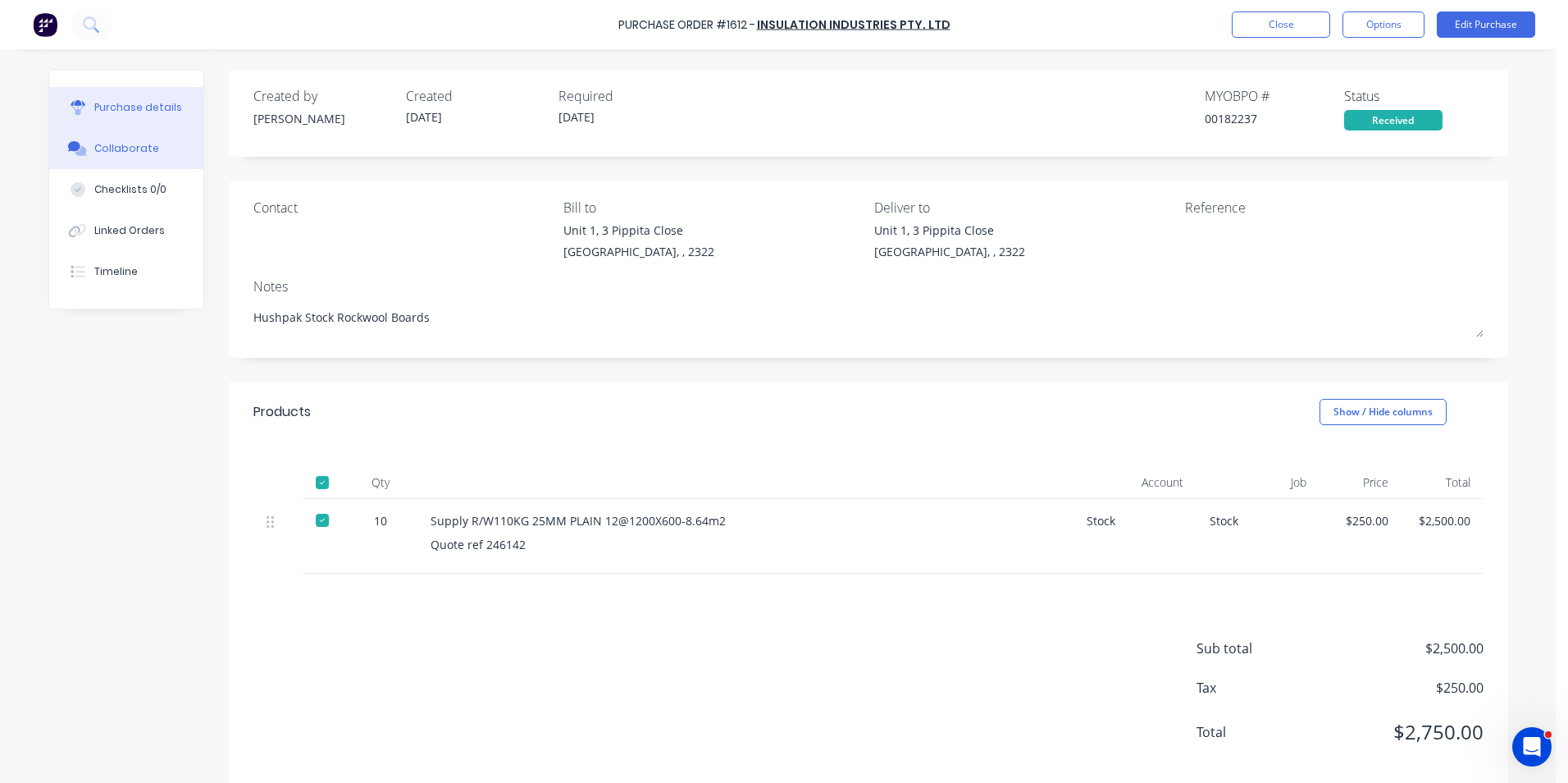
click at [125, 144] on div "Collaborate" at bounding box center [126, 148] width 64 height 15
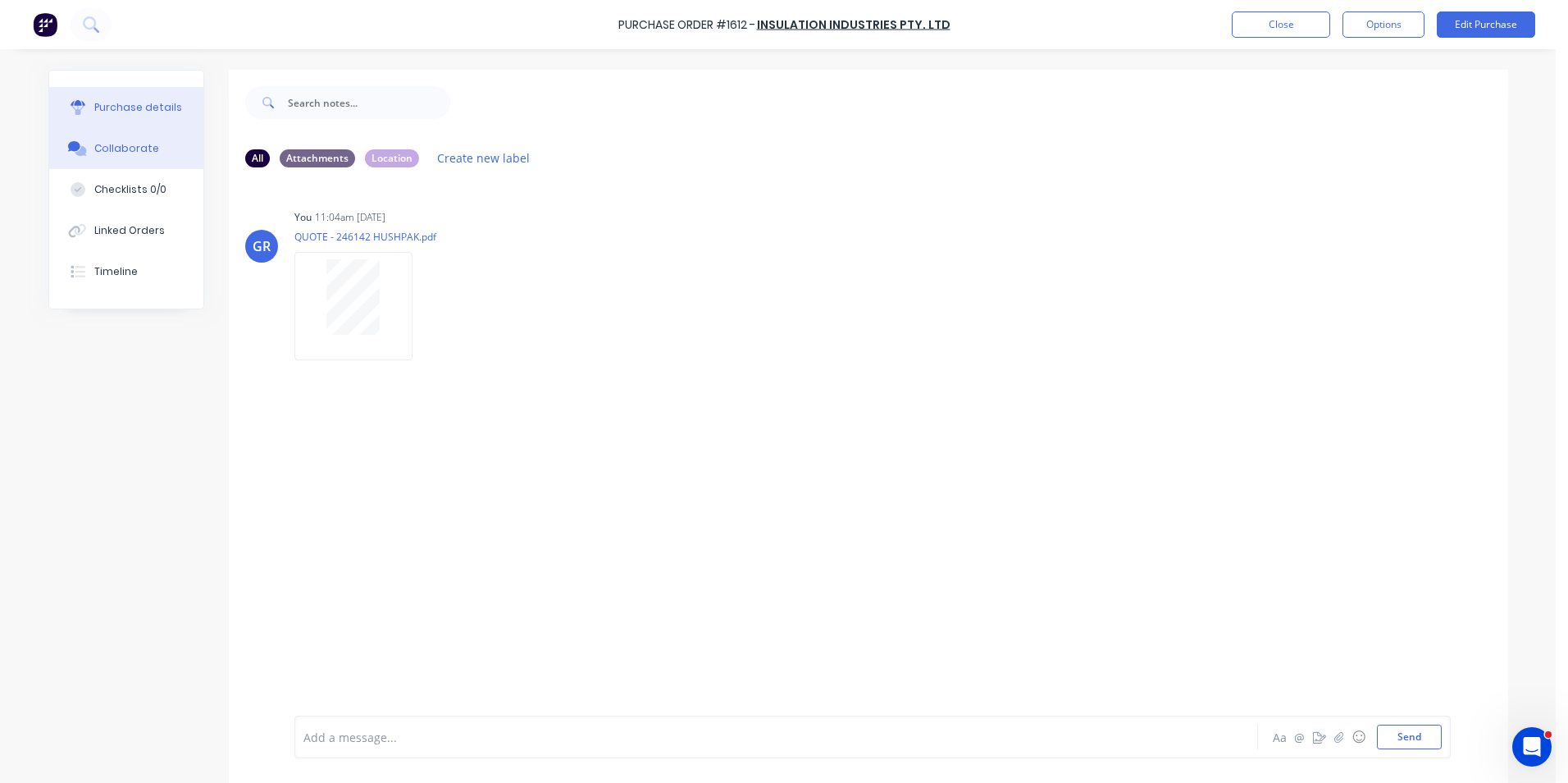
click at [134, 105] on div "Purchase details" at bounding box center [137, 108] width 87 height 15
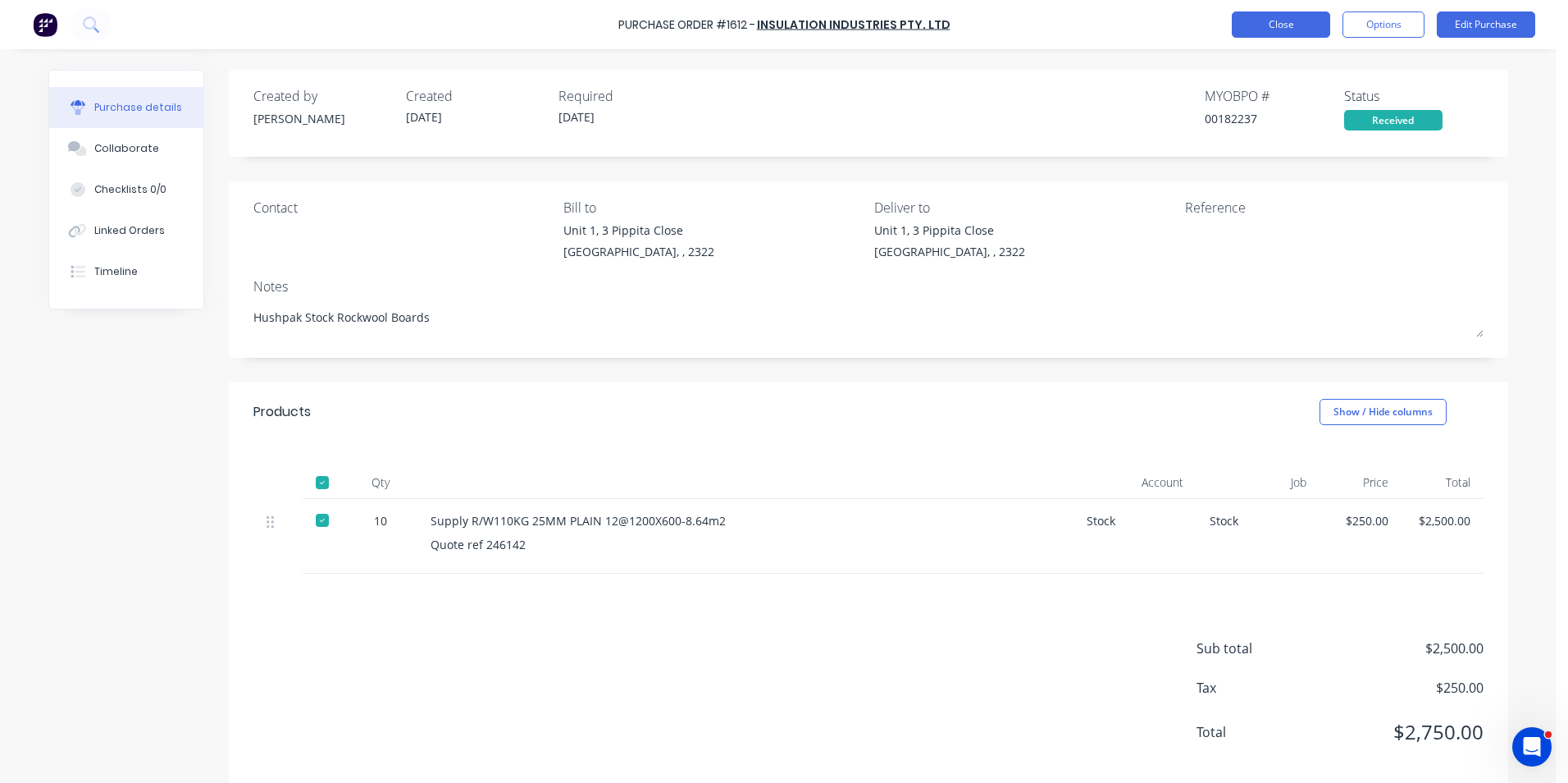
click at [1279, 27] on button "Close" at bounding box center [1281, 24] width 99 height 27
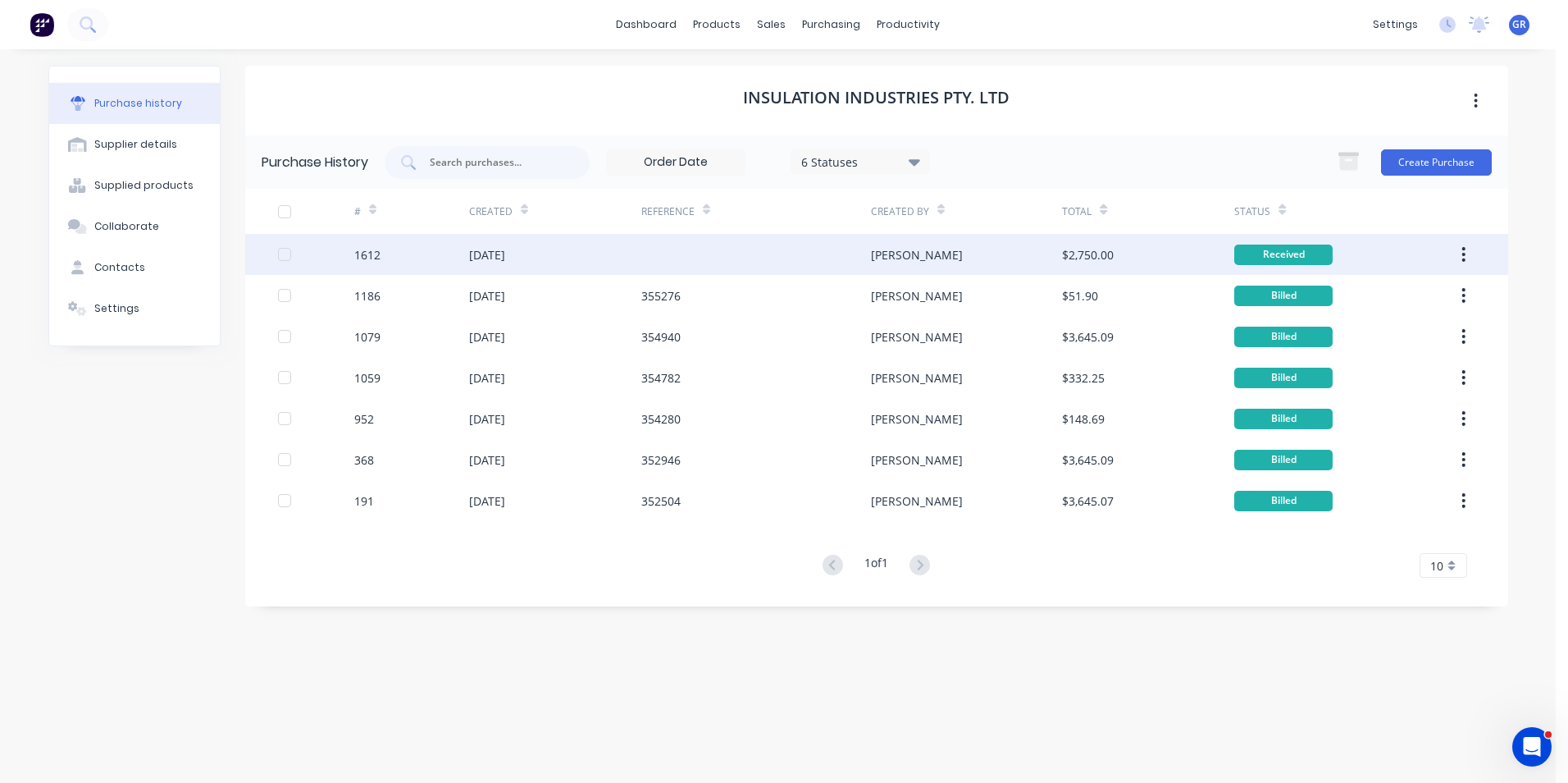
click at [372, 252] on div "1612" at bounding box center [367, 254] width 27 height 18
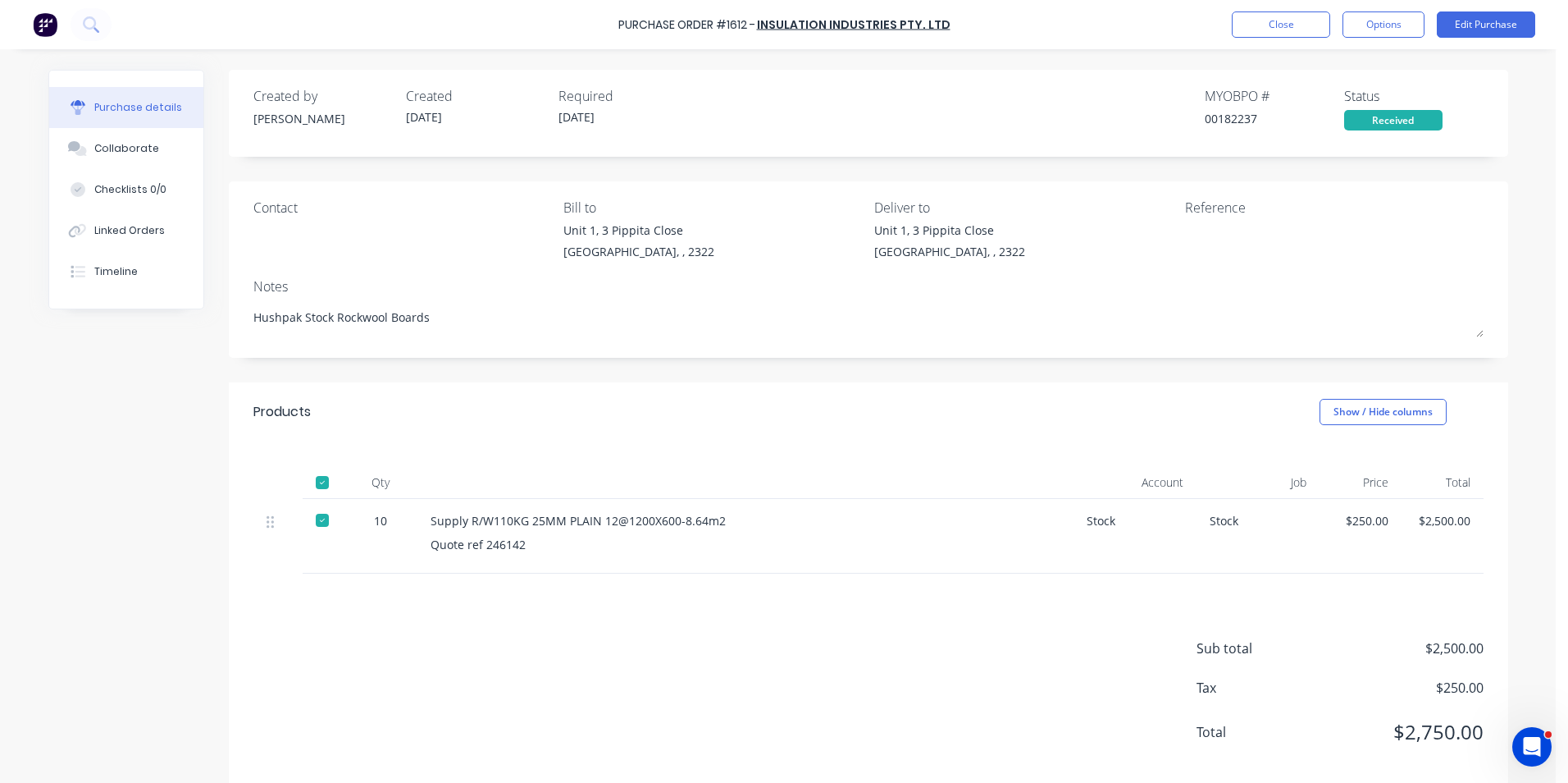
type textarea "x"
click at [122, 144] on div "Collaborate" at bounding box center [126, 148] width 64 height 15
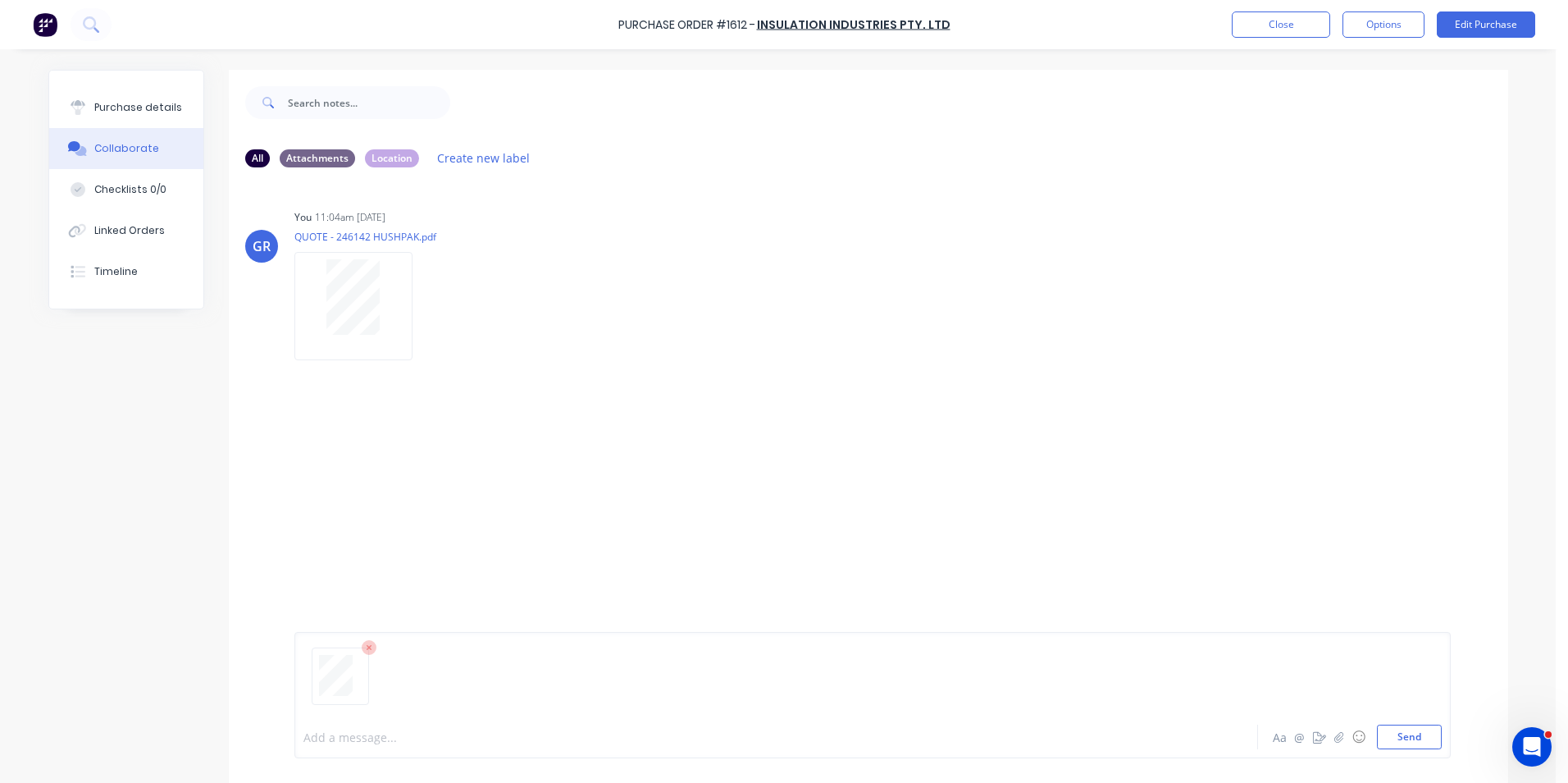
click at [324, 738] on div at bounding box center [731, 737] width 854 height 18
click at [1411, 742] on button "Send" at bounding box center [1410, 737] width 64 height 25
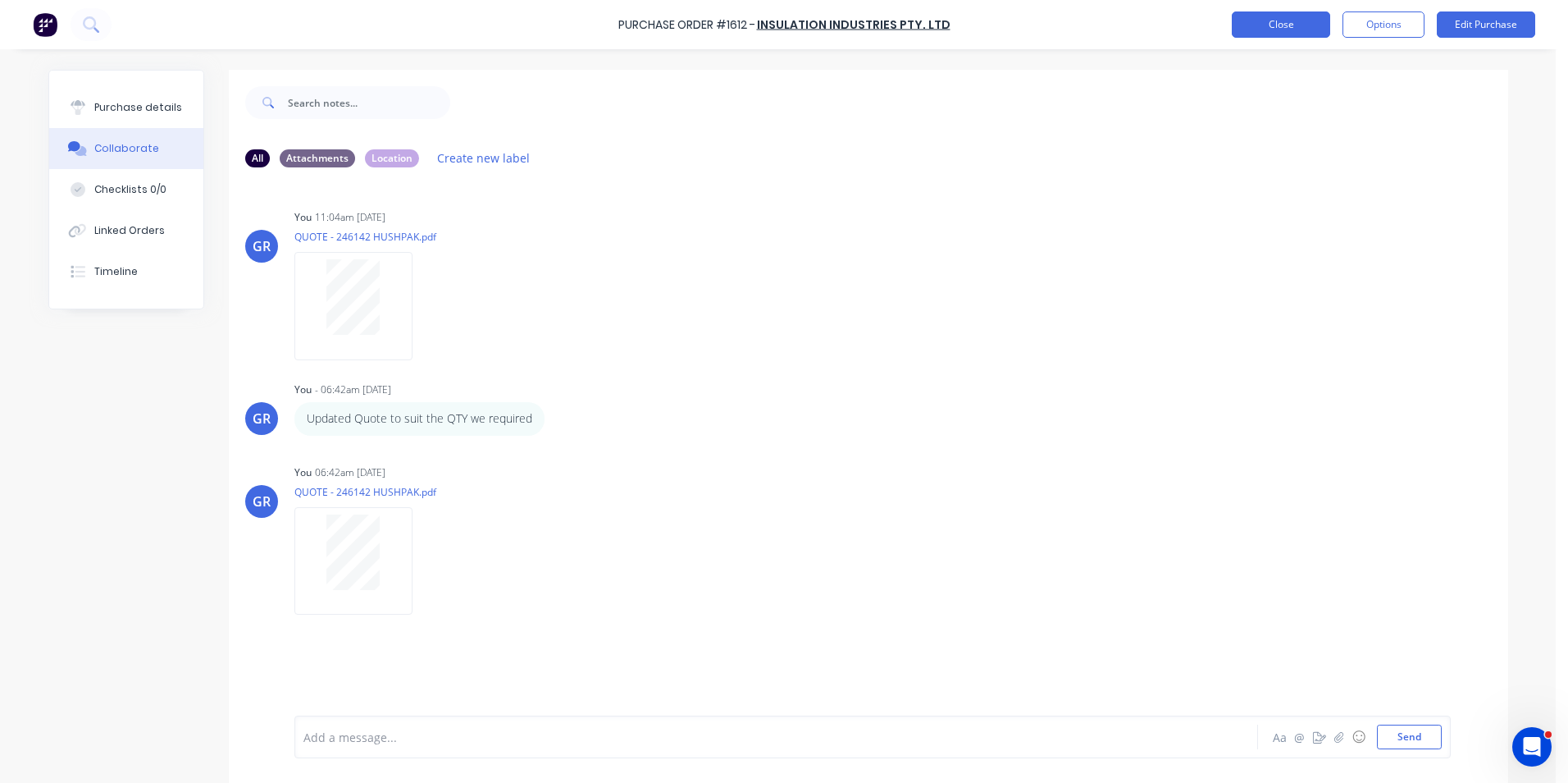
click at [1287, 21] on button "Close" at bounding box center [1281, 24] width 99 height 27
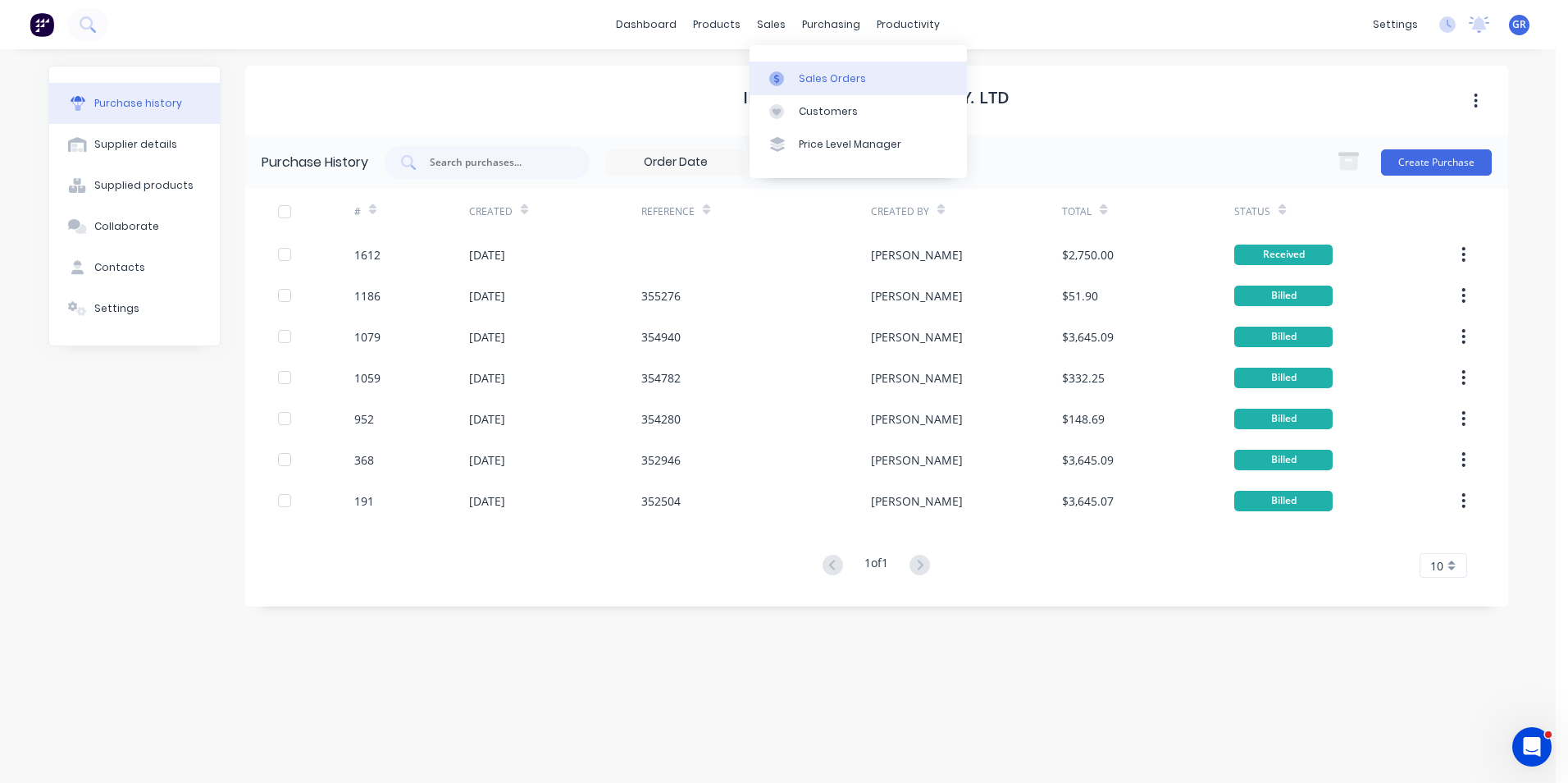
click at [841, 73] on div "Sales Orders" at bounding box center [832, 79] width 67 height 15
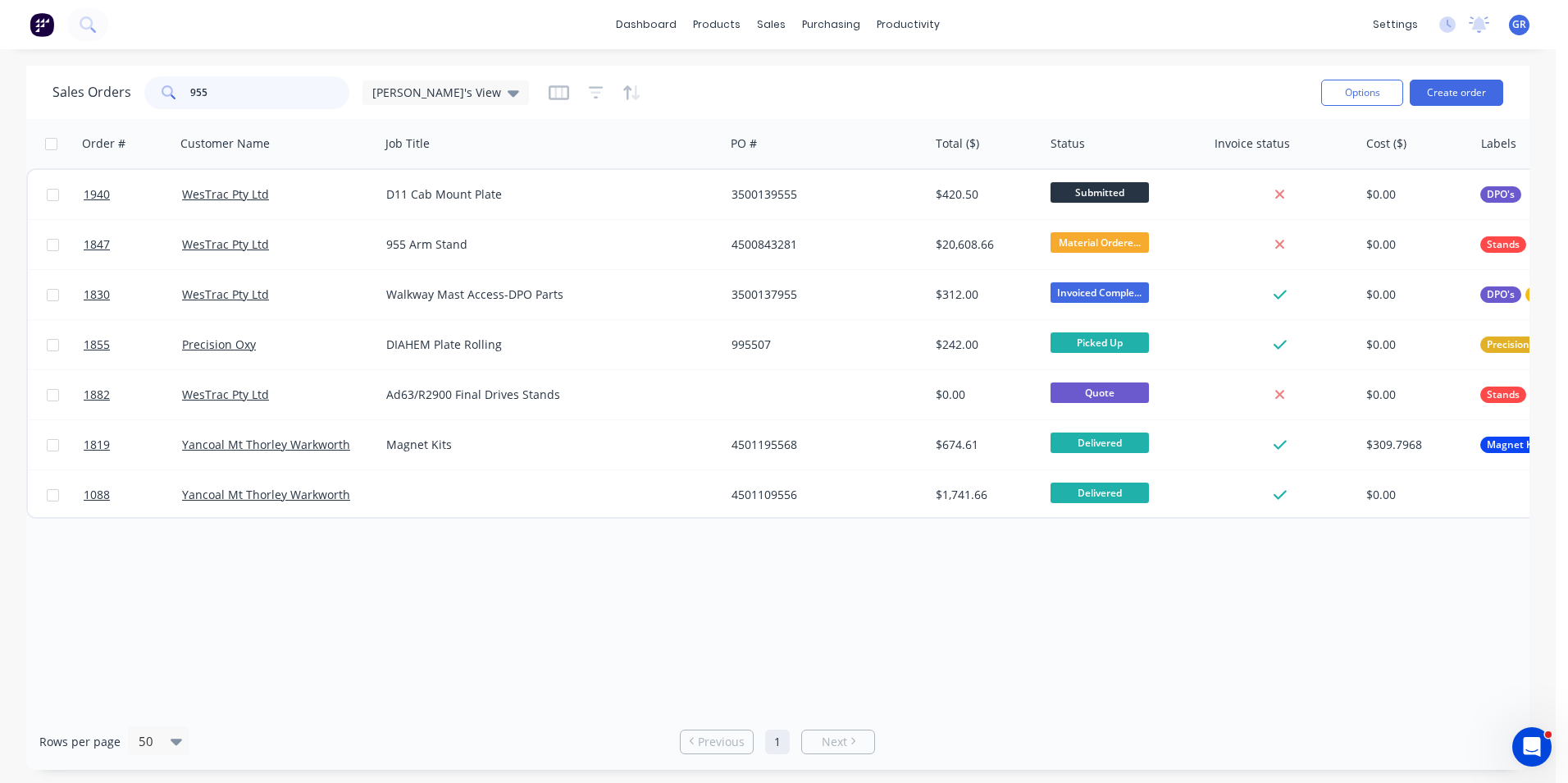
drag, startPoint x: 218, startPoint y: 89, endPoint x: 168, endPoint y: 88, distance: 50.0
click at [168, 88] on div "955" at bounding box center [247, 93] width 205 height 33
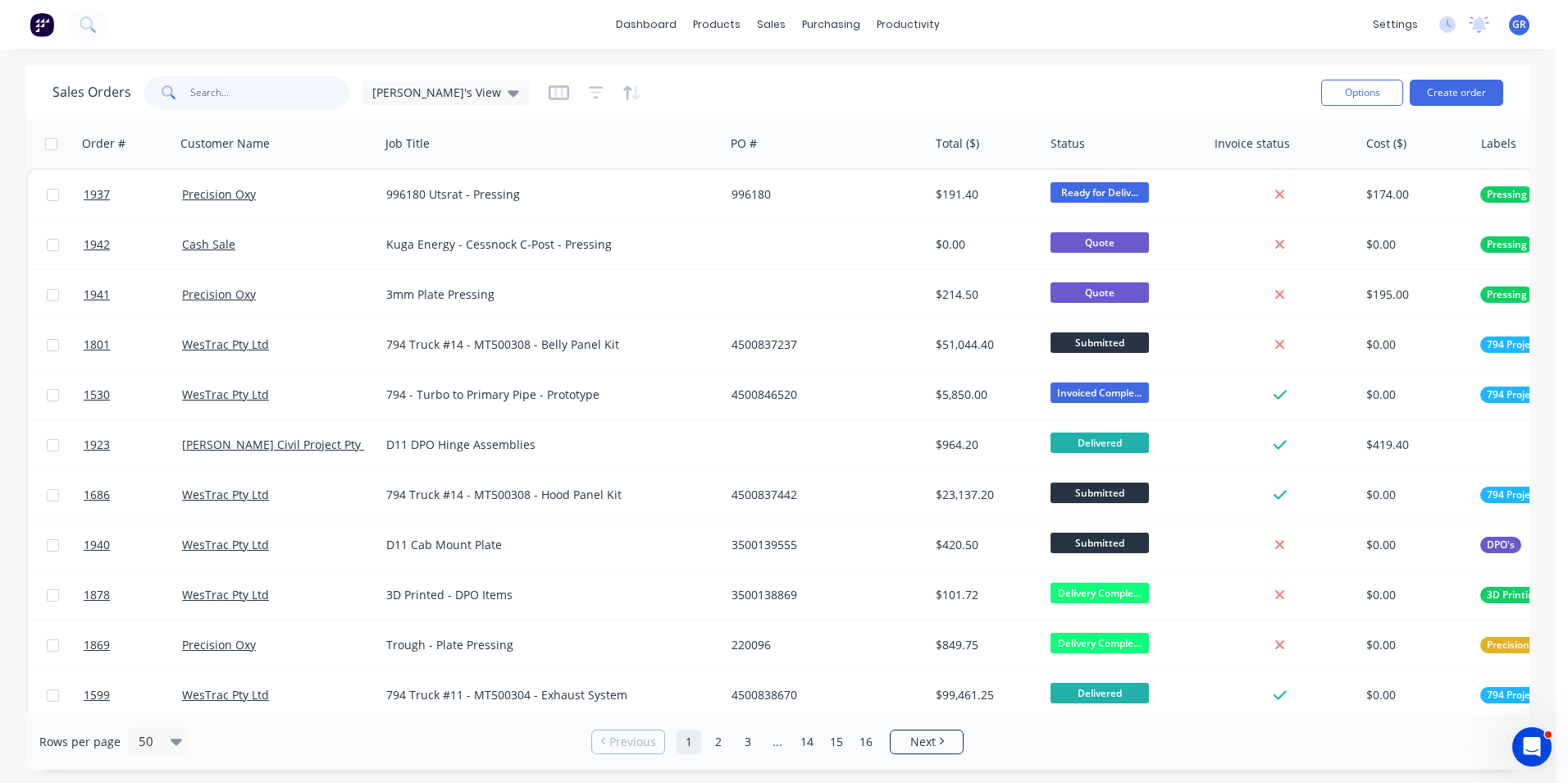
paste input "4502625450"
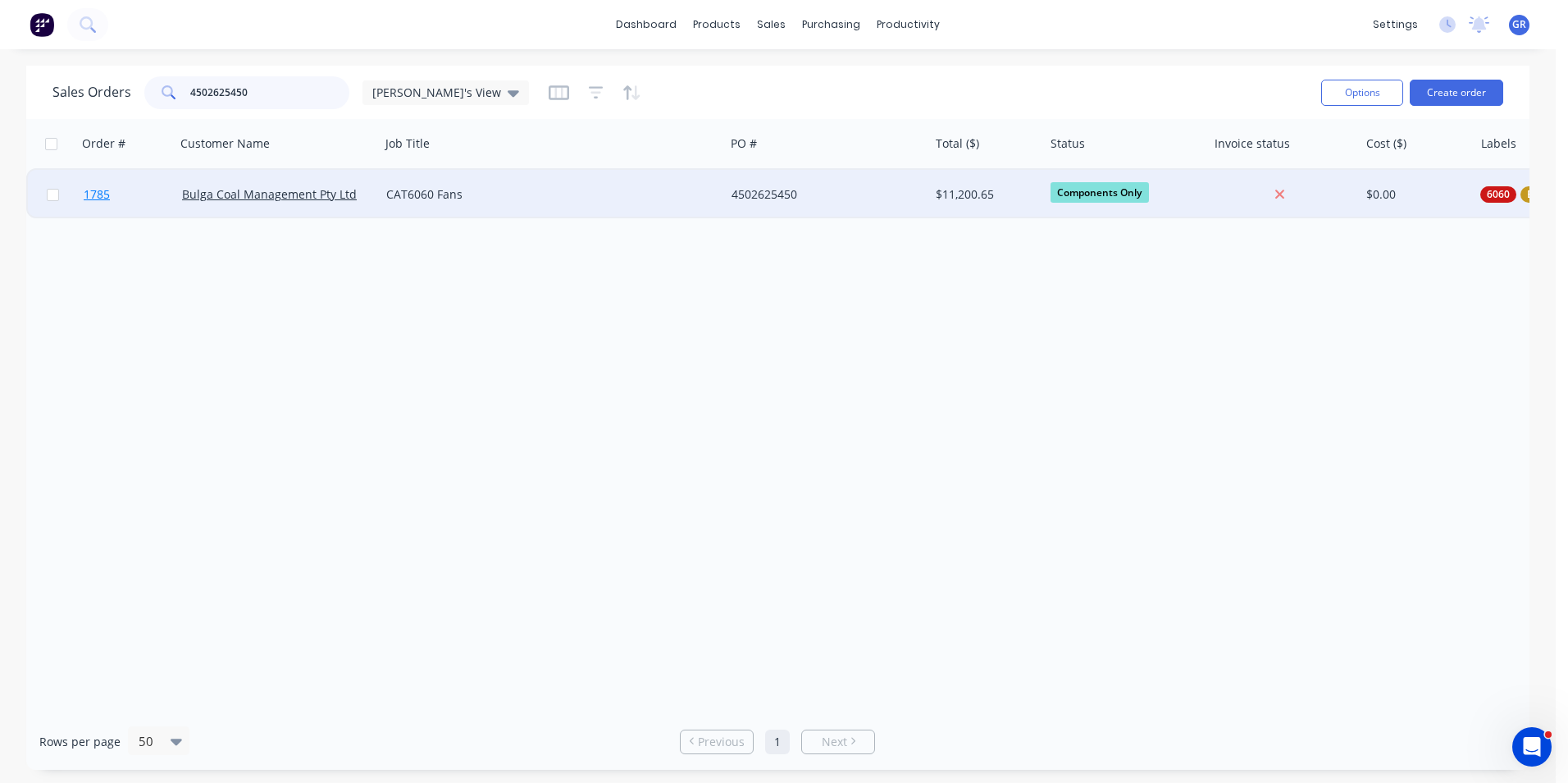
type input "4502625450"
click at [103, 196] on span "1785" at bounding box center [97, 194] width 27 height 17
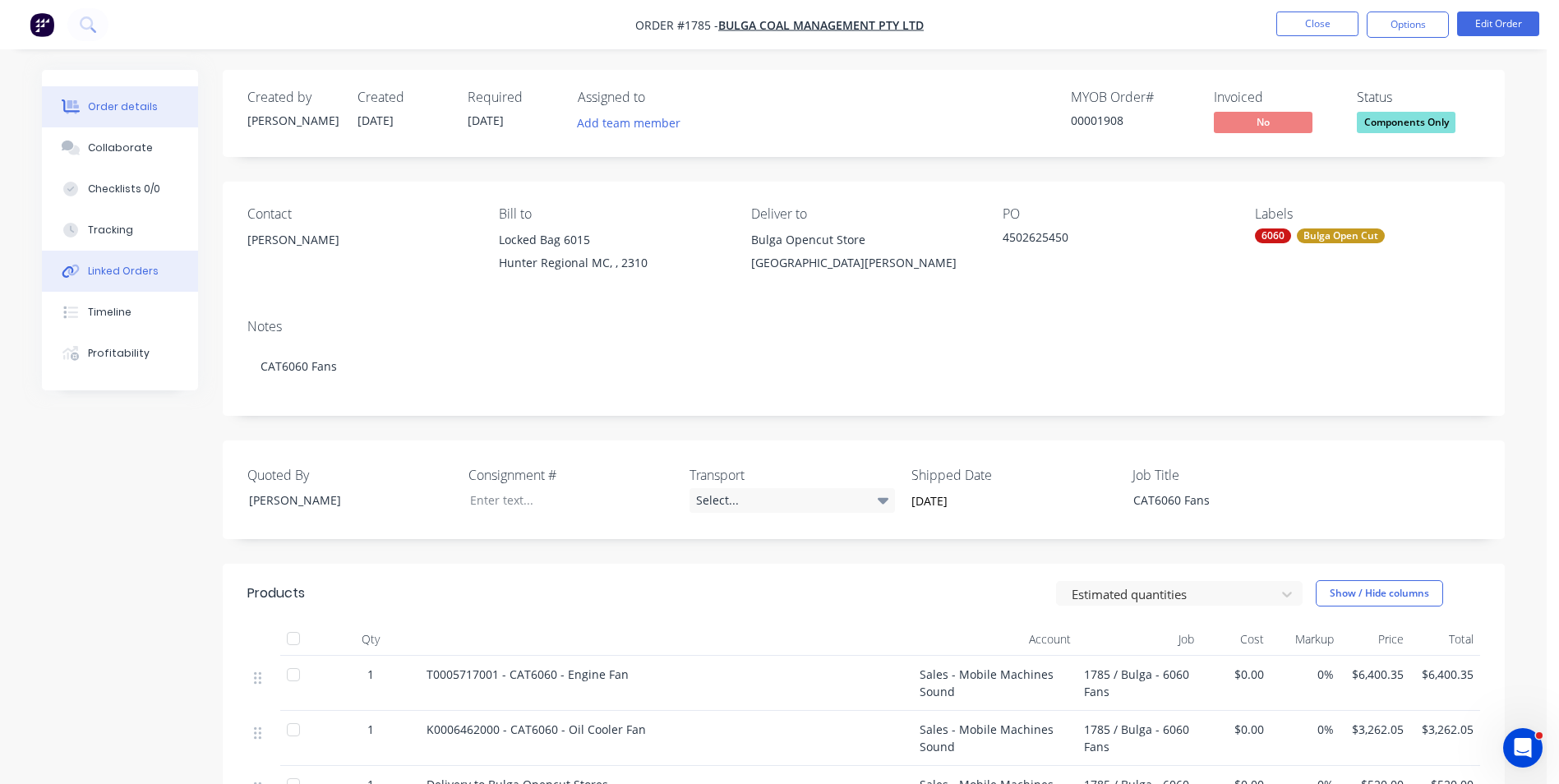
click at [137, 268] on div "Linked Orders" at bounding box center [123, 271] width 71 height 15
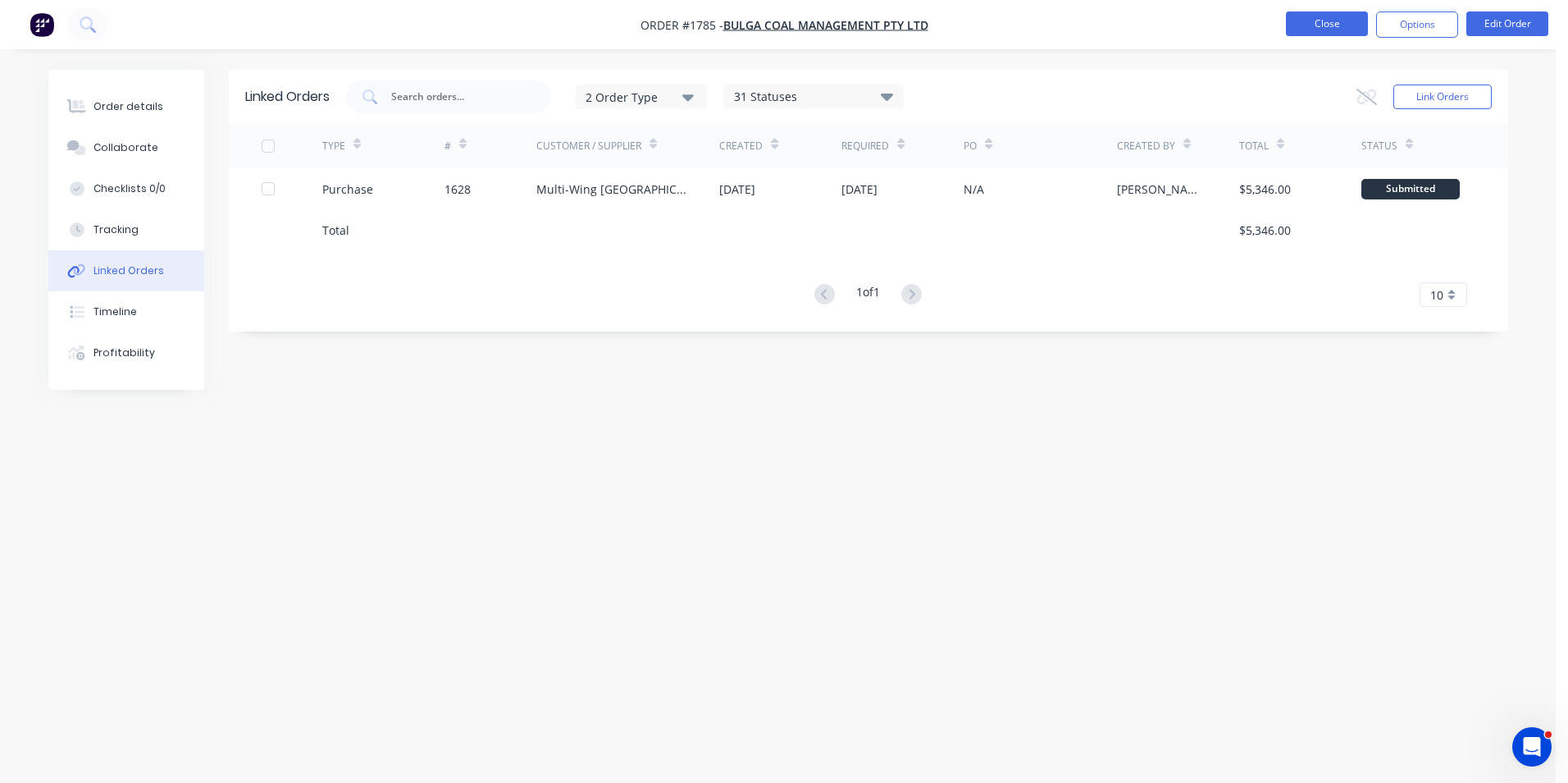
click at [1342, 22] on button "Close" at bounding box center [1327, 23] width 82 height 25
